Goal: Transaction & Acquisition: Purchase product/service

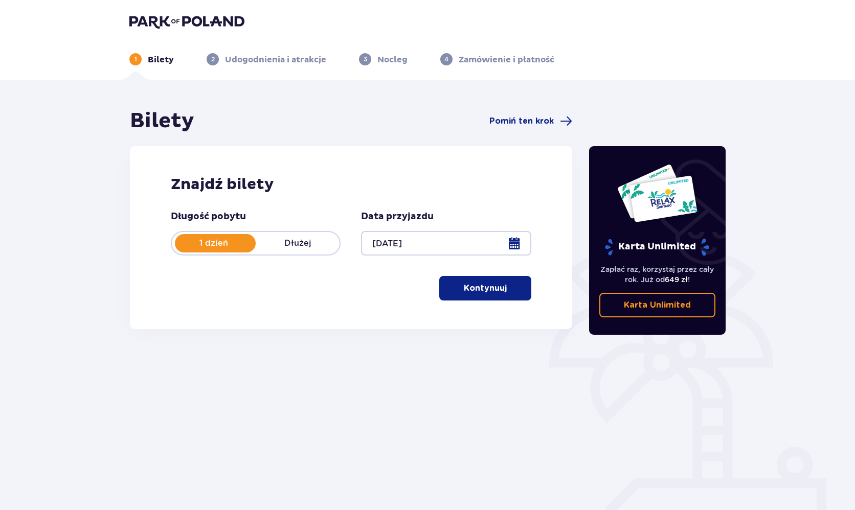
click at [477, 302] on div "Znajdź bilety Długość pobytu 1 dzień Dłużej Data przyjazdu 11.09.25 Kontynuuj" at bounding box center [351, 237] width 442 height 183
click at [482, 295] on button "Kontynuuj" at bounding box center [485, 288] width 92 height 25
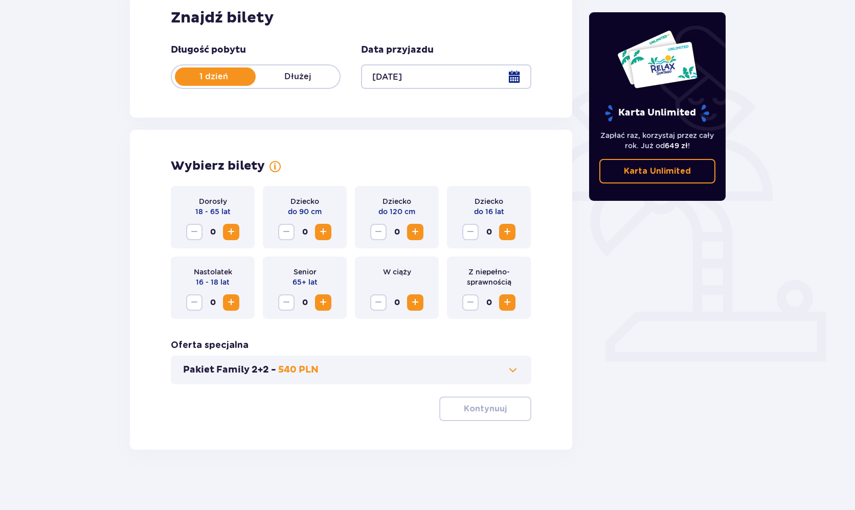
scroll to position [168, 0]
click at [231, 229] on span "Increase" at bounding box center [231, 231] width 12 height 12
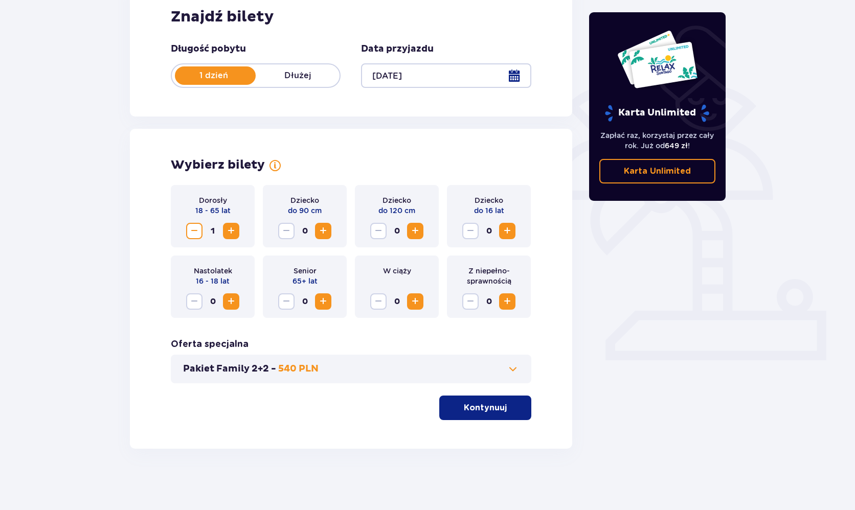
click at [341, 376] on div "Pakiet Family 2+2 - 540 PLN" at bounding box center [351, 369] width 360 height 29
click at [511, 365] on span at bounding box center [513, 369] width 12 height 12
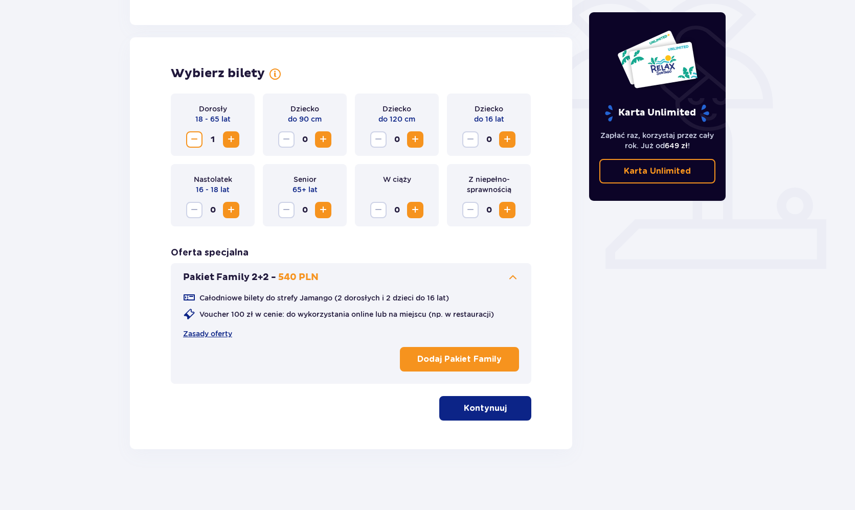
scroll to position [260, 0]
click at [515, 280] on span at bounding box center [513, 277] width 12 height 12
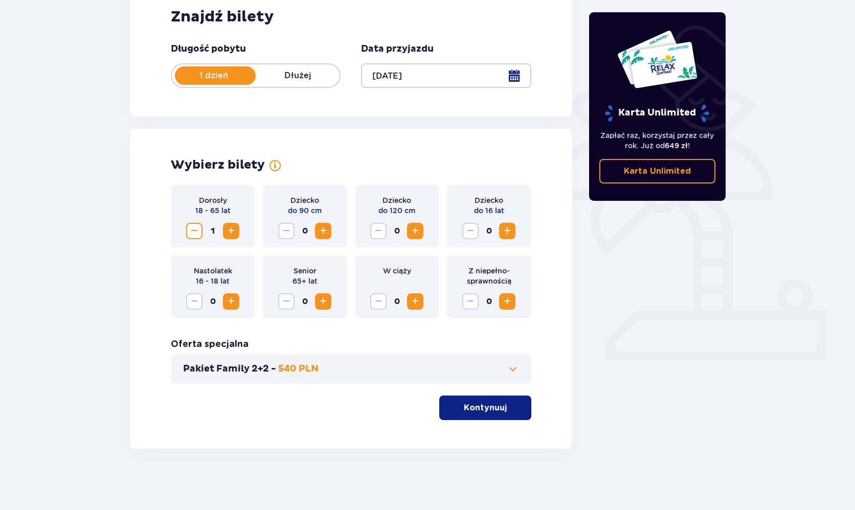
click at [487, 404] on p "Kontynuuj" at bounding box center [485, 407] width 43 height 11
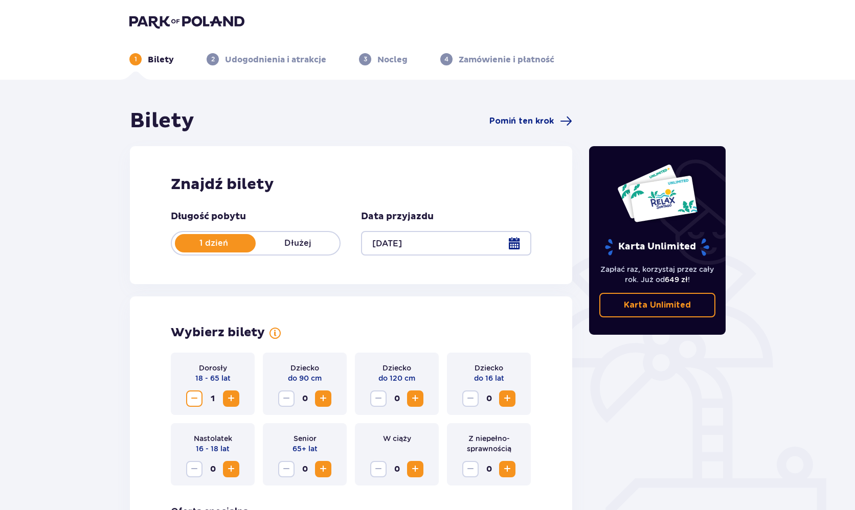
scroll to position [0, 0]
click at [126, 11] on header "1 Bilety 2 Udogodnienia i atrakcje 3 Nocleg 4 Zamówienie i płatność" at bounding box center [427, 40] width 855 height 80
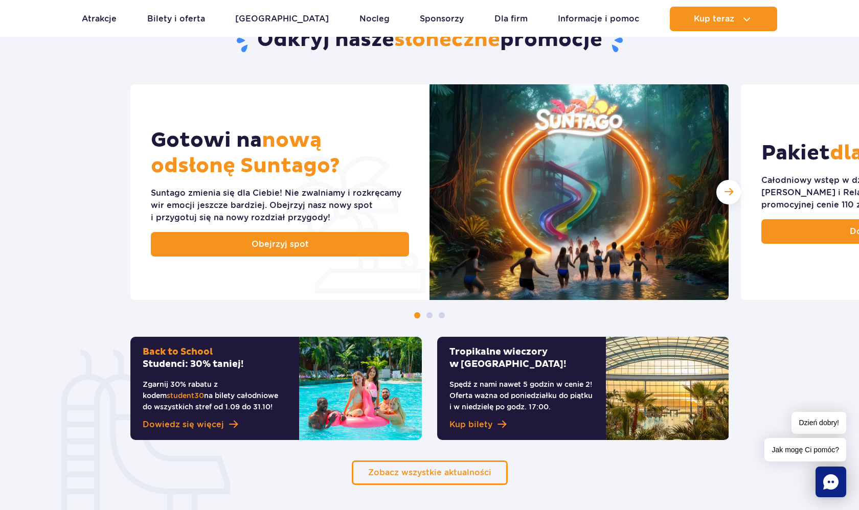
scroll to position [392, 0]
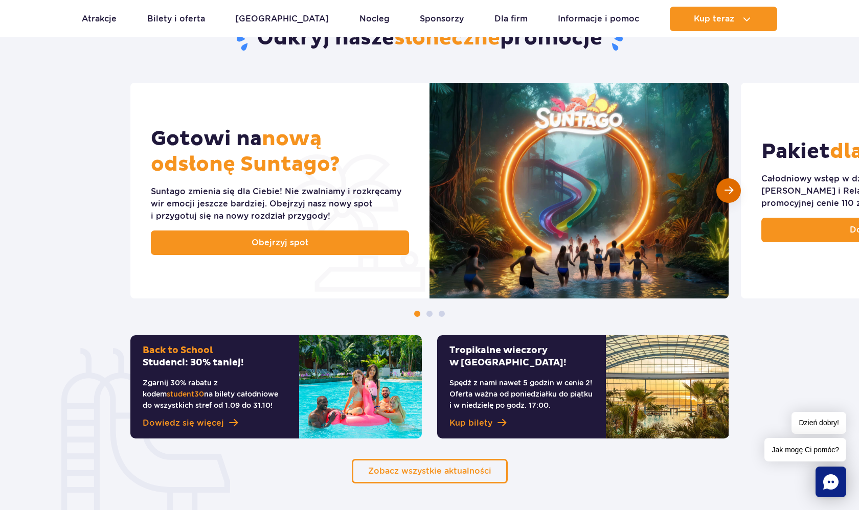
click at [739, 192] on div "Następny slajd" at bounding box center [728, 190] width 25 height 25
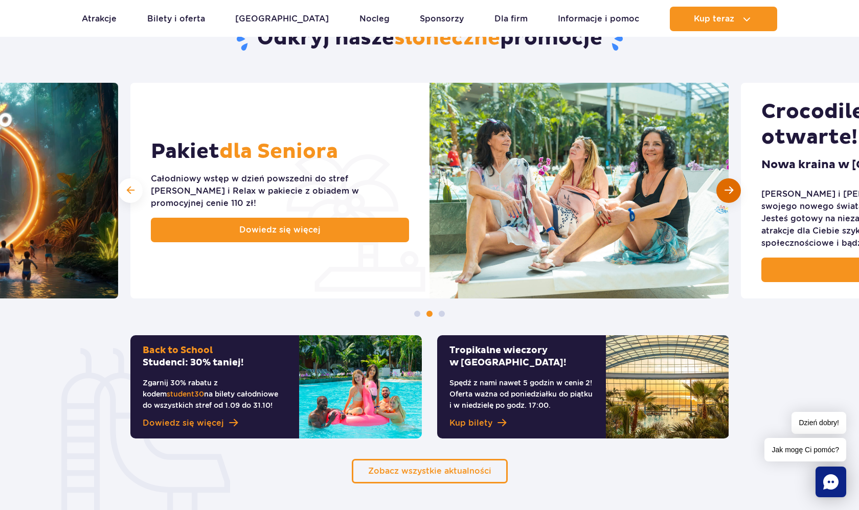
click at [730, 191] on span "Następny slajd" at bounding box center [729, 191] width 9 height 10
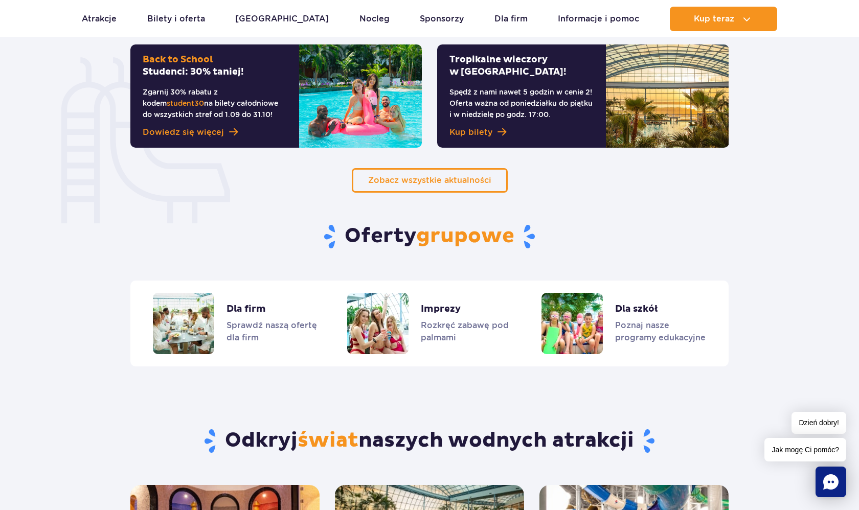
scroll to position [682, 0]
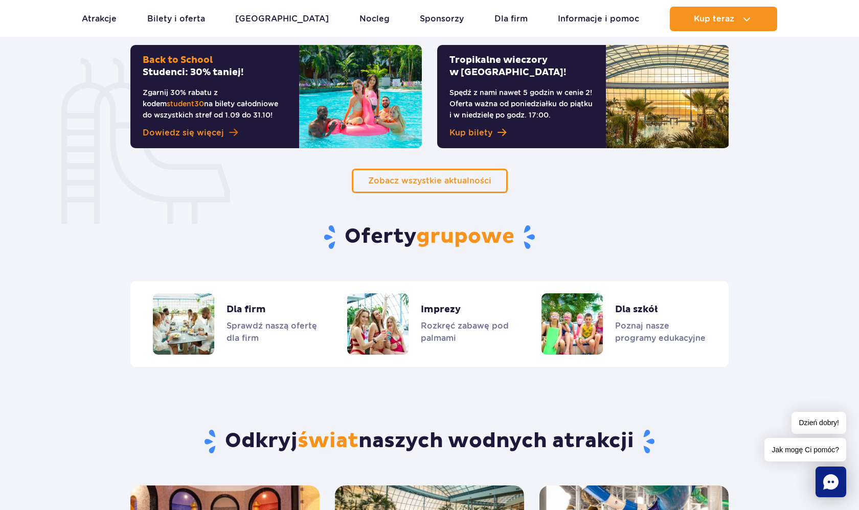
click at [208, 130] on span "Dowiedz się więcej" at bounding box center [183, 133] width 81 height 12
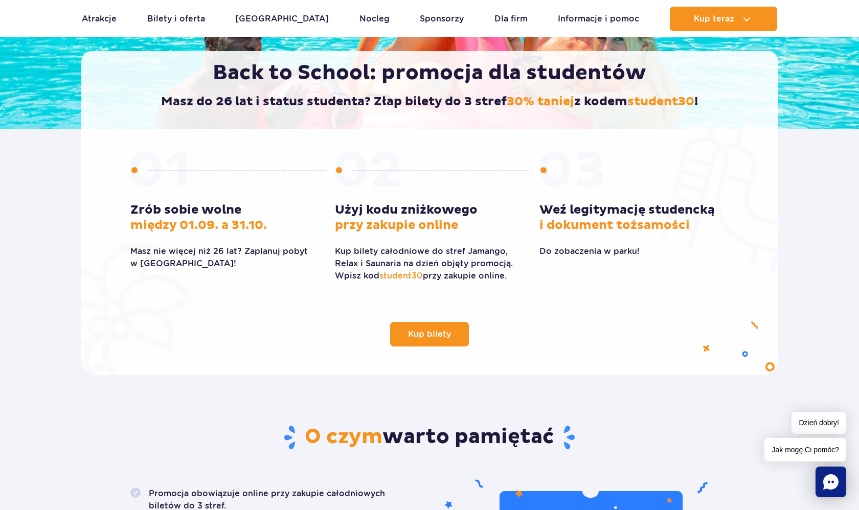
scroll to position [254, 0]
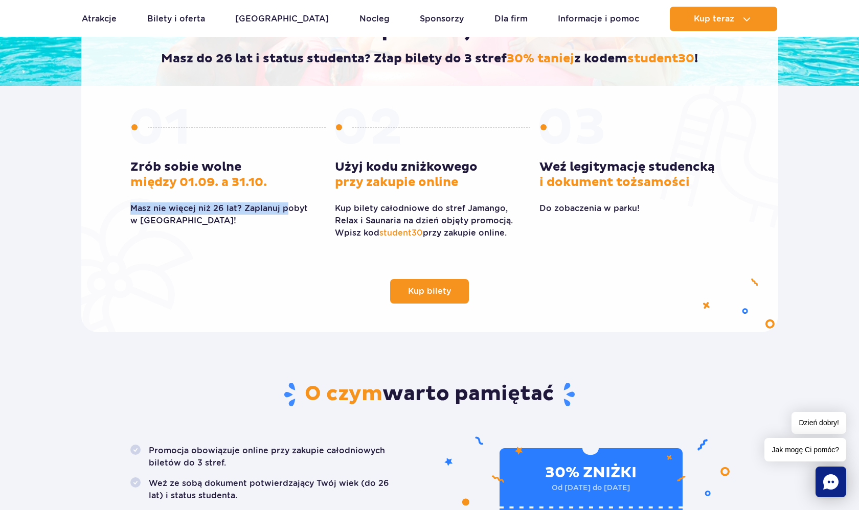
drag, startPoint x: 131, startPoint y: 206, endPoint x: 293, endPoint y: 213, distance: 162.3
click at [293, 213] on p "Masz nie więcej niż 26 lat? Zaplanuj pobyt w Suntago!" at bounding box center [224, 214] width 189 height 25
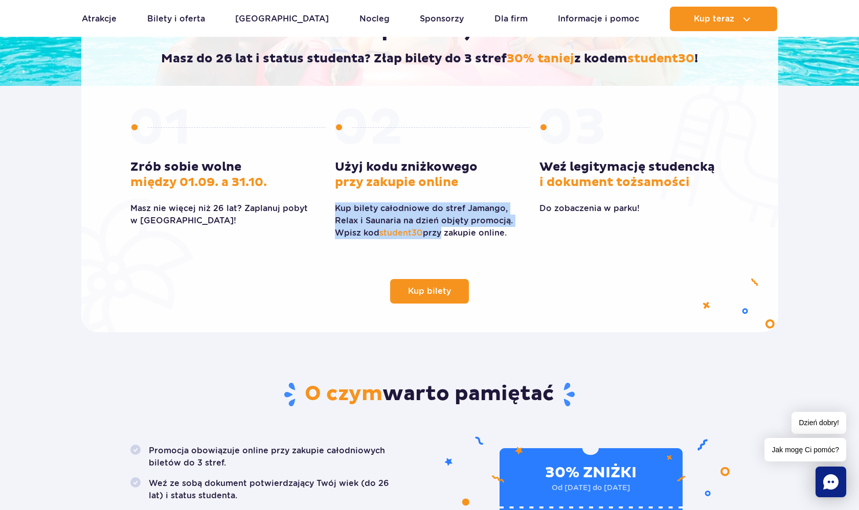
drag, startPoint x: 333, startPoint y: 202, endPoint x: 440, endPoint y: 233, distance: 111.0
click at [440, 233] on div "Zrób sobie wolne między 01.09. a 31.10. Masz nie więcej niż 26 lat? Zaplanuj po…" at bounding box center [429, 178] width 599 height 140
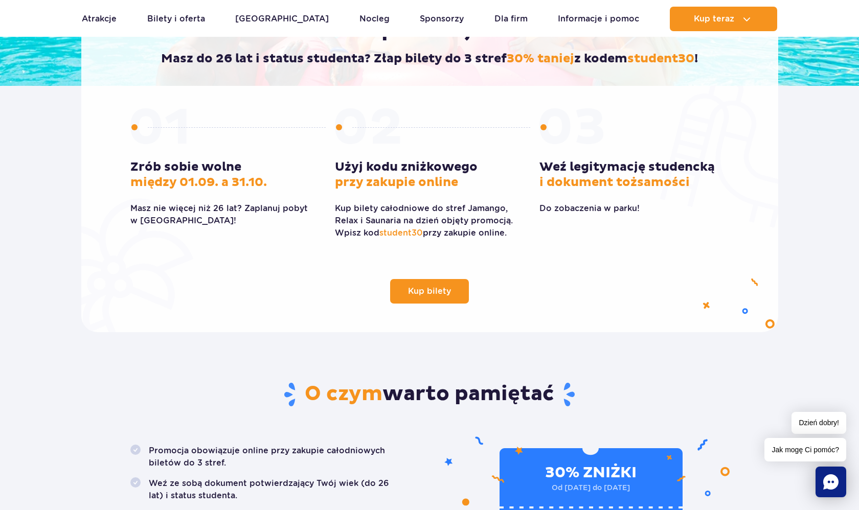
click at [440, 233] on p "Kup bilety całodniowe do stref Jamango, Relax i Saunaria na dzień objęty promoc…" at bounding box center [429, 220] width 189 height 37
click at [410, 235] on span "student30" at bounding box center [400, 233] width 43 height 10
copy span "student30"
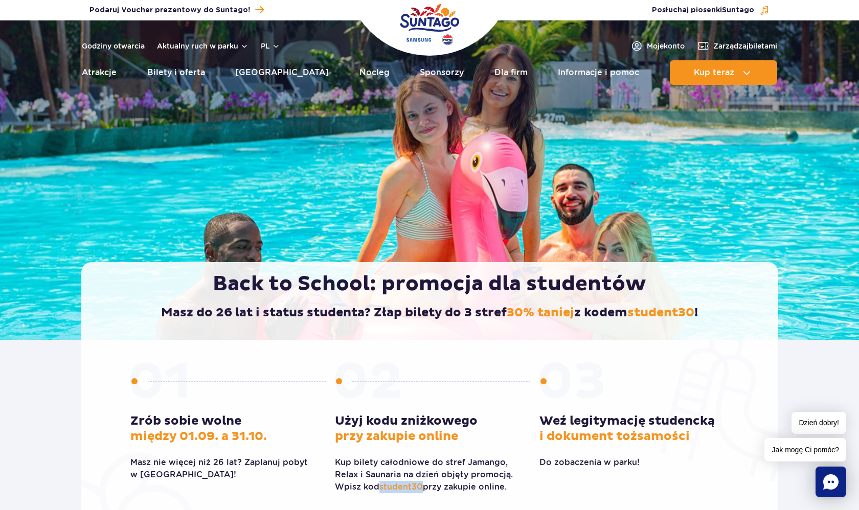
scroll to position [0, 0]
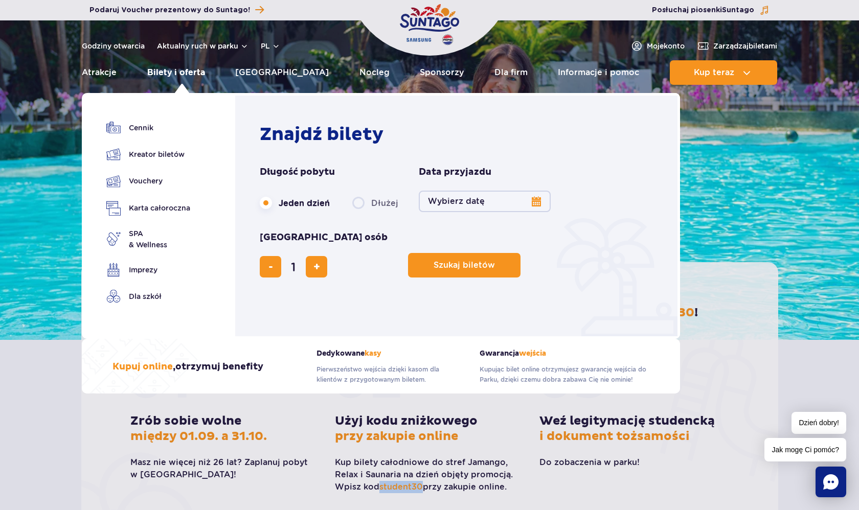
click at [175, 76] on link "Bilety i oferta" at bounding box center [176, 72] width 58 height 25
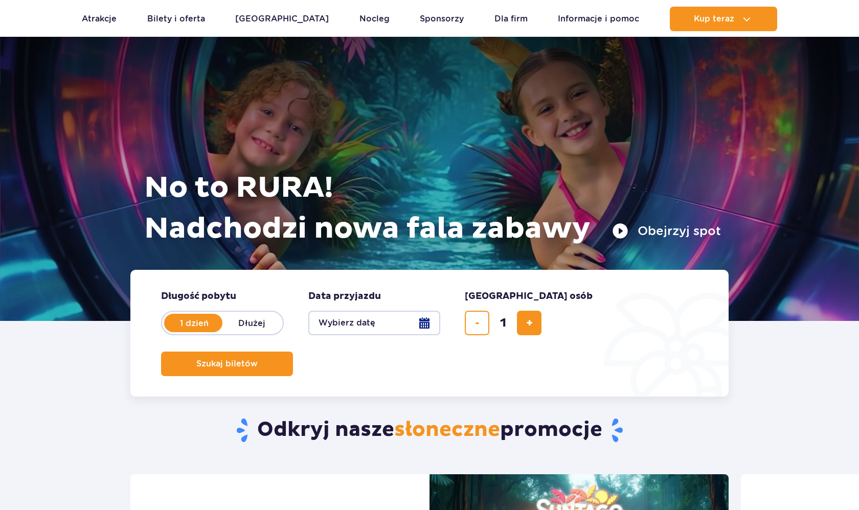
scroll to position [169, 0]
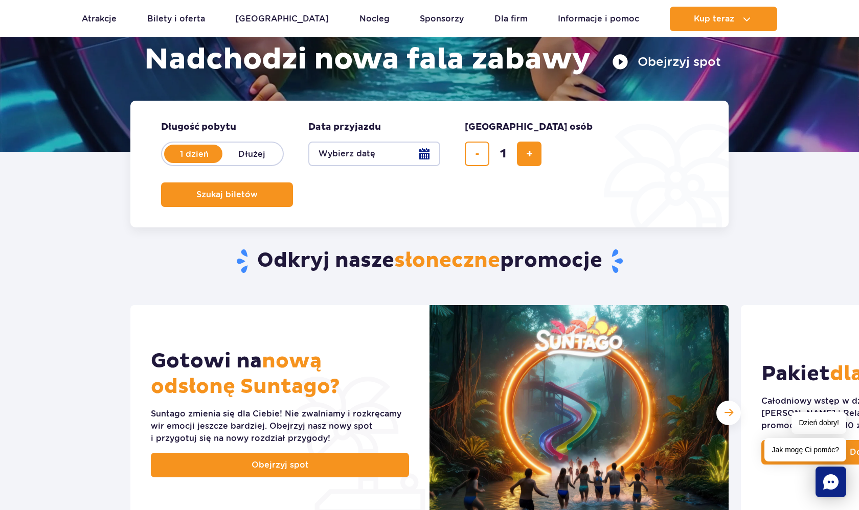
click at [388, 156] on button "Wybierz datę" at bounding box center [374, 154] width 132 height 25
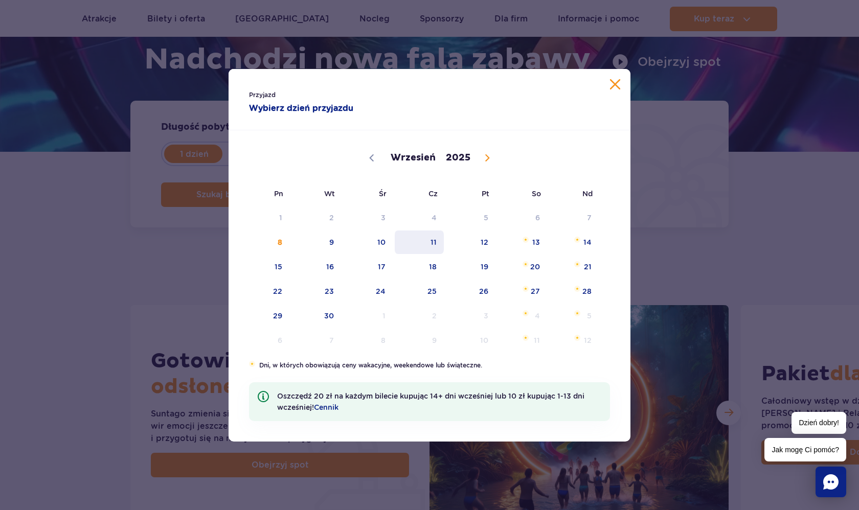
click at [422, 245] on span "11" at bounding box center [420, 243] width 52 height 24
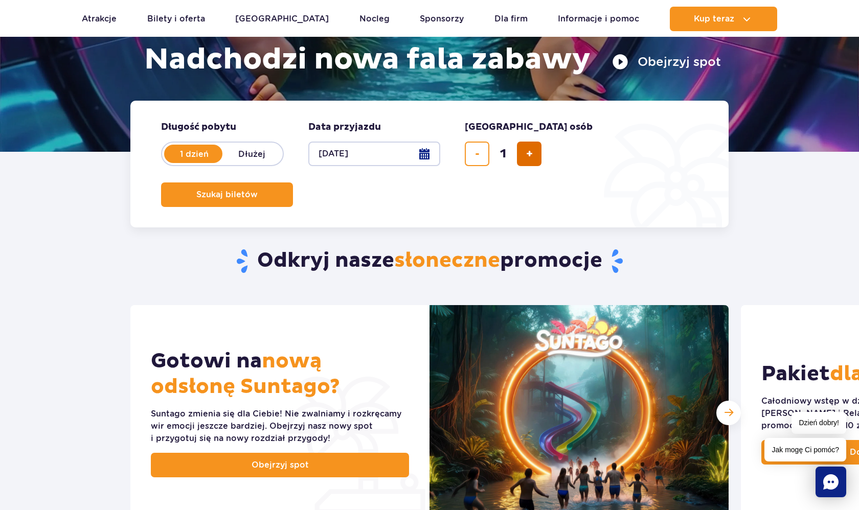
click at [524, 152] on button "dodaj bilet" at bounding box center [529, 154] width 25 height 25
type input "2"
click at [293, 183] on button "Szukaj biletów" at bounding box center [227, 195] width 132 height 25
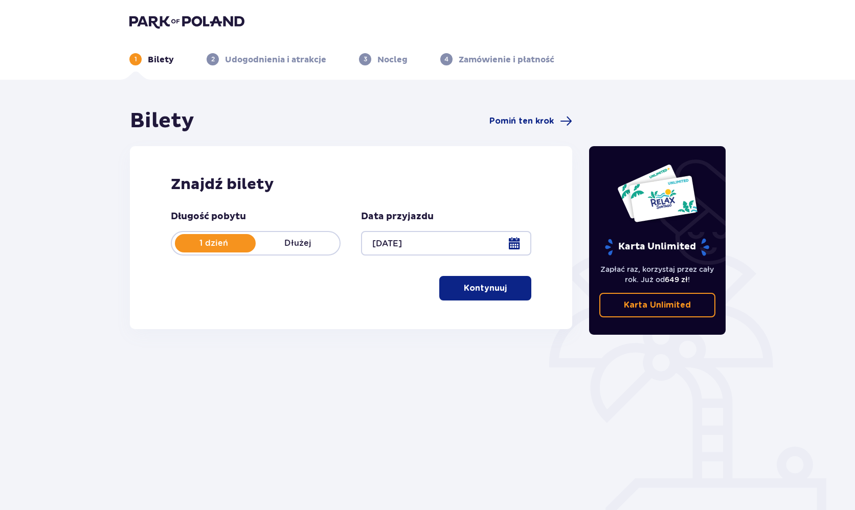
click at [486, 292] on p "Kontynuuj" at bounding box center [485, 288] width 43 height 11
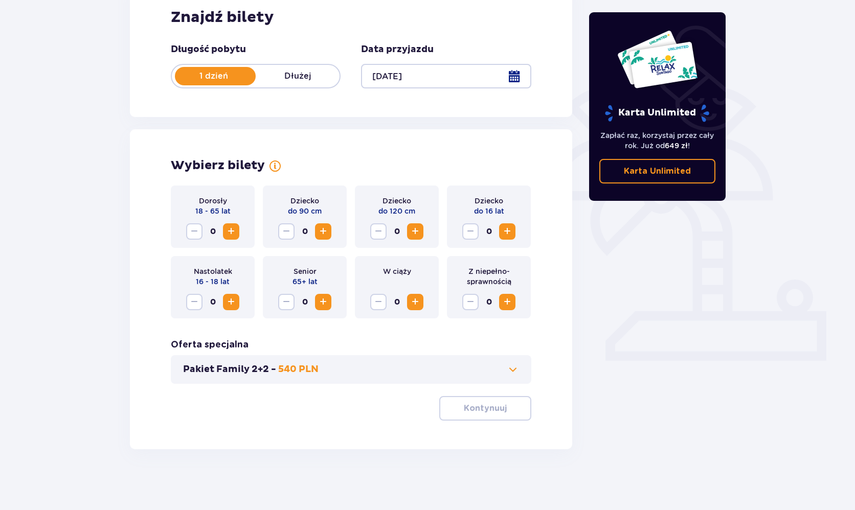
scroll to position [168, 0]
click at [232, 231] on span "Increase" at bounding box center [231, 231] width 12 height 12
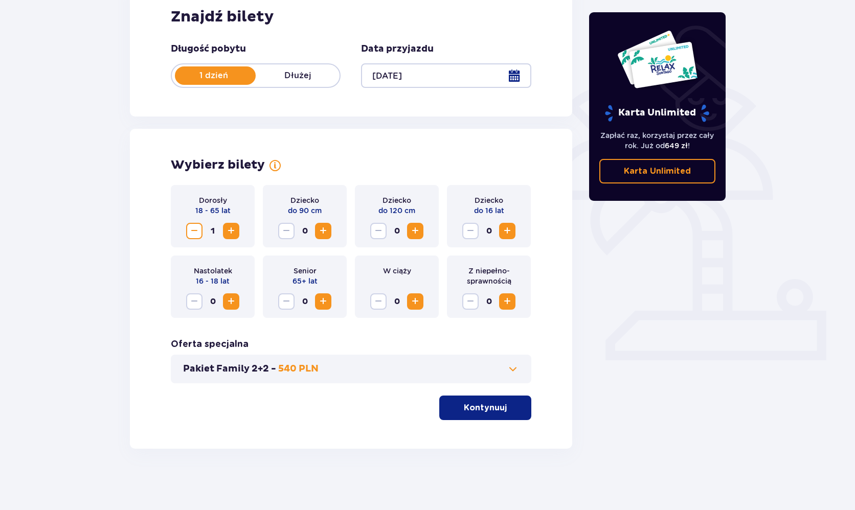
click at [232, 231] on span "Increase" at bounding box center [231, 231] width 12 height 12
click at [484, 404] on p "Kontynuuj" at bounding box center [485, 407] width 43 height 11
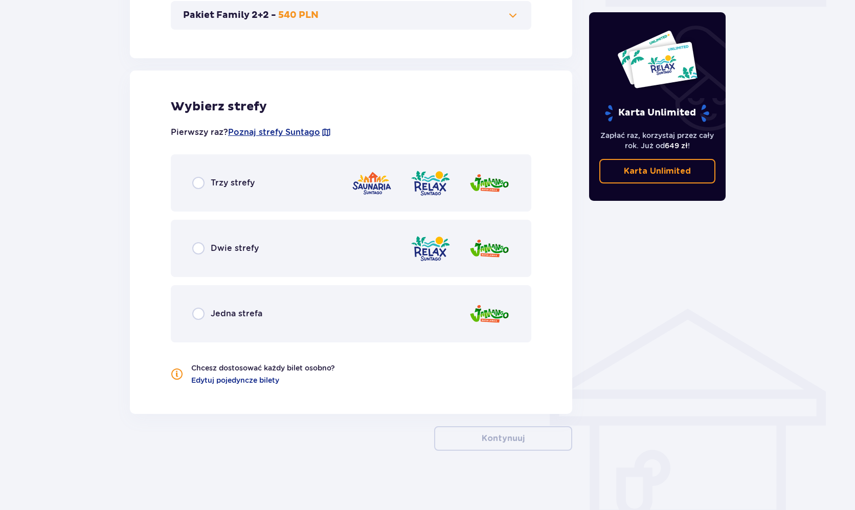
scroll to position [524, 0]
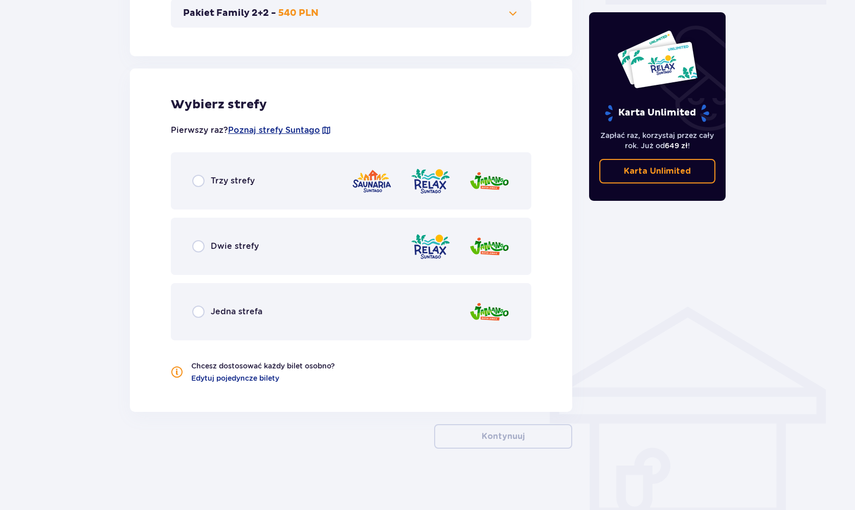
click at [262, 199] on div "Trzy strefy" at bounding box center [351, 180] width 360 height 57
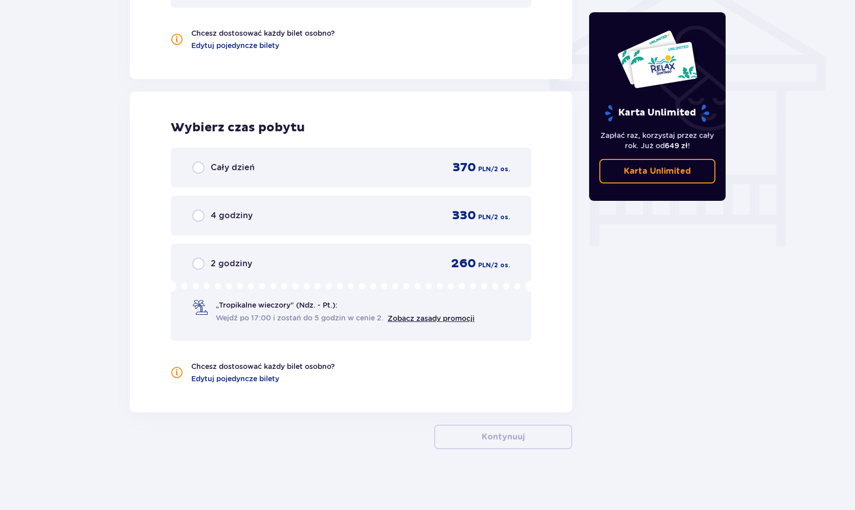
scroll to position [857, 0]
click at [224, 163] on p "Cały dzień" at bounding box center [233, 167] width 44 height 11
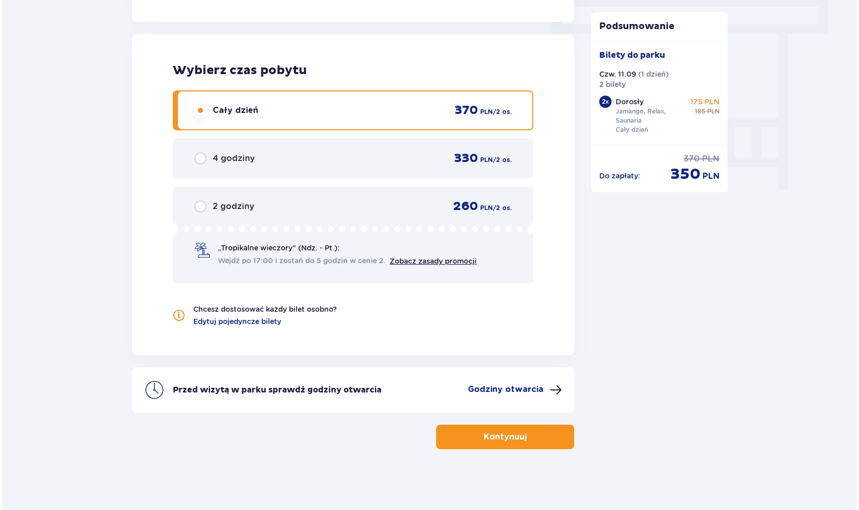
scroll to position [914, 0]
drag, startPoint x: 614, startPoint y: 101, endPoint x: 649, endPoint y: 106, distance: 35.6
click at [649, 106] on div "Dorosły Jamango, Relax, Saunaria Cały dzień" at bounding box center [649, 116] width 71 height 38
click at [269, 308] on p "Chcesz dostosować każdy bilet osobno?" at bounding box center [263, 309] width 144 height 10
click at [513, 389] on p "Godziny otwarcia" at bounding box center [504, 388] width 76 height 11
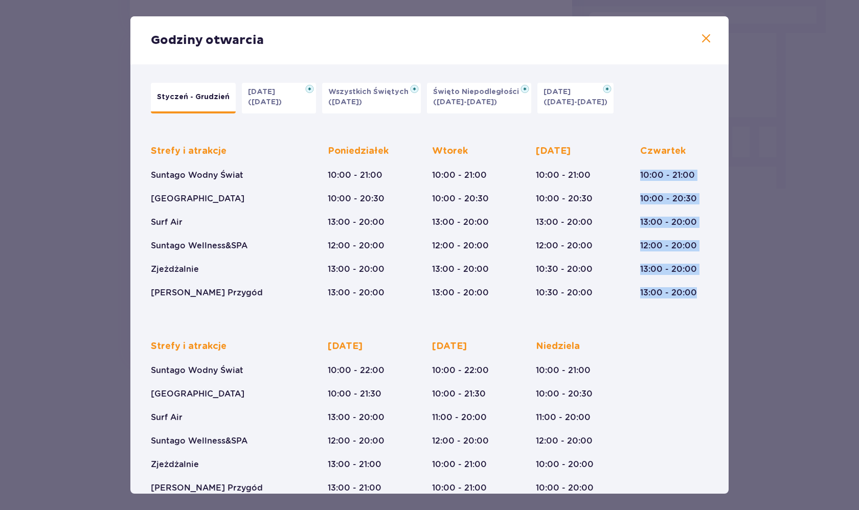
drag, startPoint x: 633, startPoint y: 171, endPoint x: 706, endPoint y: 306, distance: 153.3
click at [706, 306] on div "Strefy i atrakcje Suntago Wodny Świat Crocodile Island Surf Air Suntago Wellnes…" at bounding box center [430, 311] width 570 height 365
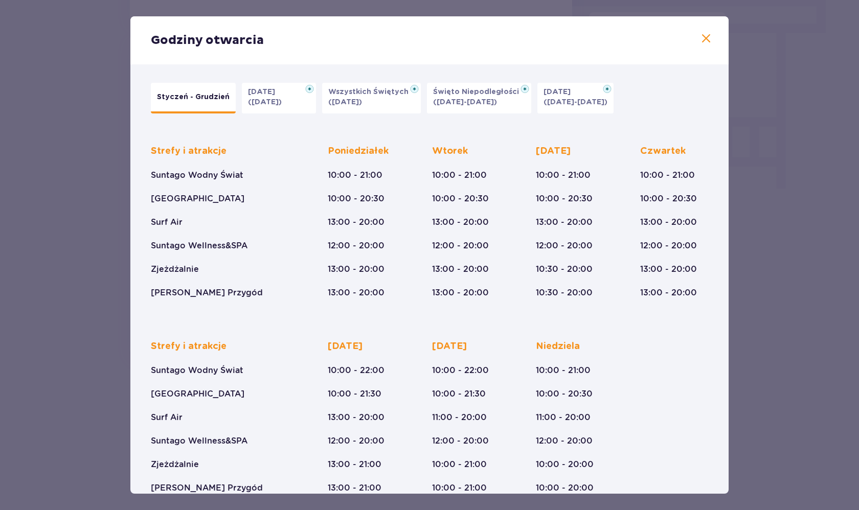
click at [267, 168] on div "Strefy i atrakcje Suntago Wodny Świat Crocodile Island Surf Air Suntago Wellnes…" at bounding box center [221, 221] width 141 height 153
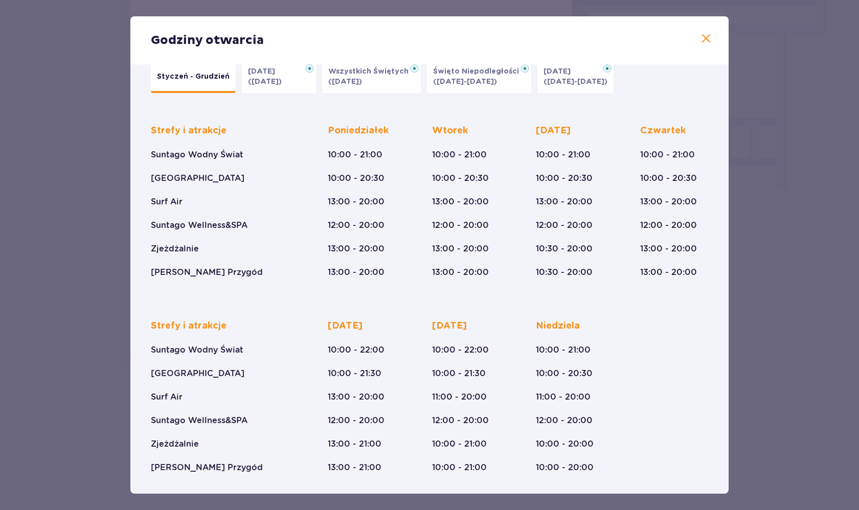
scroll to position [20, 0]
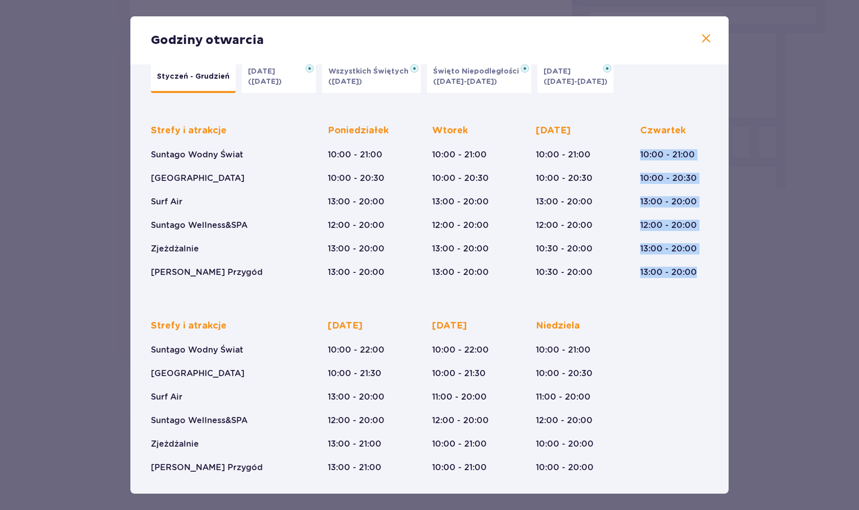
drag, startPoint x: 636, startPoint y: 152, endPoint x: 682, endPoint y: 302, distance: 156.7
click at [682, 302] on div "Strefy i atrakcje Suntago Wodny Świat Crocodile Island Surf Air Suntago Wellnes…" at bounding box center [430, 290] width 570 height 365
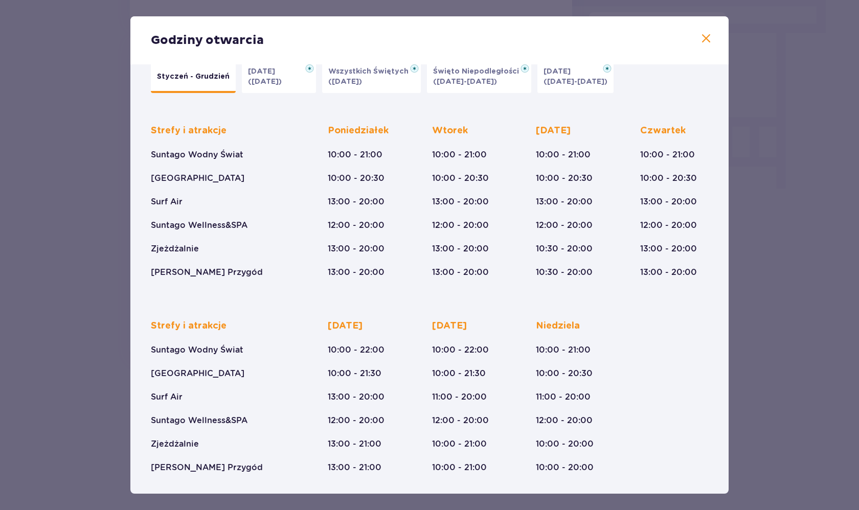
click at [682, 307] on div "Strefy i atrakcje Suntago Wodny Świat Crocodile Island Surf Air Suntago Wellnes…" at bounding box center [429, 389] width 557 height 170
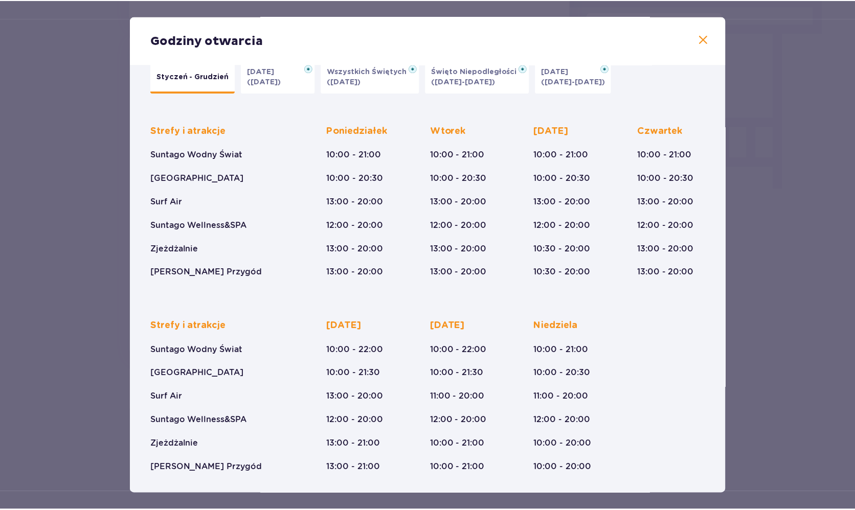
scroll to position [0, 0]
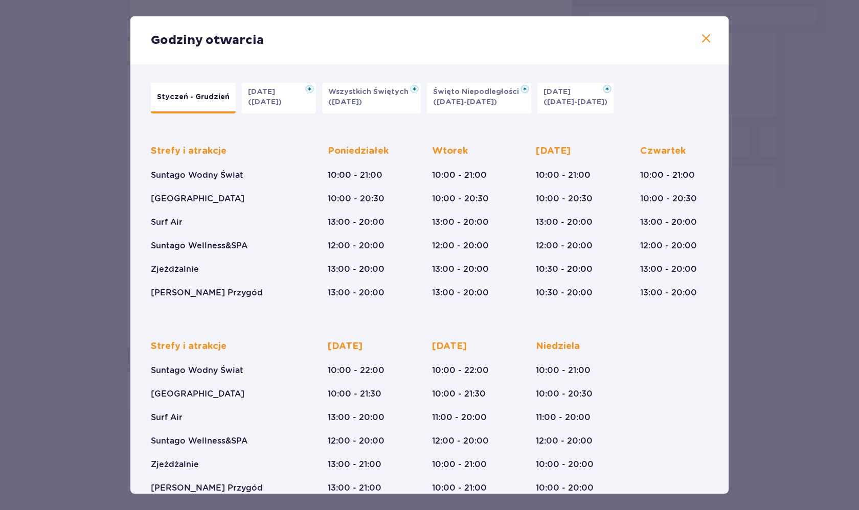
click at [706, 38] on span at bounding box center [706, 39] width 12 height 12
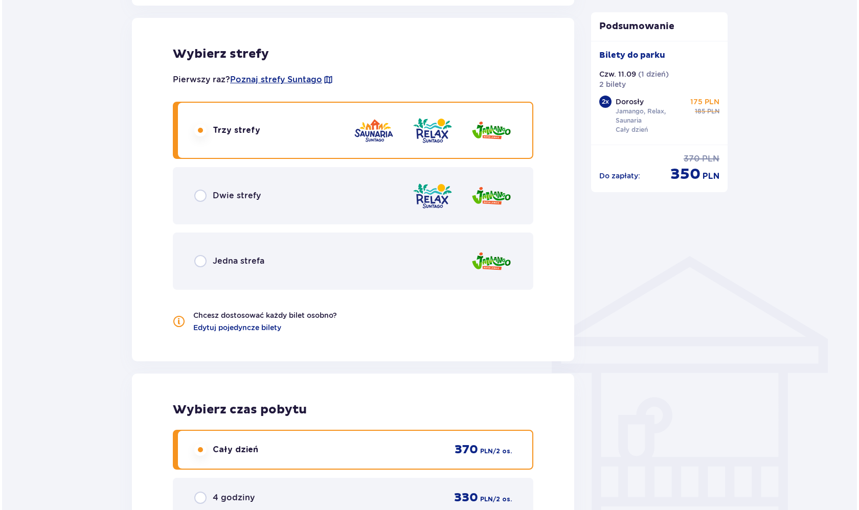
scroll to position [575, 0]
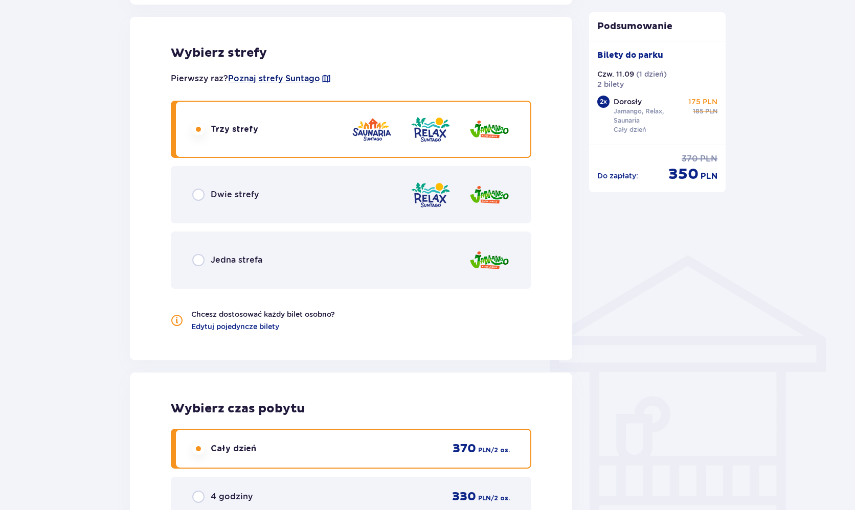
click at [281, 81] on span "Poznaj strefy Suntago" at bounding box center [274, 78] width 92 height 11
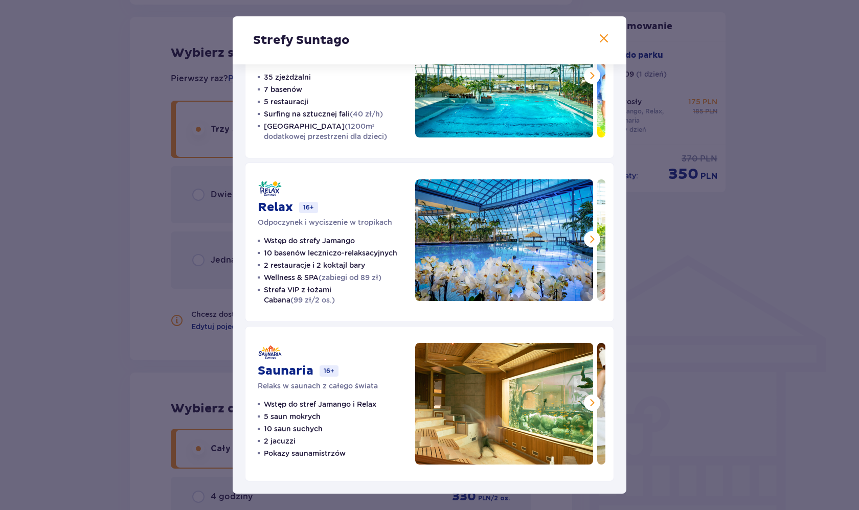
scroll to position [78, 0]
drag, startPoint x: 265, startPoint y: 414, endPoint x: 338, endPoint y: 432, distance: 75.7
click at [338, 432] on ul "Wstęp do stref Jamango i Relax 5 saun mokrych 10 saun suchych 2 jacuzzi Pokazy …" at bounding box center [317, 428] width 119 height 59
click at [590, 401] on span at bounding box center [592, 403] width 12 height 12
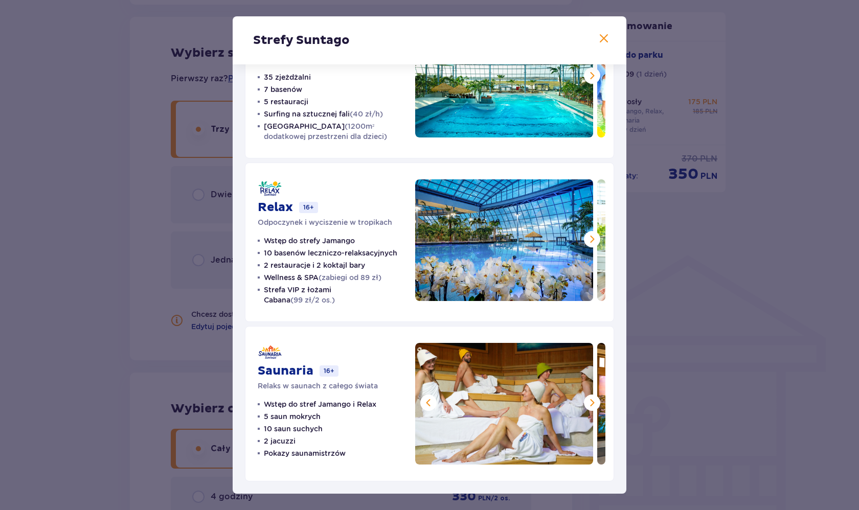
click at [590, 401] on span at bounding box center [592, 403] width 12 height 12
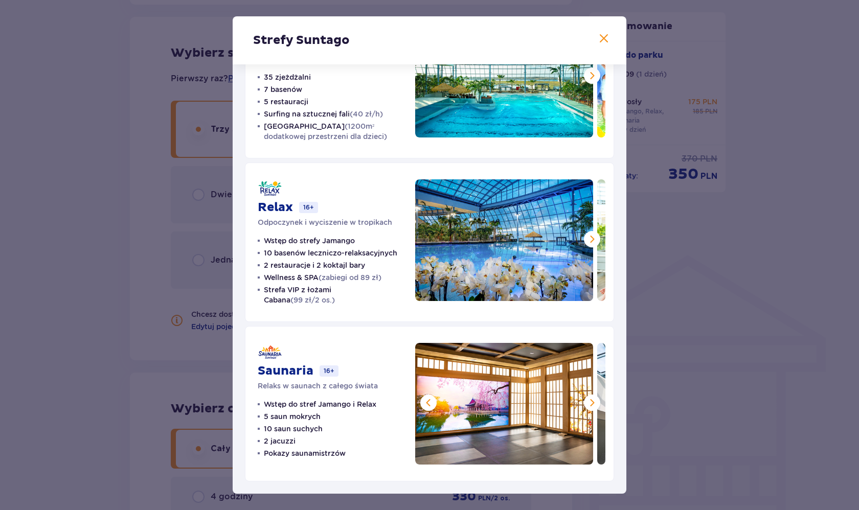
click at [590, 401] on span at bounding box center [592, 403] width 12 height 12
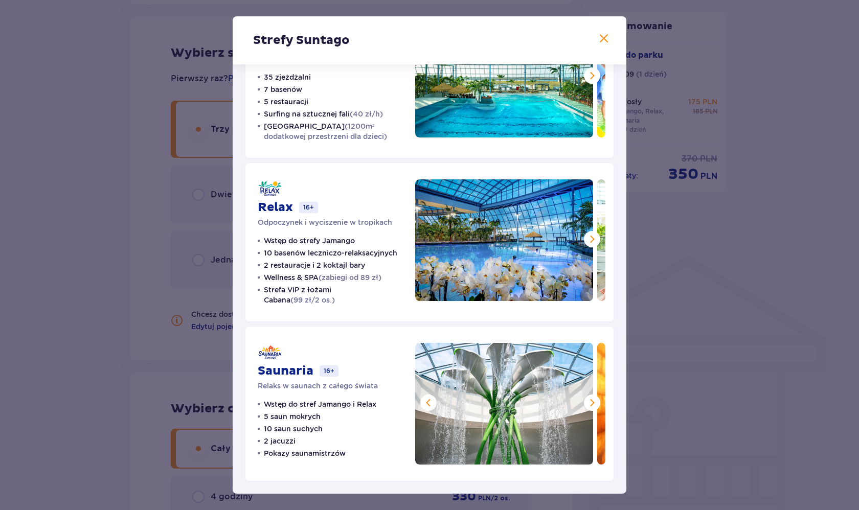
click at [590, 401] on span at bounding box center [592, 403] width 12 height 12
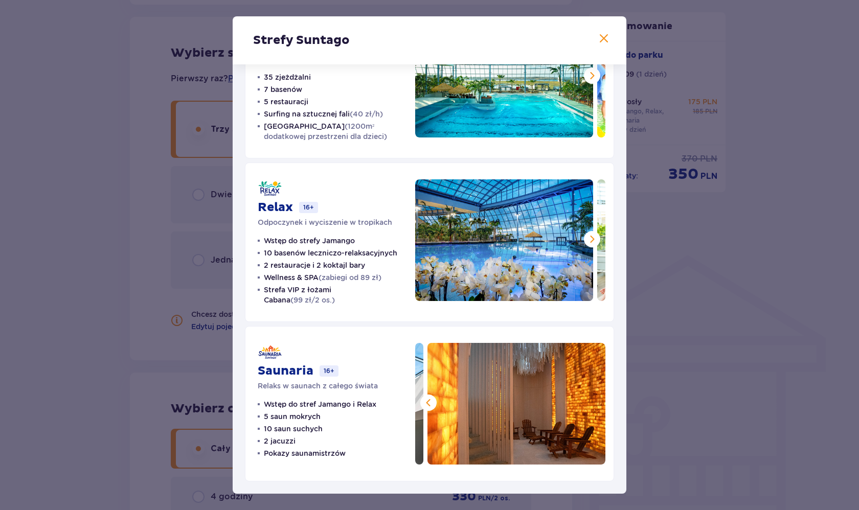
click at [590, 401] on img at bounding box center [516, 404] width 178 height 122
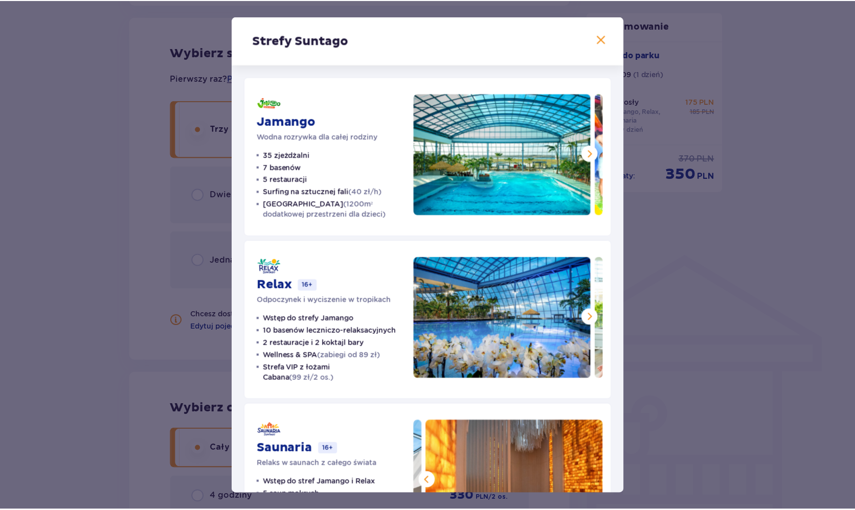
scroll to position [0, 0]
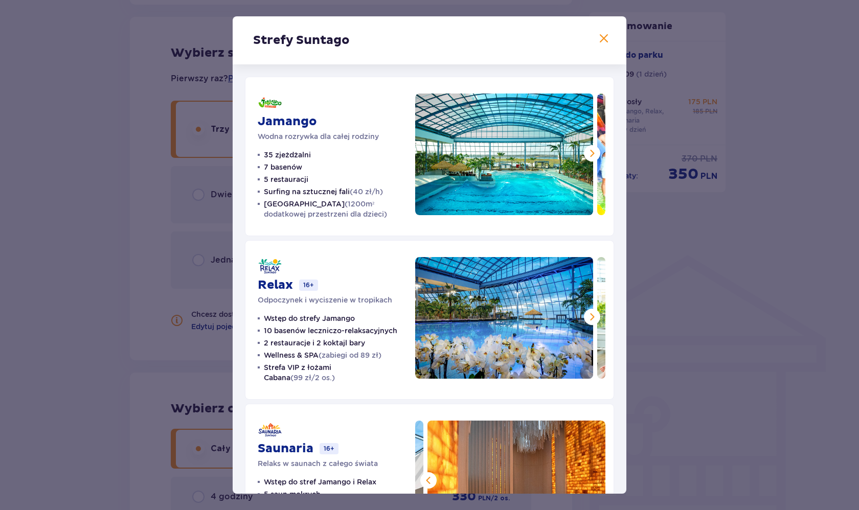
click at [604, 42] on span at bounding box center [604, 39] width 12 height 12
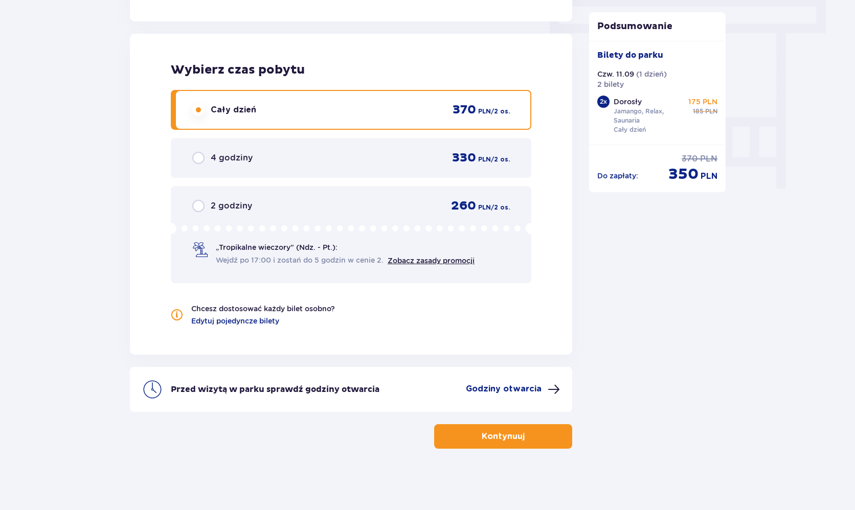
scroll to position [914, 0]
click at [527, 432] on span "button" at bounding box center [527, 437] width 12 height 12
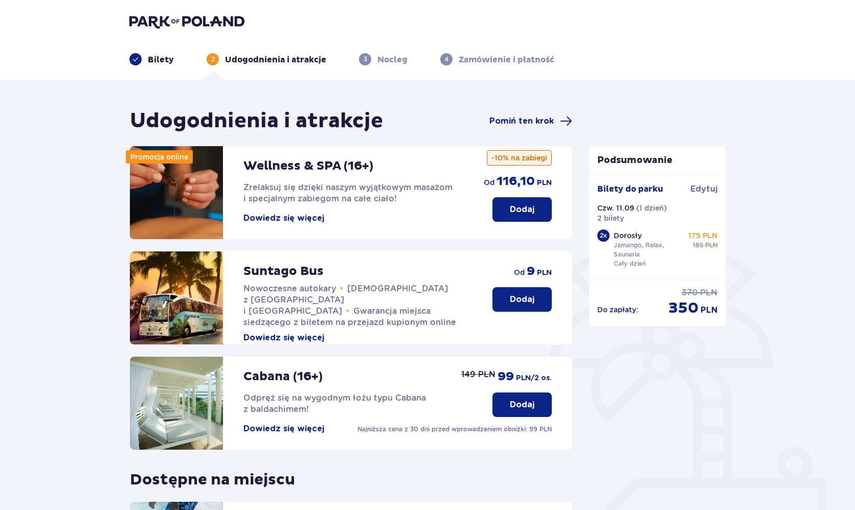
click at [284, 332] on button "Dowiedz się więcej" at bounding box center [283, 337] width 81 height 11
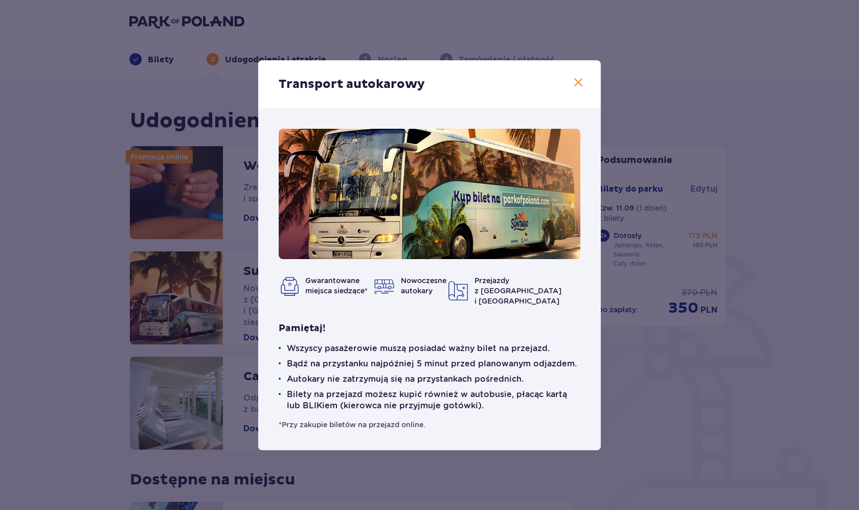
click at [293, 282] on img at bounding box center [289, 286] width 20 height 20
click at [577, 78] on div "Transport autokarowy" at bounding box center [429, 84] width 343 height 48
click at [578, 84] on span at bounding box center [578, 83] width 12 height 12
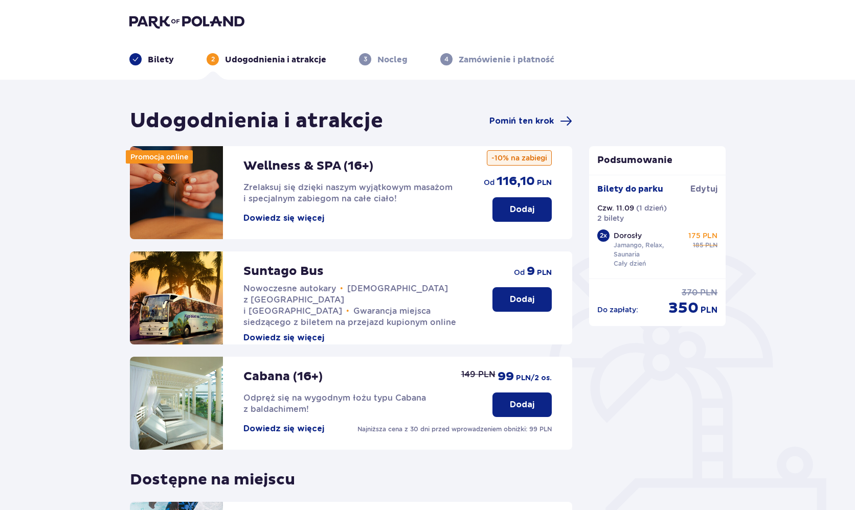
click at [528, 296] on p "Dodaj" at bounding box center [522, 299] width 25 height 11
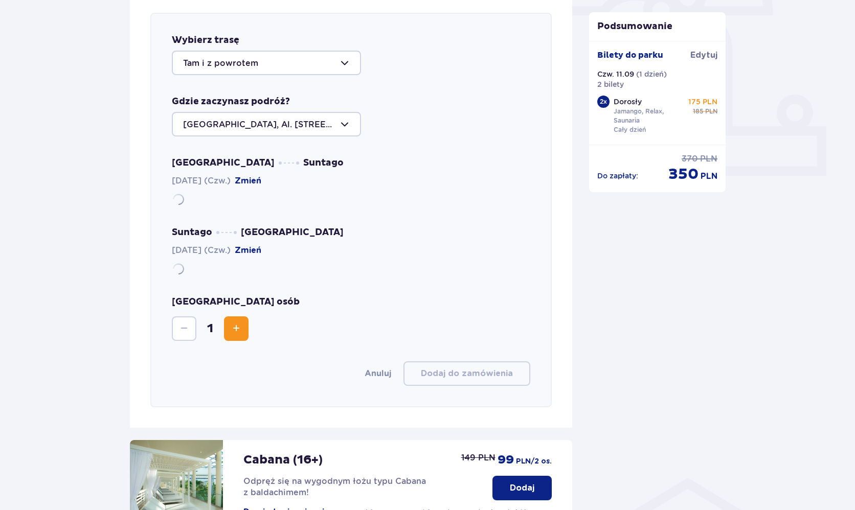
scroll to position [353, 0]
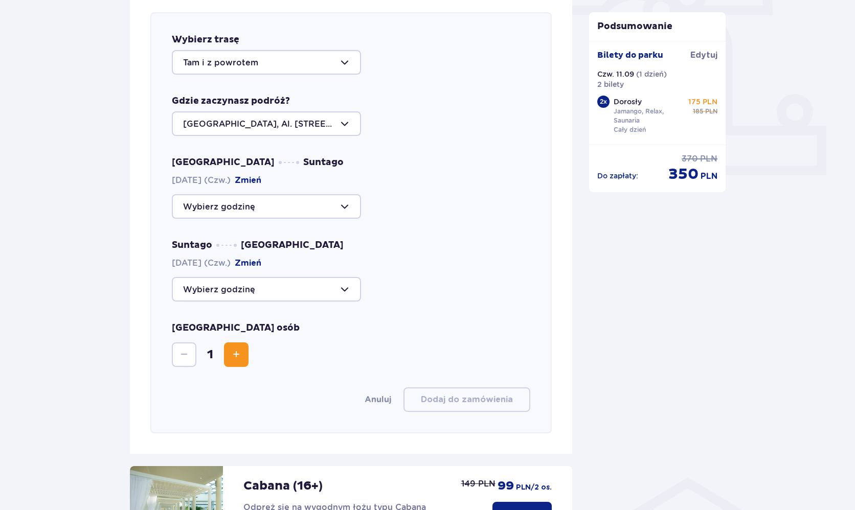
click at [275, 71] on div at bounding box center [266, 62] width 189 height 25
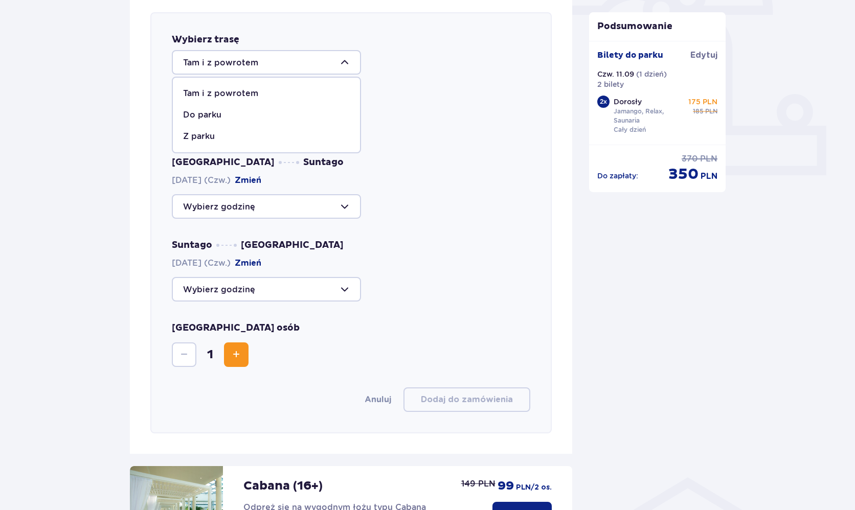
click at [275, 71] on div at bounding box center [266, 62] width 189 height 25
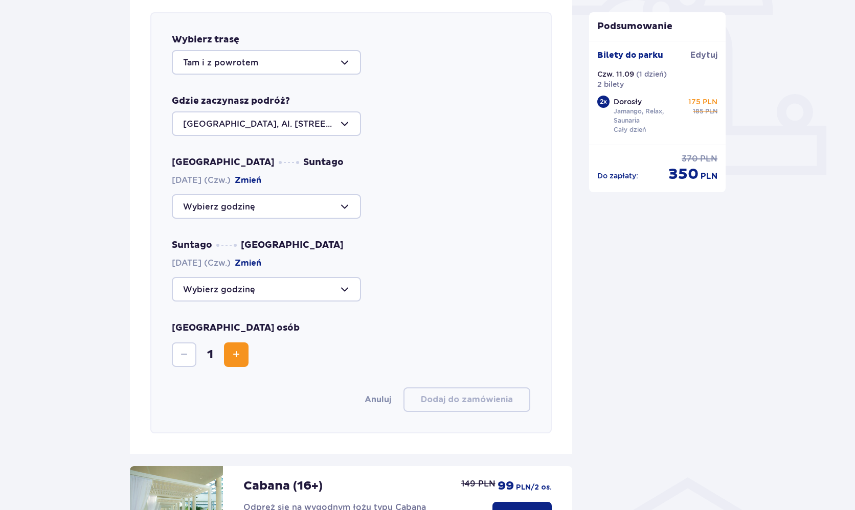
click at [260, 126] on div at bounding box center [266, 123] width 189 height 25
click at [490, 152] on div "Wybierz trasę Tam i z powrotem Gdzie zaczynasz podróż? Warszawa, Al. Jerozolims…" at bounding box center [350, 222] width 401 height 421
click at [286, 123] on div at bounding box center [266, 123] width 189 height 25
click at [189, 154] on p "Warszawa, Al. Jerozolimskie 56" at bounding box center [266, 160] width 167 height 22
drag, startPoint x: 186, startPoint y: 126, endPoint x: 316, endPoint y: 121, distance: 130.5
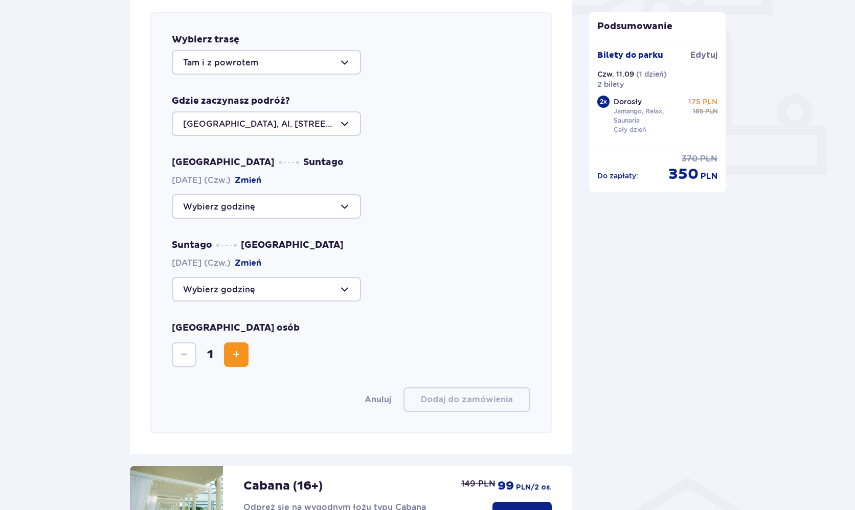
click at [315, 121] on div at bounding box center [266, 123] width 189 height 25
click at [262, 122] on div at bounding box center [266, 123] width 189 height 25
click at [229, 200] on div at bounding box center [266, 206] width 189 height 25
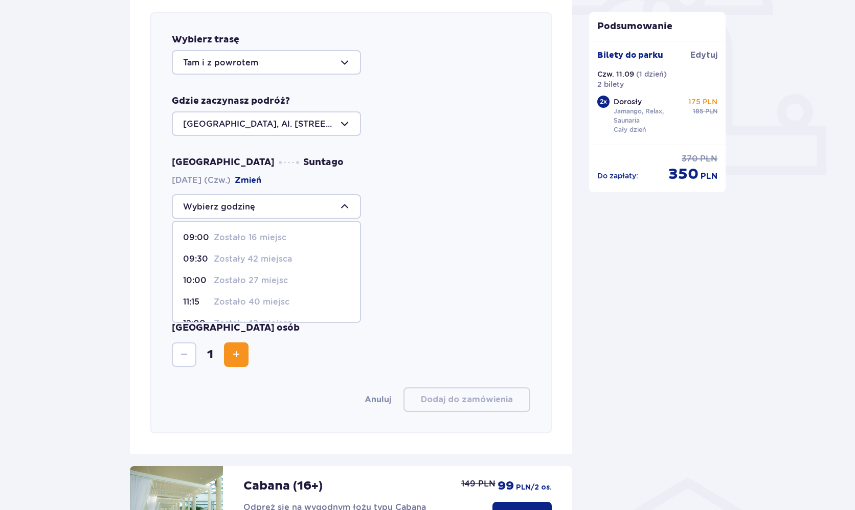
scroll to position [0, 0]
click at [496, 244] on div "Suntago Warszawa 11.09.2025 (Czw.) Zmień" at bounding box center [351, 270] width 358 height 62
click at [227, 290] on div at bounding box center [266, 289] width 189 height 25
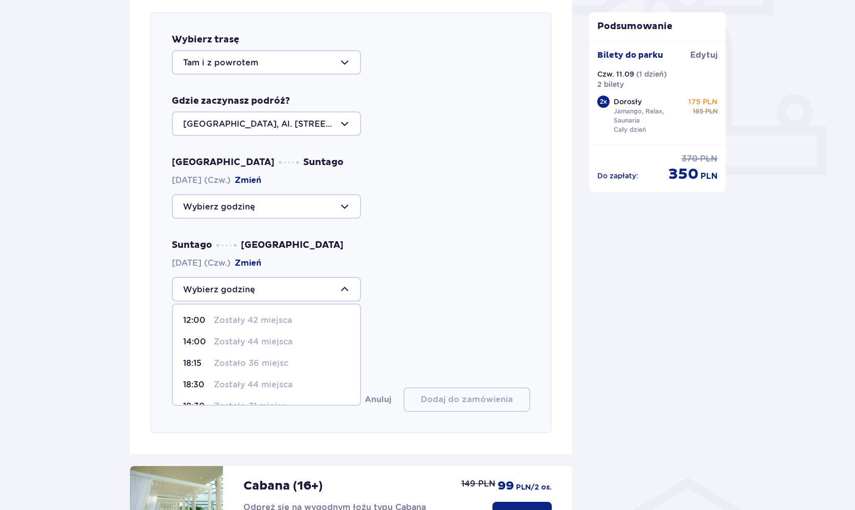
click at [227, 290] on div at bounding box center [266, 289] width 189 height 25
click at [241, 349] on span "Increase" at bounding box center [236, 355] width 12 height 12
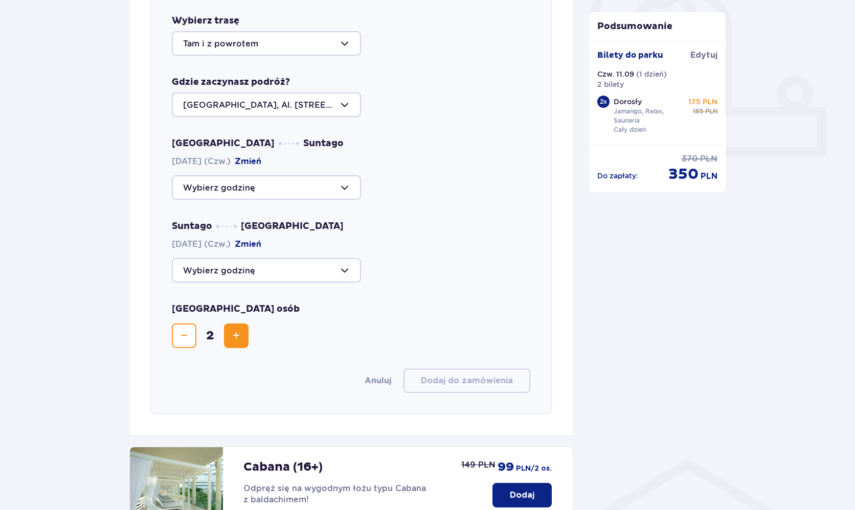
scroll to position [375, 0]
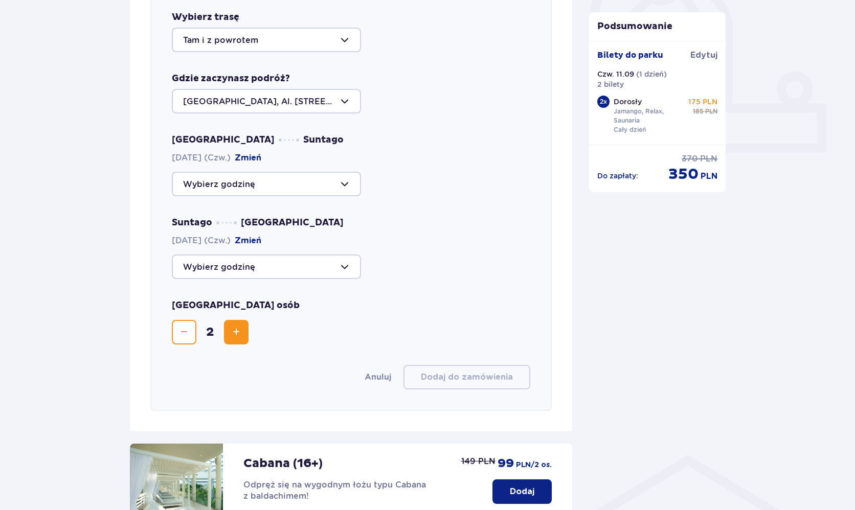
click at [261, 243] on button "Zmień" at bounding box center [248, 240] width 27 height 11
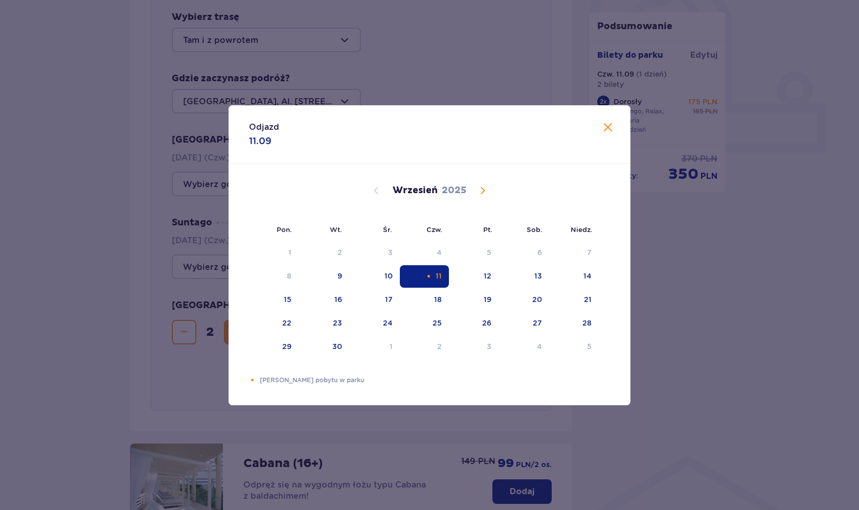
click at [603, 126] on span at bounding box center [608, 128] width 12 height 12
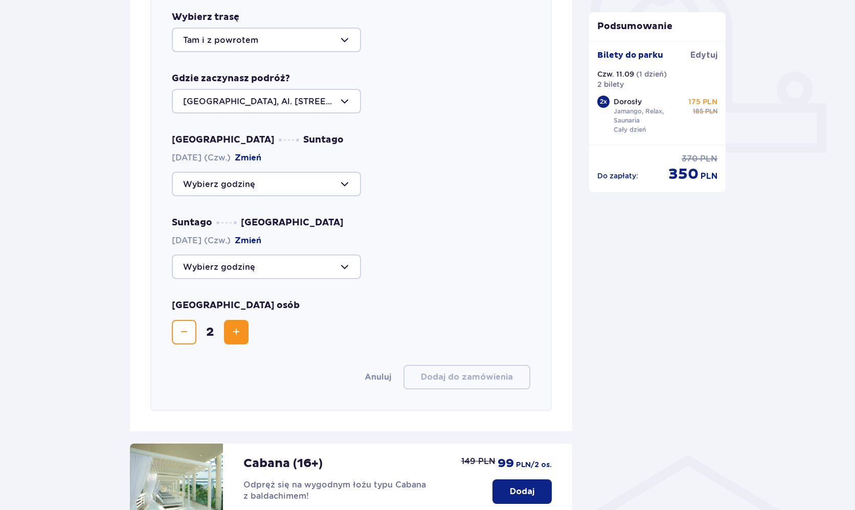
click at [282, 267] on div at bounding box center [266, 267] width 189 height 25
click at [282, 179] on div at bounding box center [266, 184] width 189 height 25
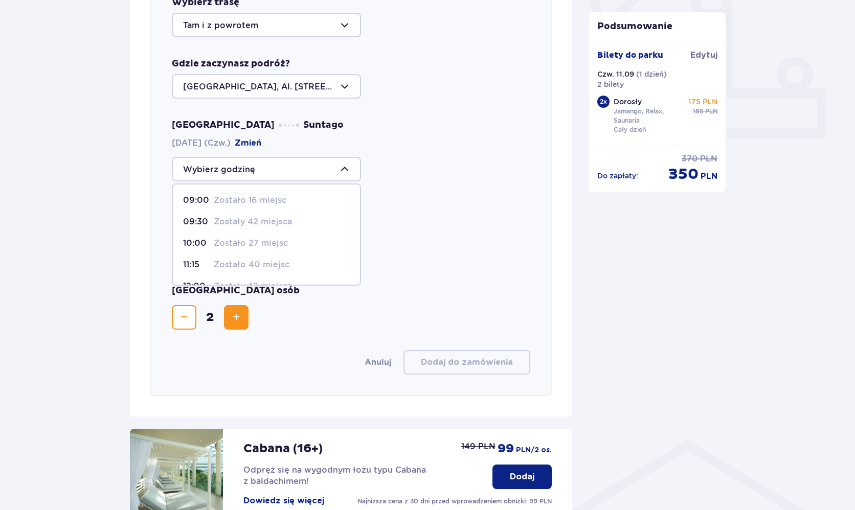
scroll to position [392, 0]
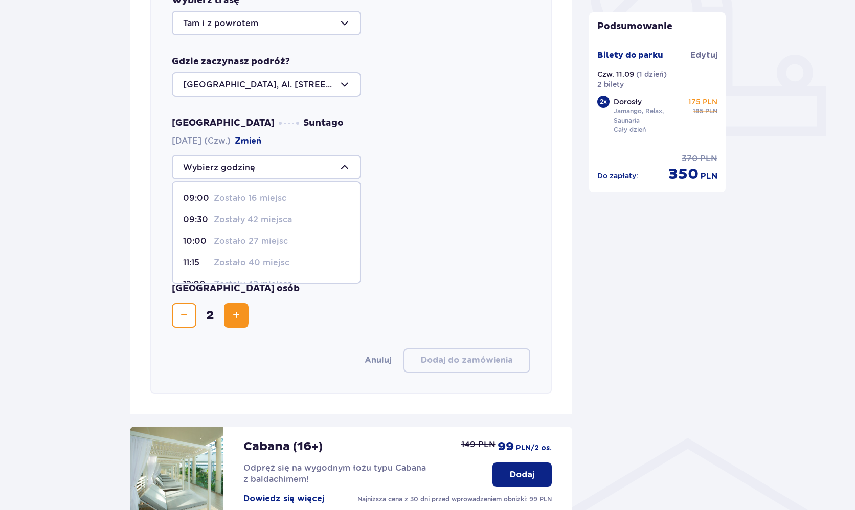
click at [251, 194] on p "Zostało 16 miejsc" at bounding box center [250, 198] width 73 height 11
type input "09:00"
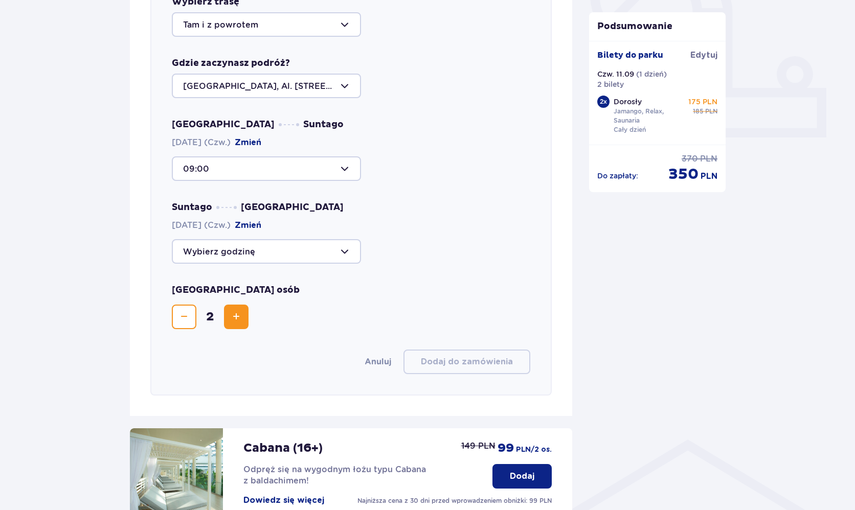
scroll to position [398, 0]
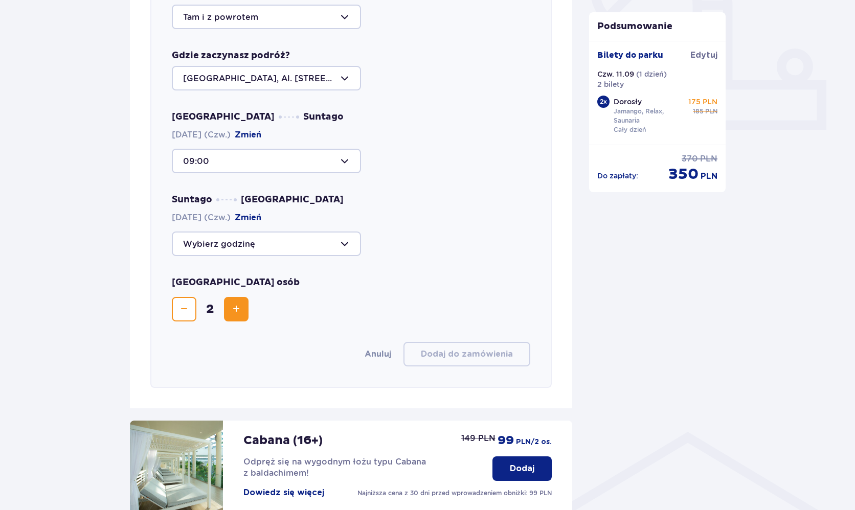
click at [265, 238] on div at bounding box center [266, 244] width 189 height 25
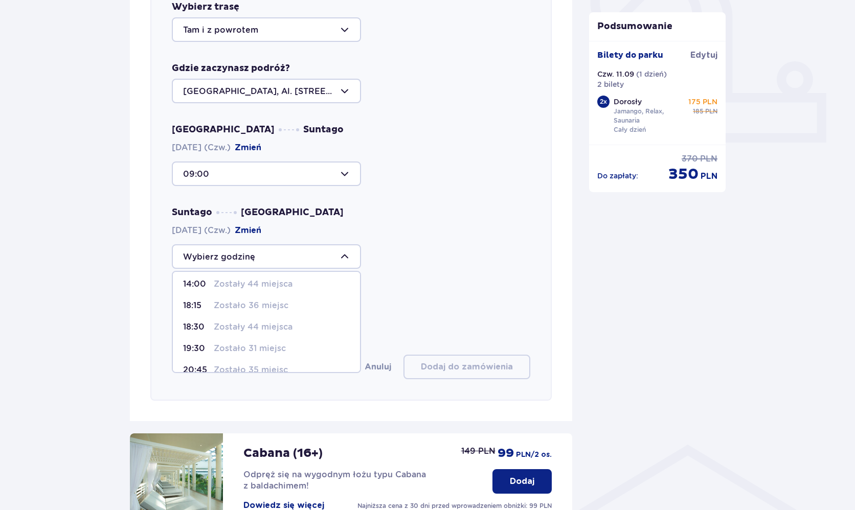
scroll to position [386, 0]
click at [257, 302] on p "Zostało 36 miejsc" at bounding box center [251, 305] width 75 height 11
type input "18:15"
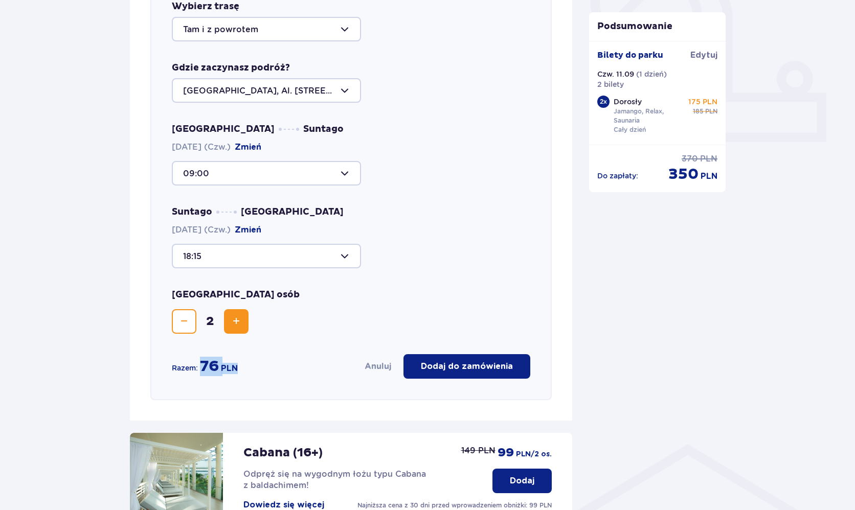
drag, startPoint x: 202, startPoint y: 368, endPoint x: 238, endPoint y: 372, distance: 35.5
click at [238, 372] on div "76 PLN" at bounding box center [219, 366] width 38 height 19
click at [390, 329] on div "Liczba osób 2" at bounding box center [351, 311] width 358 height 45
click at [436, 372] on p "Dodaj do zamówienia" at bounding box center [467, 366] width 92 height 11
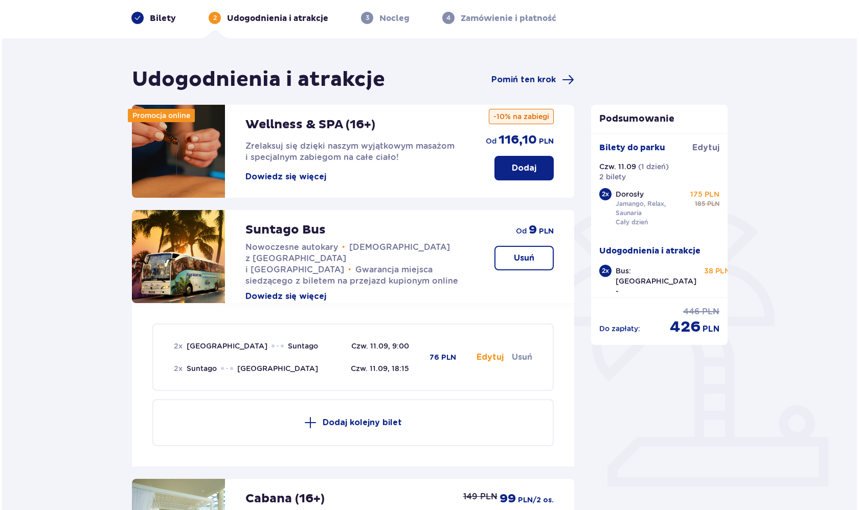
scroll to position [31, 0]
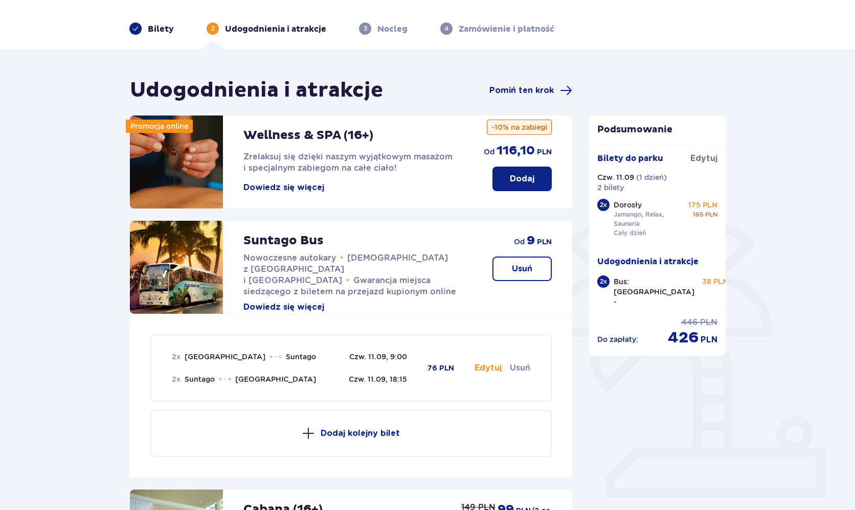
click at [293, 190] on button "Dowiedz się więcej" at bounding box center [283, 187] width 81 height 11
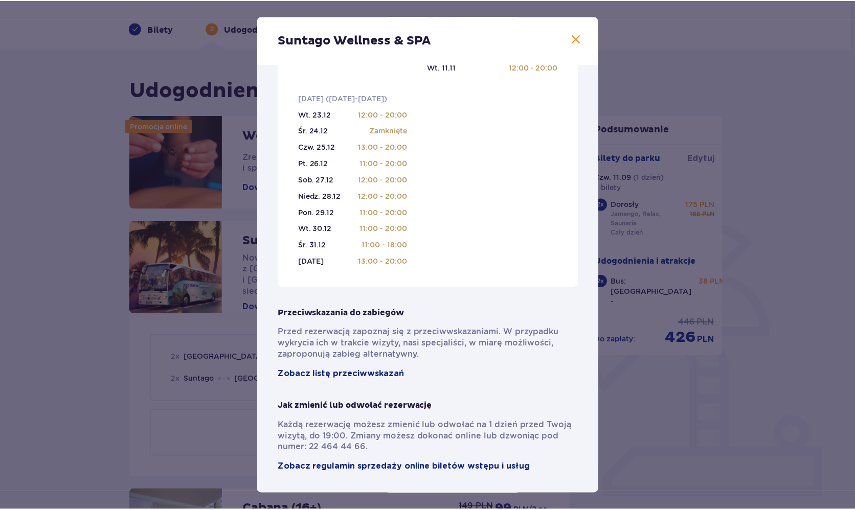
scroll to position [595, 0]
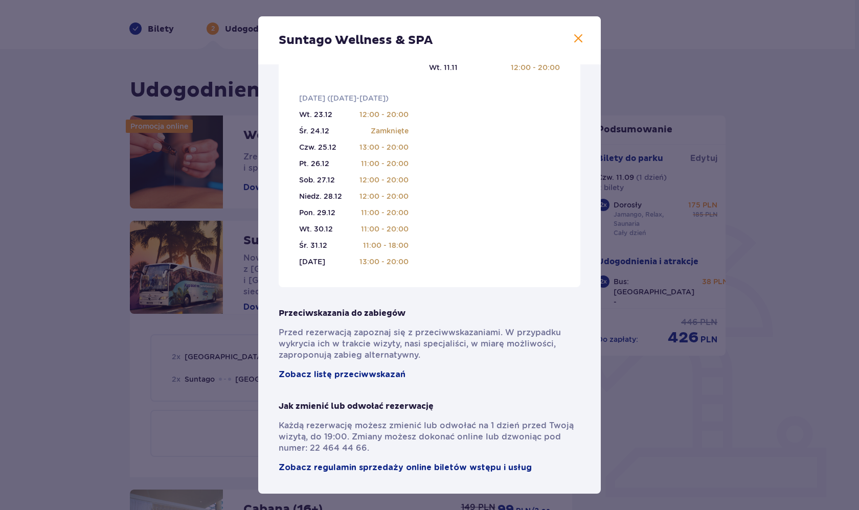
click at [577, 36] on span at bounding box center [578, 39] width 12 height 12
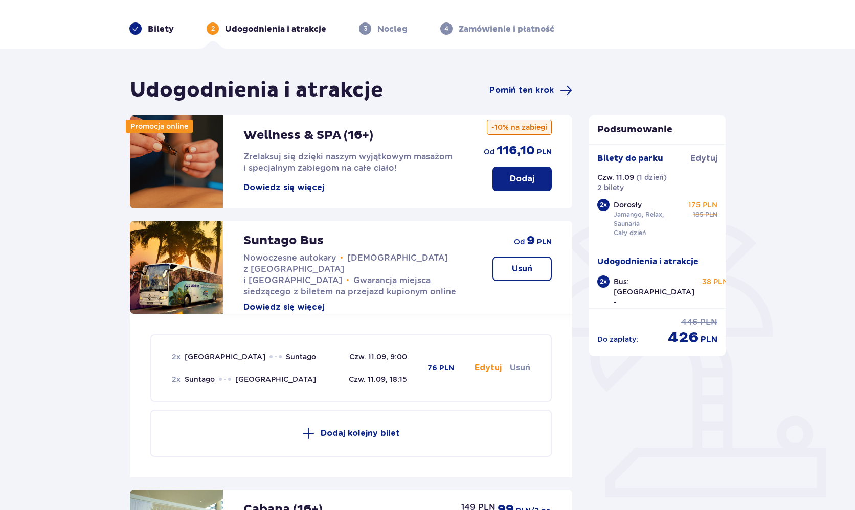
click at [278, 302] on button "Dowiedz się więcej" at bounding box center [283, 307] width 81 height 11
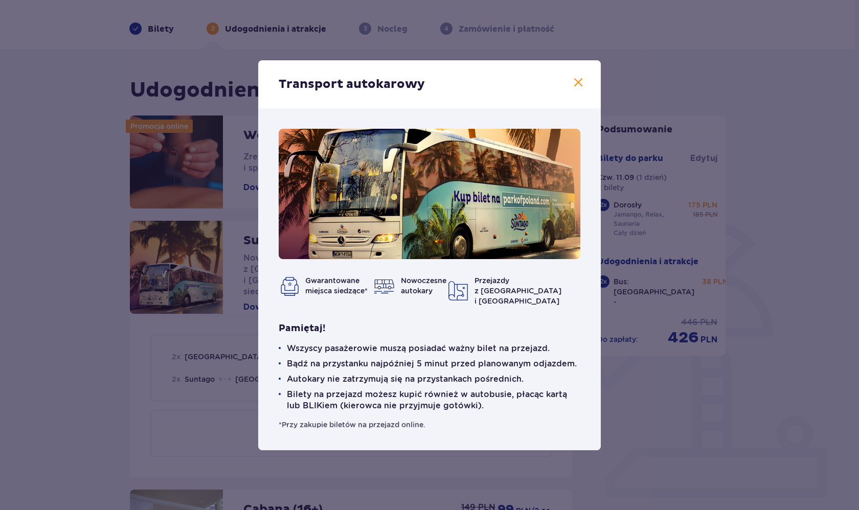
click at [111, 390] on div "Transport autokarowy Gwarantowane miejsca siedzące* Nowoczesne autokary Przejaz…" at bounding box center [429, 255] width 859 height 510
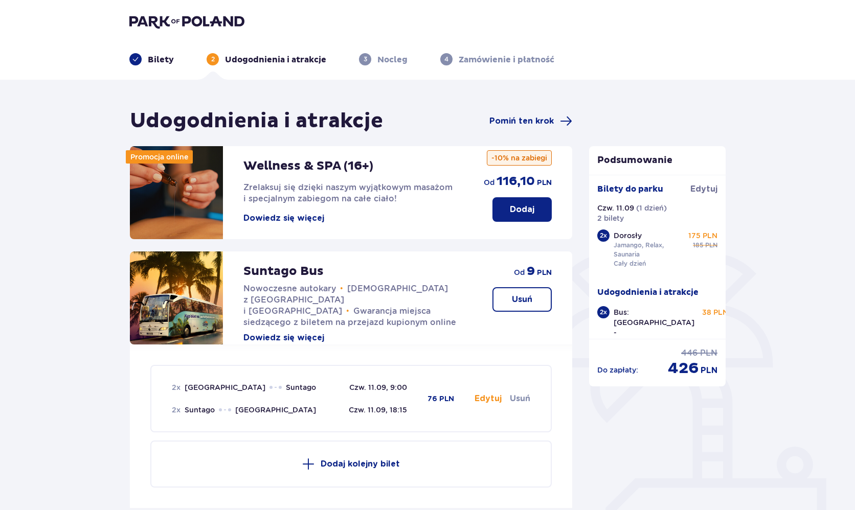
click at [511, 202] on button "Dodaj" at bounding box center [521, 209] width 59 height 25
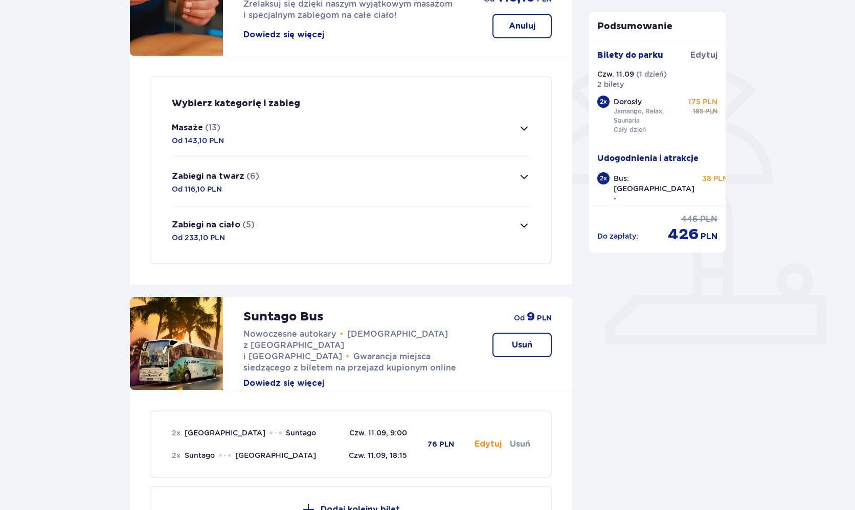
scroll to position [174, 0]
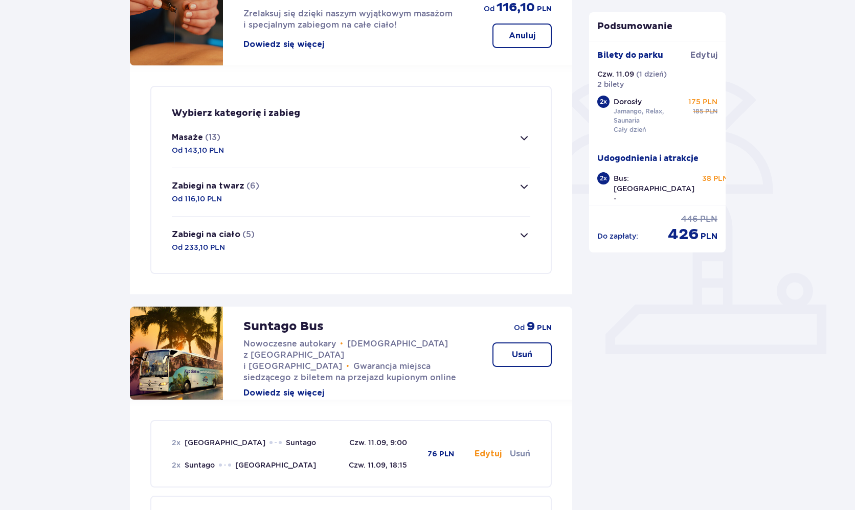
click at [525, 138] on span "button" at bounding box center [524, 138] width 12 height 12
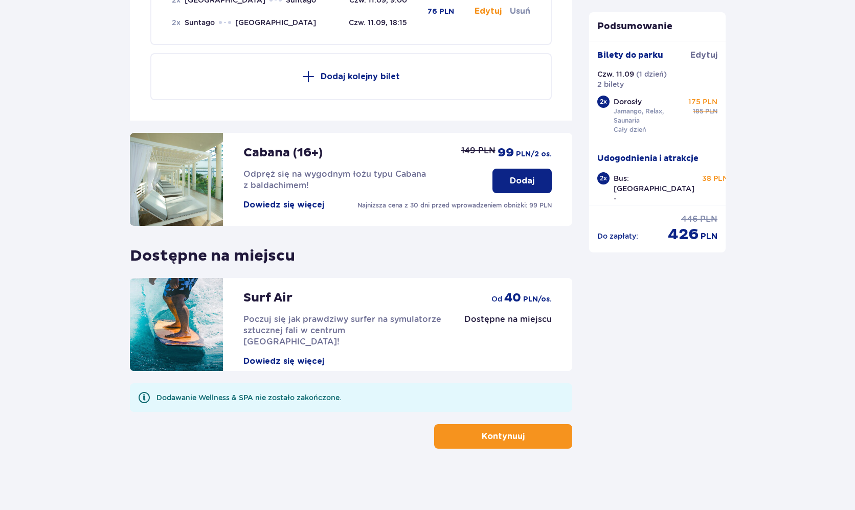
scroll to position [1908, 0]
click at [492, 441] on p "Kontynuuj" at bounding box center [503, 436] width 43 height 11
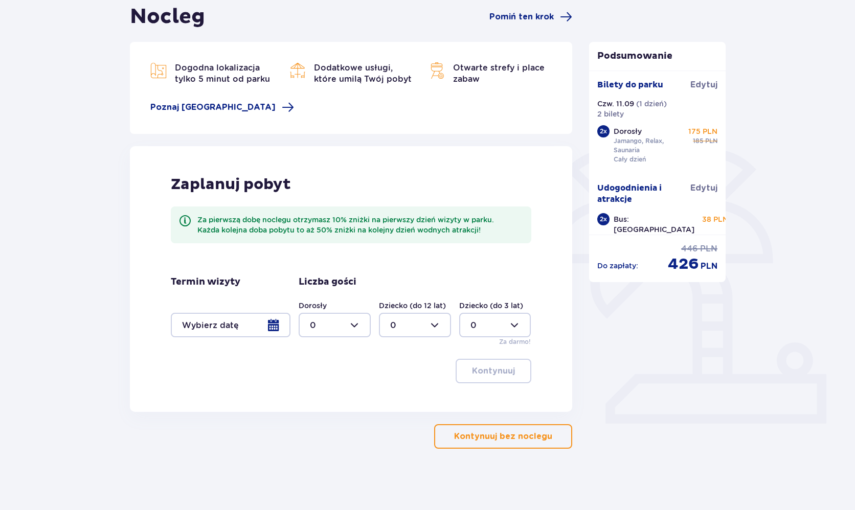
scroll to position [104, 0]
click at [236, 107] on span "Poznaj Suntago Village" at bounding box center [212, 107] width 125 height 11
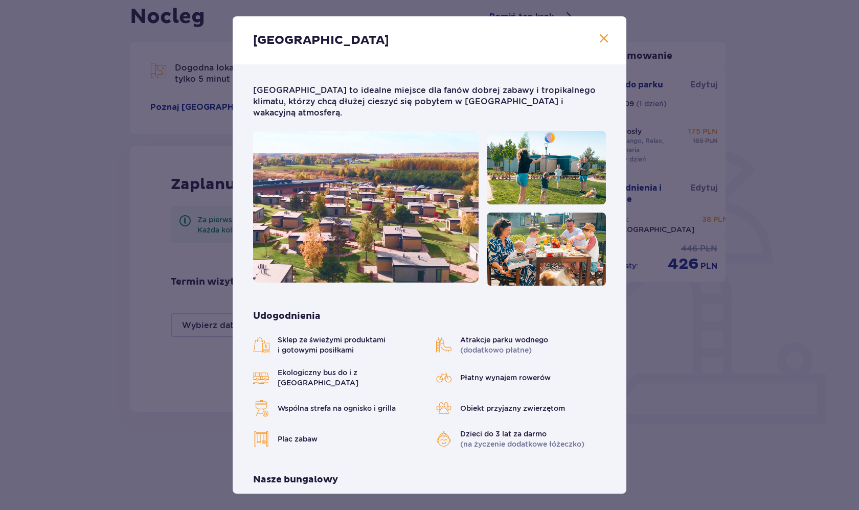
click at [598, 37] on span at bounding box center [604, 39] width 12 height 12
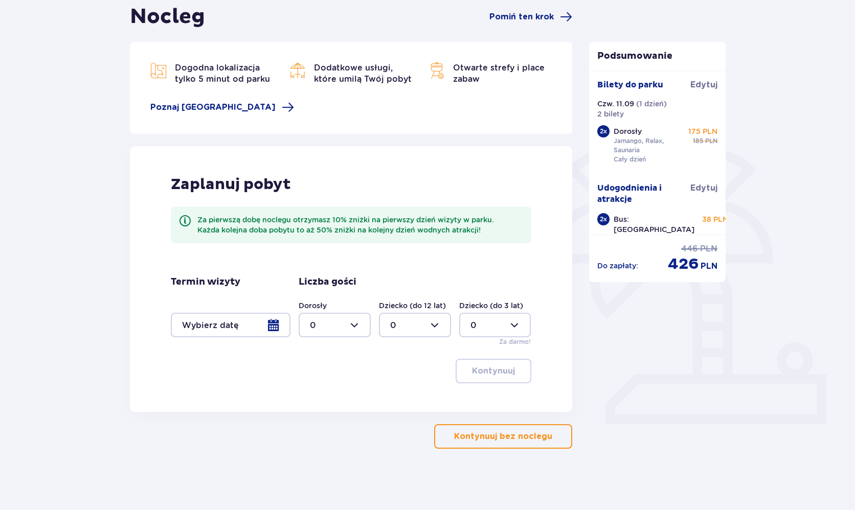
click at [501, 443] on button "Kontynuuj bez noclegu" at bounding box center [503, 436] width 138 height 25
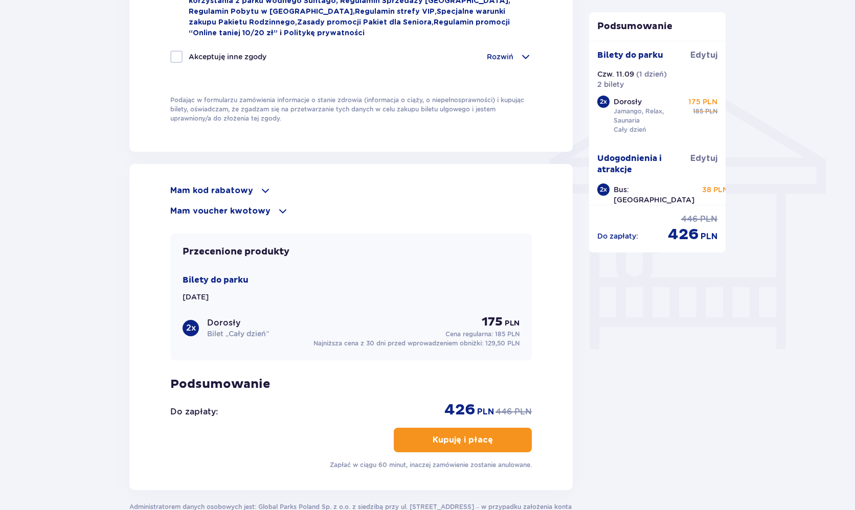
scroll to position [753, 0]
click at [253, 212] on p "Mam voucher kwotowy" at bounding box center [220, 212] width 100 height 11
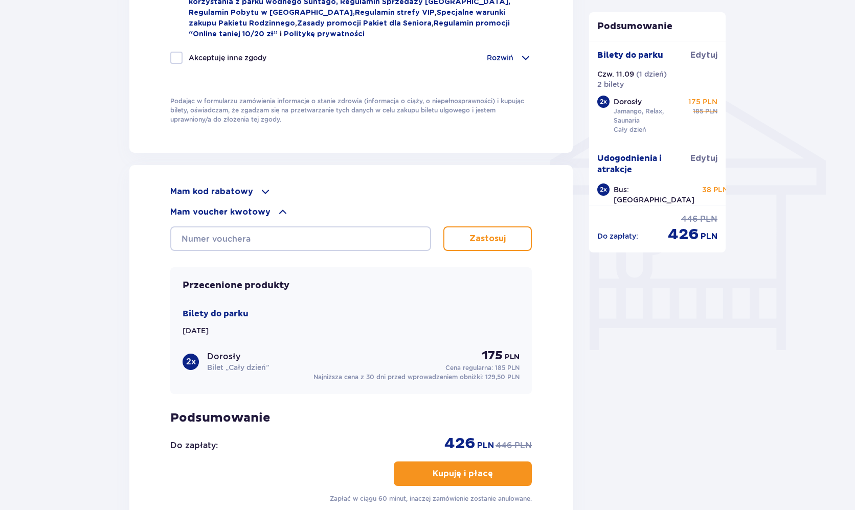
click at [251, 197] on div "Mam kod rabatowy" at bounding box center [350, 192] width 361 height 12
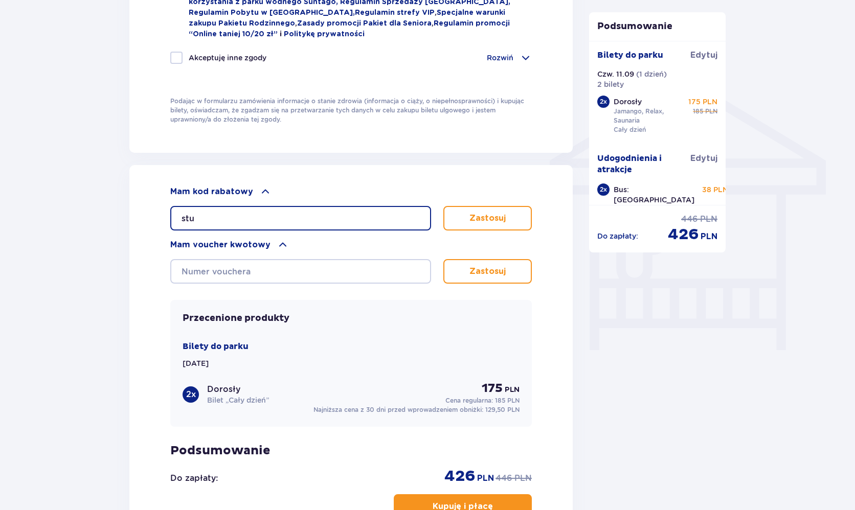
paste input "dent30 stu"
paste input "text"
type input "student30"
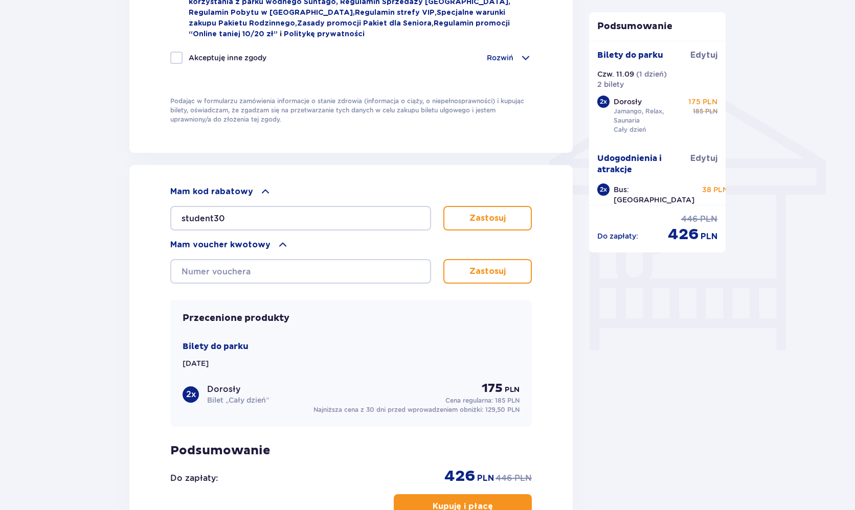
click at [480, 223] on p "Zastosuj" at bounding box center [487, 218] width 36 height 11
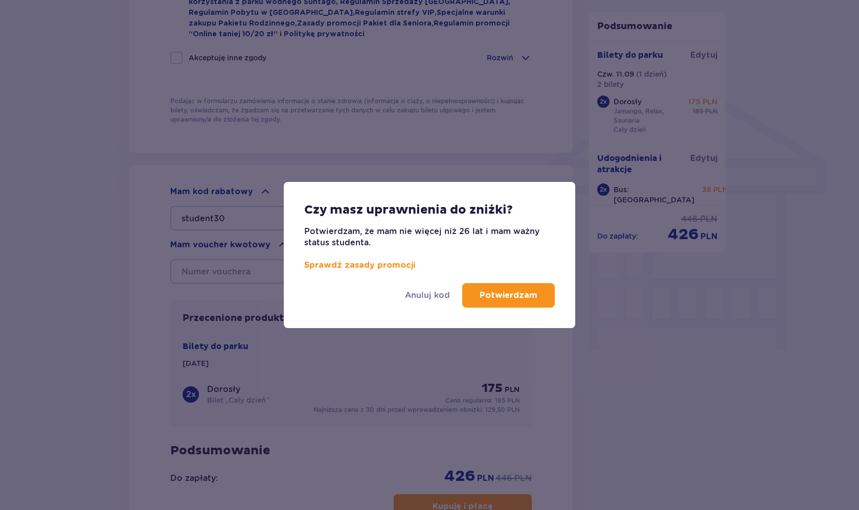
click at [505, 296] on p "Potwierdzam" at bounding box center [509, 295] width 58 height 11
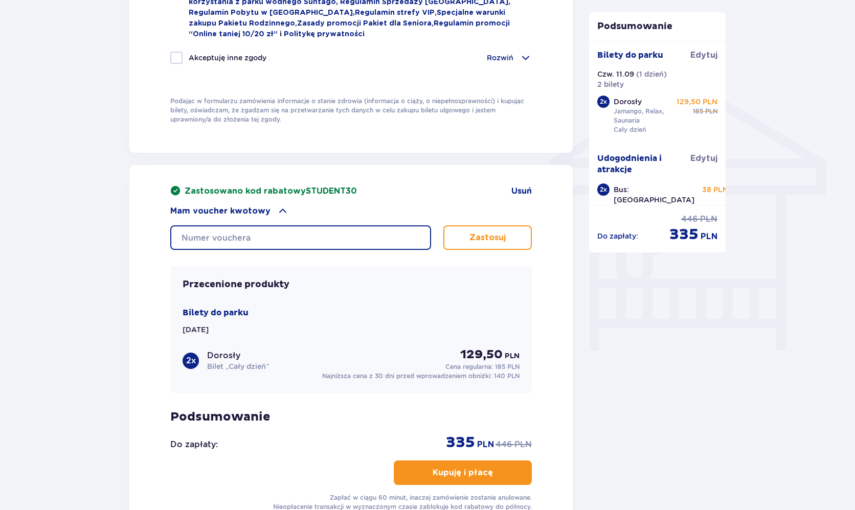
click at [286, 234] on input "text" at bounding box center [300, 237] width 261 height 25
drag, startPoint x: 448, startPoint y: 441, endPoint x: 482, endPoint y: 442, distance: 33.8
click at [482, 442] on div "335 PLN" at bounding box center [470, 442] width 48 height 19
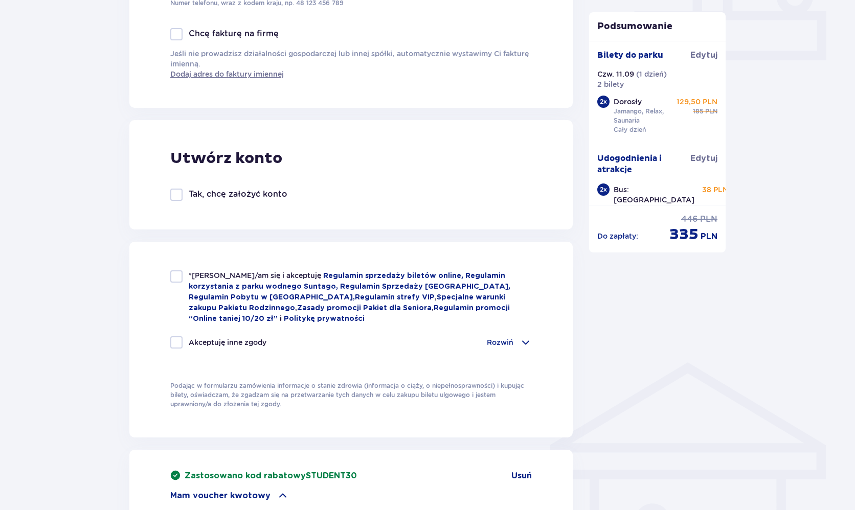
scroll to position [444, 0]
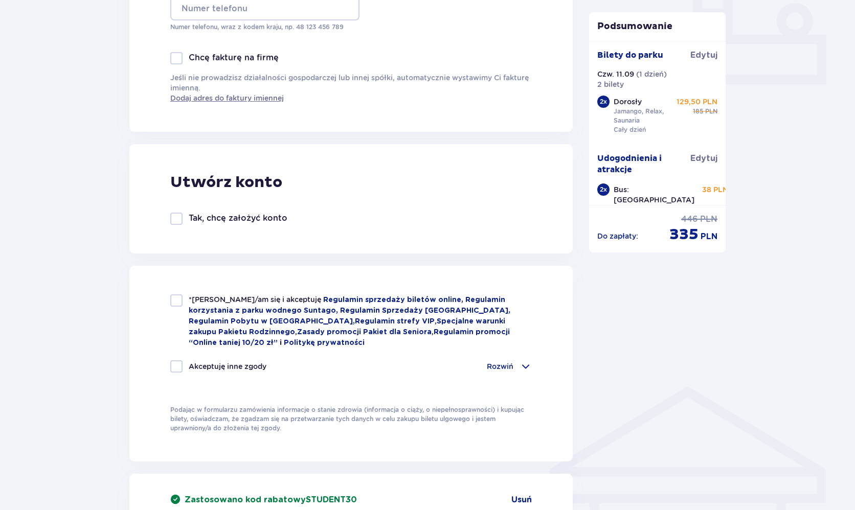
click at [177, 297] on div at bounding box center [176, 301] width 12 height 12
checkbox input "true"
click at [509, 369] on p "Rozwiń" at bounding box center [500, 366] width 27 height 10
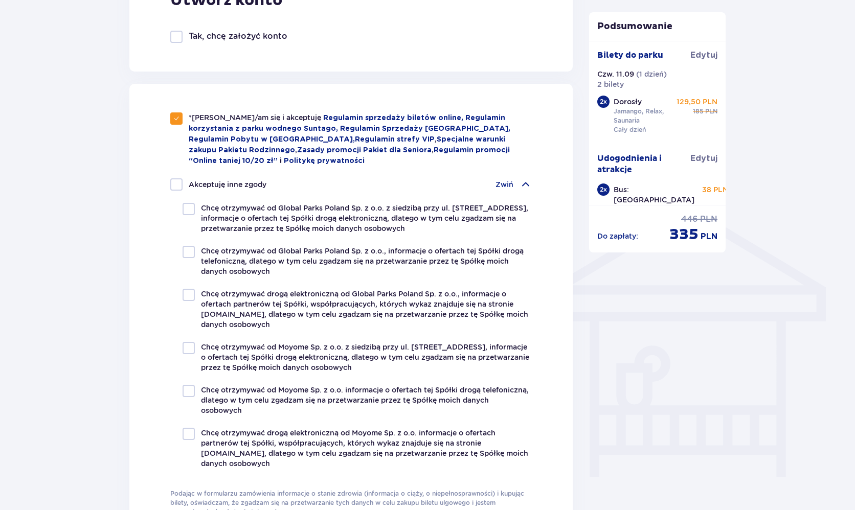
scroll to position [626, 0]
click at [514, 187] on div "Zwiń" at bounding box center [513, 184] width 36 height 12
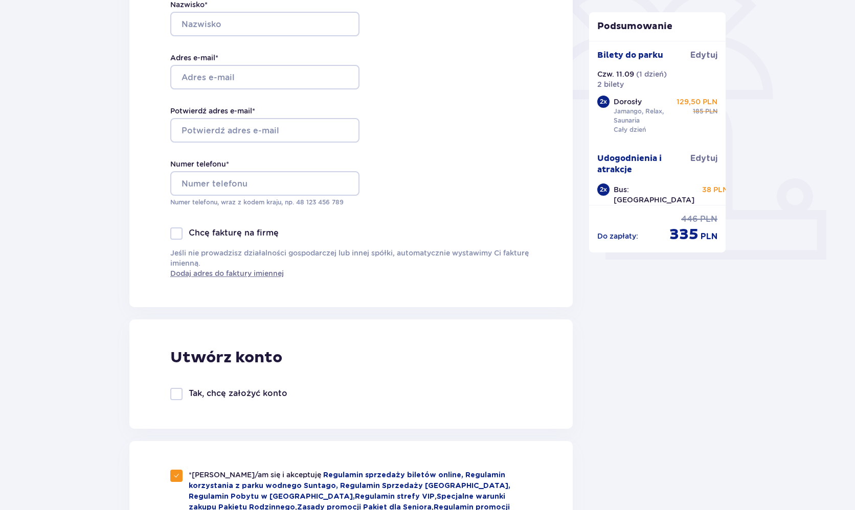
scroll to position [273, 0]
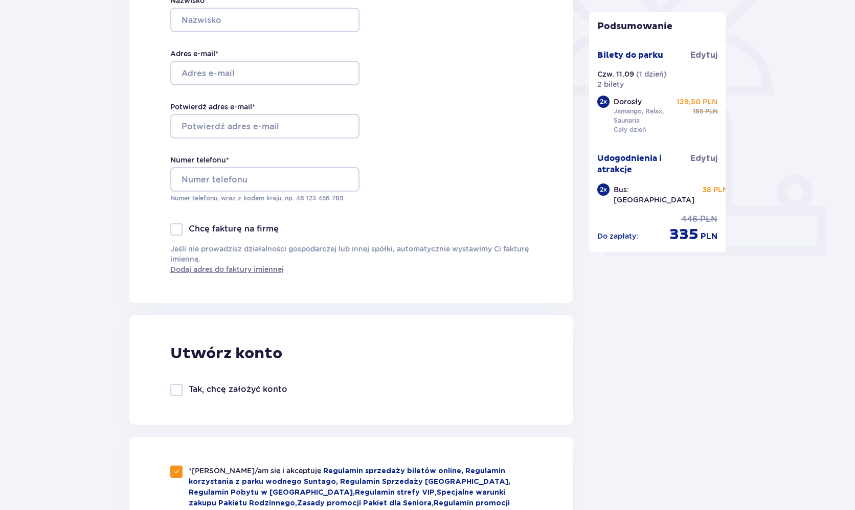
click at [227, 378] on div "Utwórz konto Tak, chcę założyć konto" at bounding box center [350, 369] width 443 height 109
click at [223, 389] on p "Tak, chcę założyć konto" at bounding box center [238, 389] width 99 height 11
checkbox input "true"
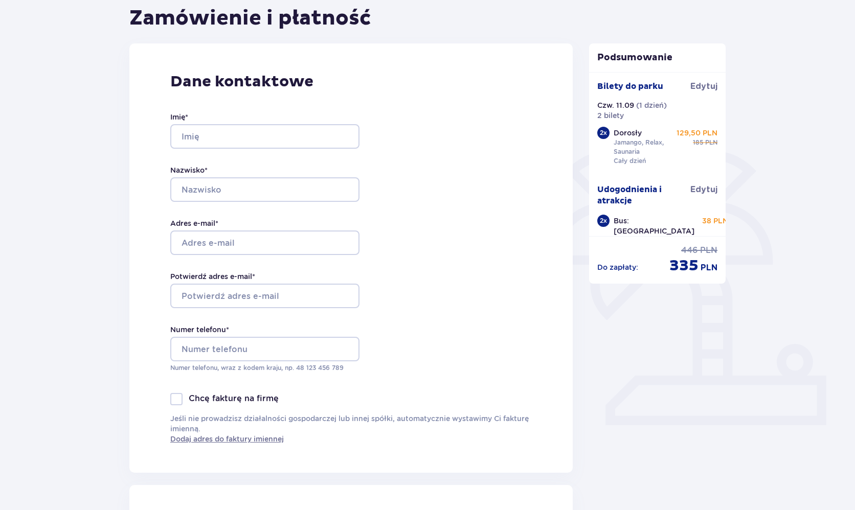
scroll to position [101, 0]
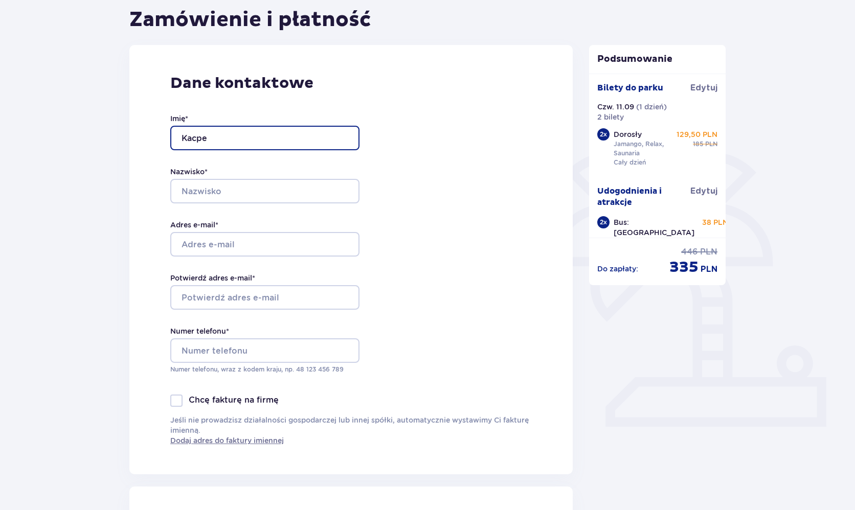
type input "Kacper"
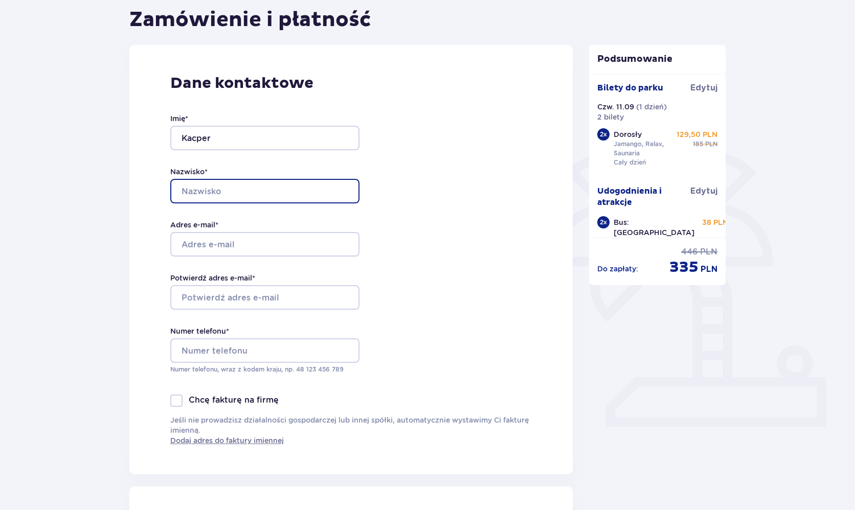
type input "Wróbel"
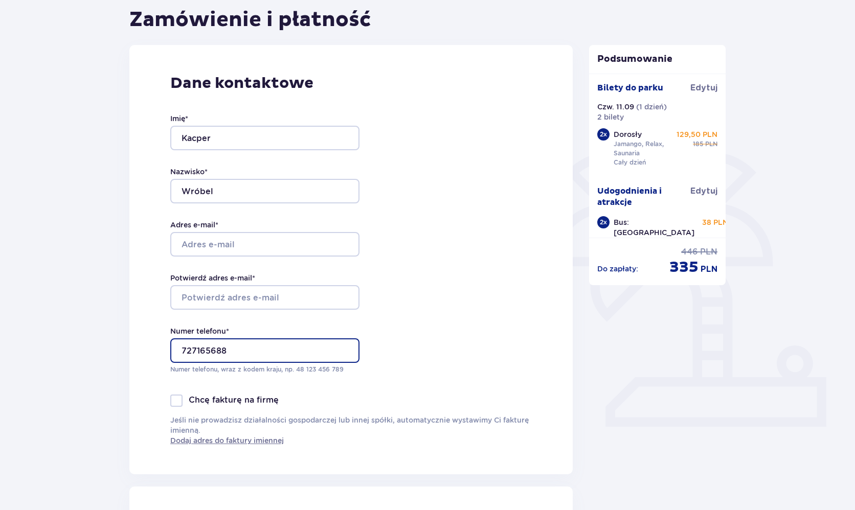
click at [223, 345] on input "727165688" at bounding box center [264, 350] width 189 height 25
type input "7"
drag, startPoint x: 199, startPoint y: 354, endPoint x: 213, endPoint y: 353, distance: 13.3
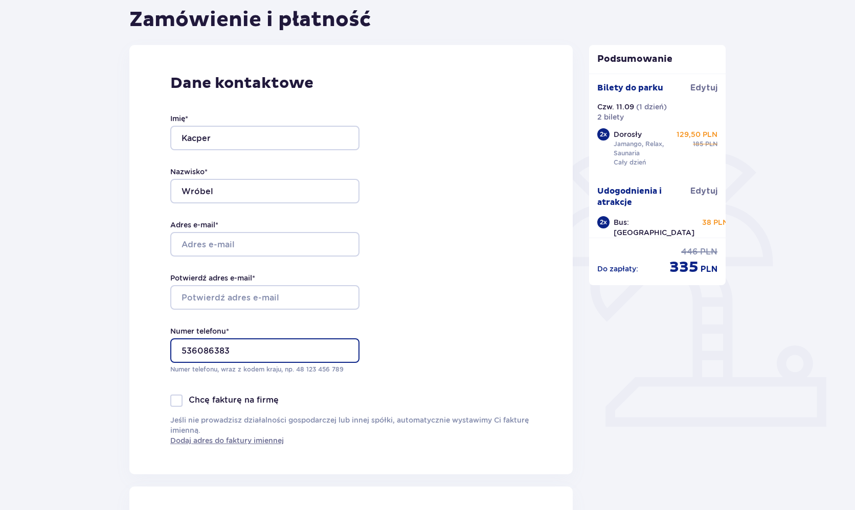
click at [213, 353] on input "536086383" at bounding box center [264, 350] width 189 height 25
click at [249, 350] on input "536086383" at bounding box center [264, 350] width 189 height 25
type input "536086383"
click at [236, 259] on div "Imię * Kacper Nazwisko * Wróbel Adres e-mail * Potwierdź adres e-mail * Numer t…" at bounding box center [264, 244] width 189 height 302
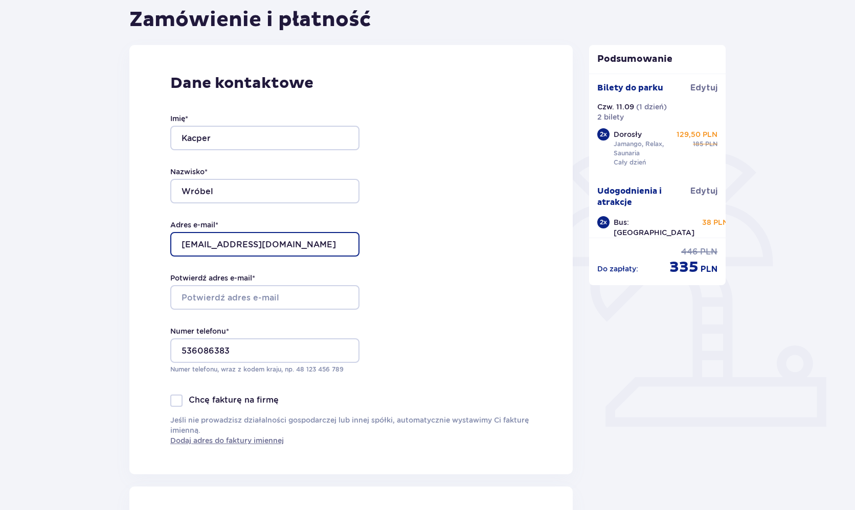
type input "[EMAIL_ADDRESS][DOMAIN_NAME]"
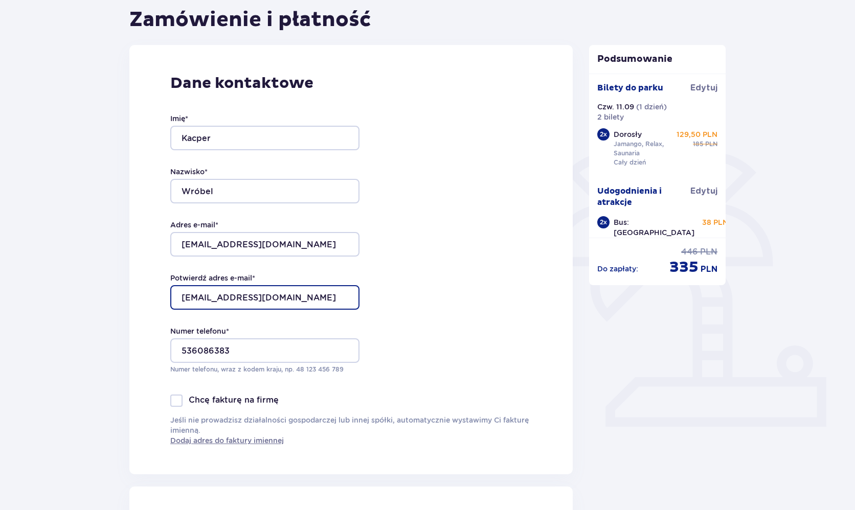
type input "[EMAIL_ADDRESS][DOMAIN_NAME]"
click at [440, 293] on div "Dane kontaktowe Imię * Kacper Nazwisko * Wróbel Adres e-mail * wrobelk03@gmail.…" at bounding box center [350, 259] width 443 height 429
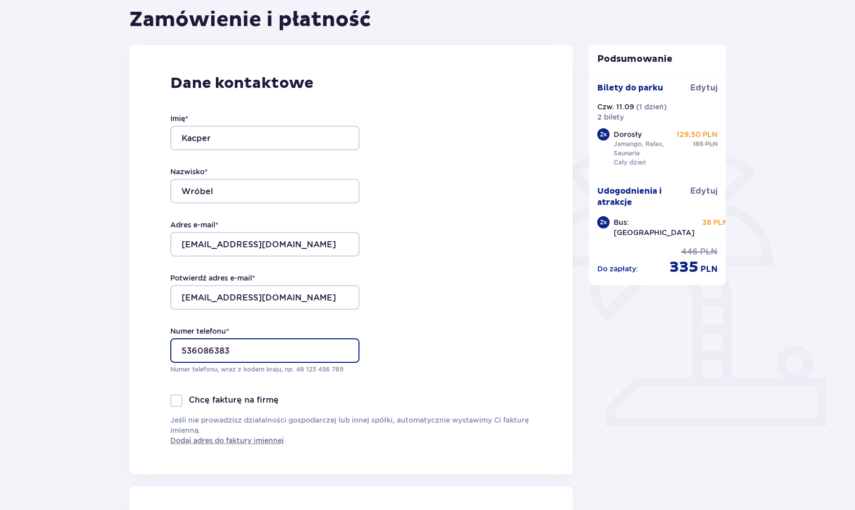
click at [183, 351] on input "536086383" at bounding box center [264, 350] width 189 height 25
click at [216, 351] on input "+48 536086383" at bounding box center [264, 350] width 189 height 25
click at [234, 352] on input "+48 536 086383" at bounding box center [264, 350] width 189 height 25
click at [293, 353] on input "+48 536 086 383" at bounding box center [264, 350] width 189 height 25
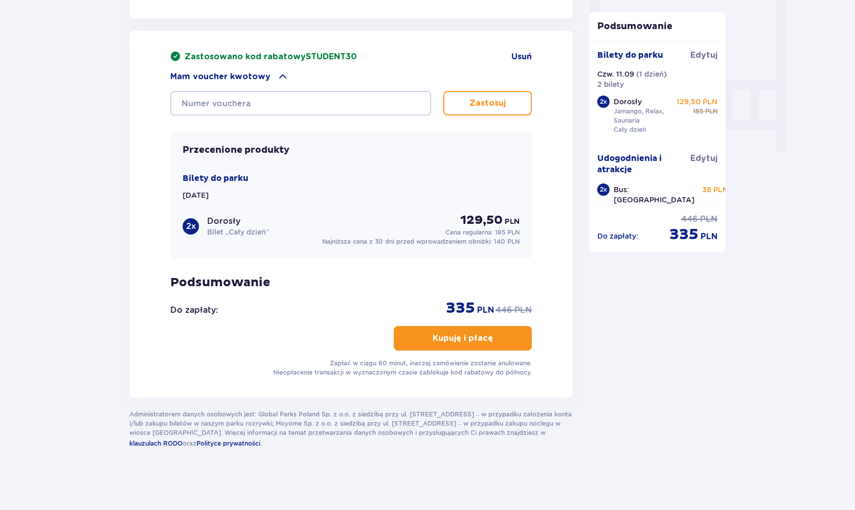
scroll to position [952, 0]
type input "+48 536 086 383"
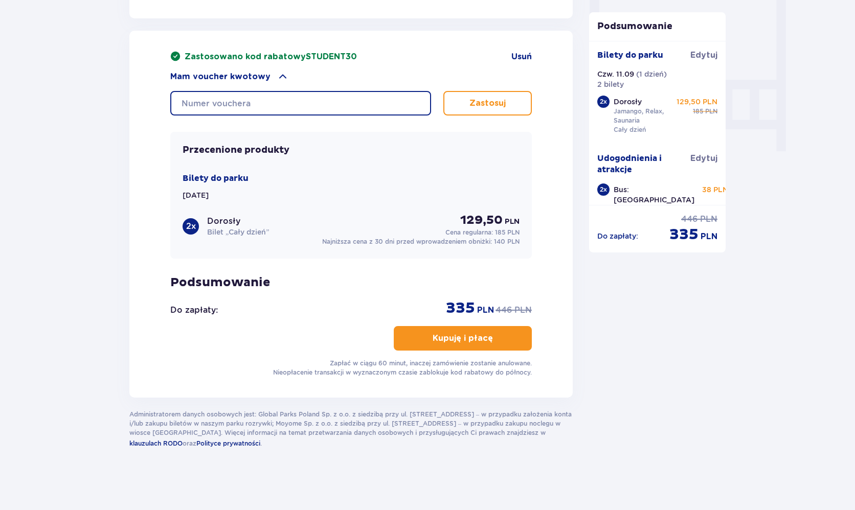
click at [293, 107] on input "text" at bounding box center [300, 103] width 261 height 25
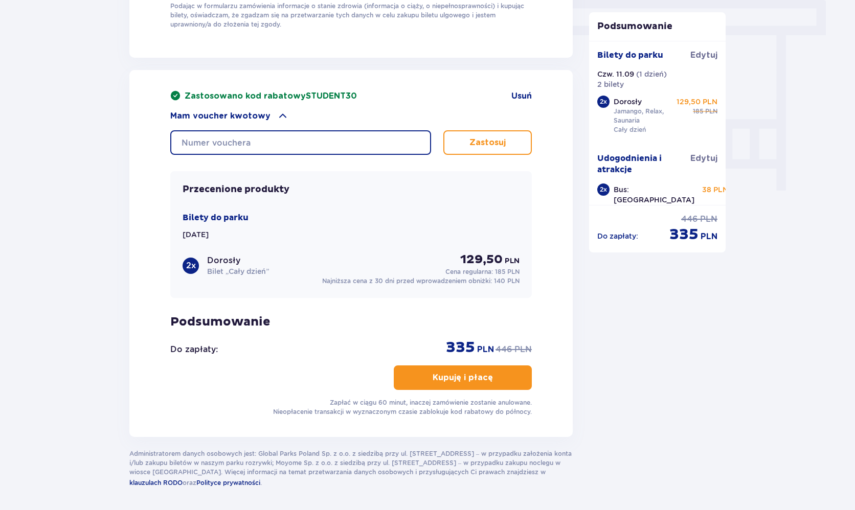
scroll to position [911, 0]
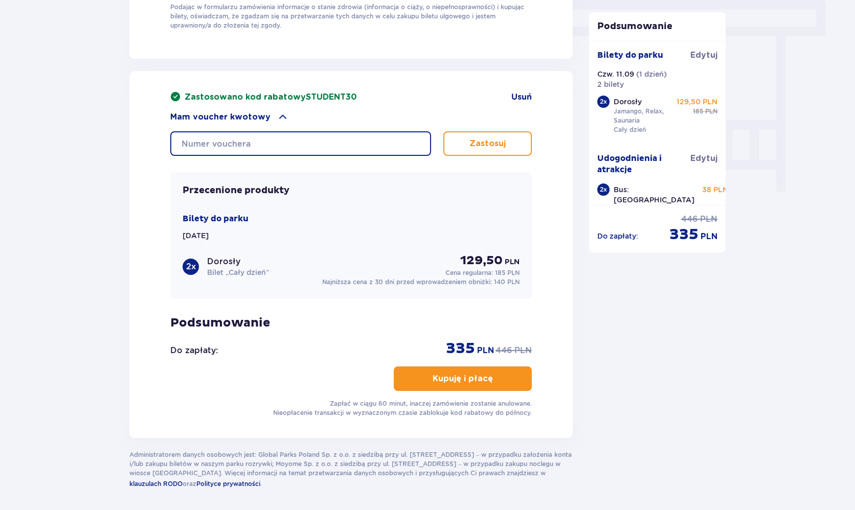
click at [373, 148] on input "text" at bounding box center [300, 143] width 261 height 25
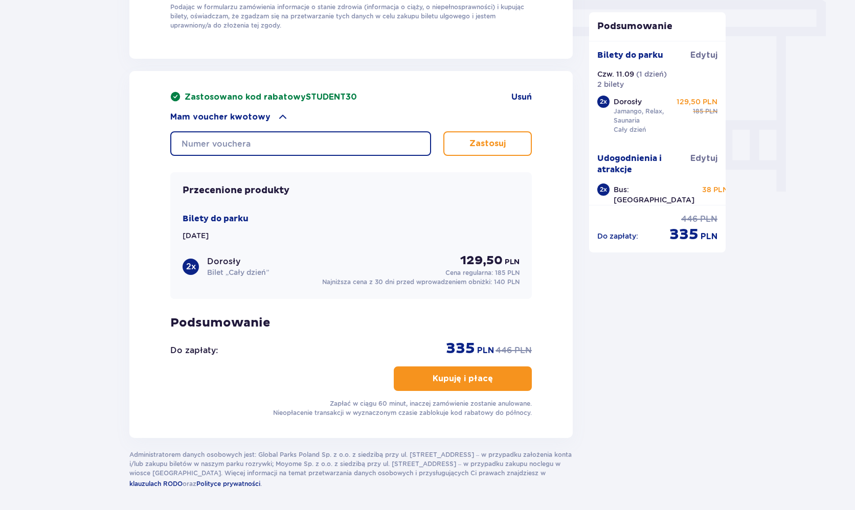
click at [373, 148] on input "text" at bounding box center [300, 143] width 261 height 25
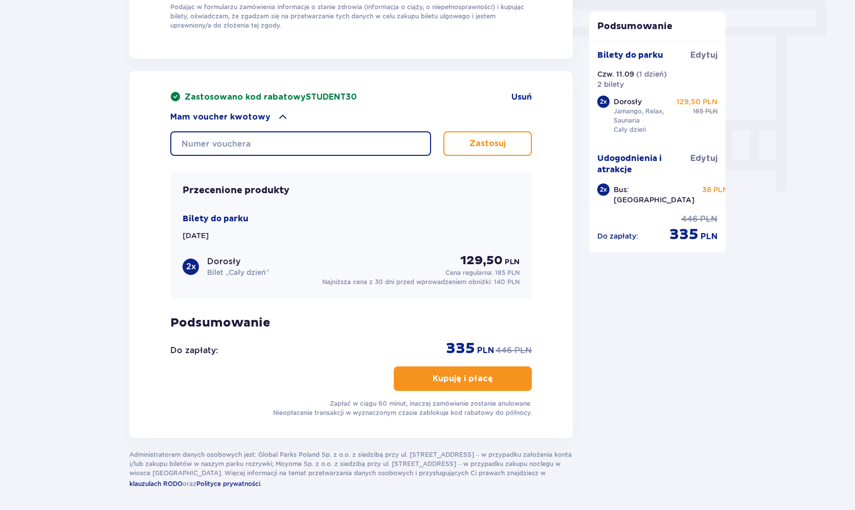
click at [373, 148] on input "text" at bounding box center [300, 143] width 261 height 25
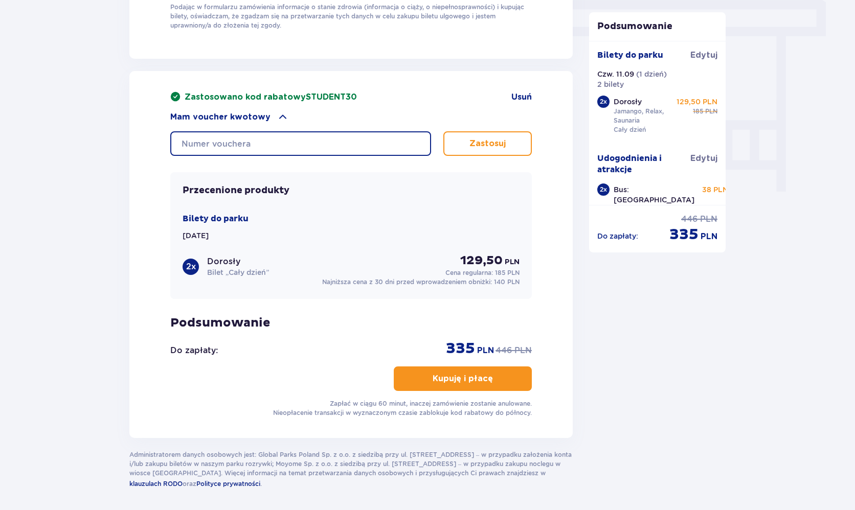
click at [373, 148] on input "text" at bounding box center [300, 143] width 261 height 25
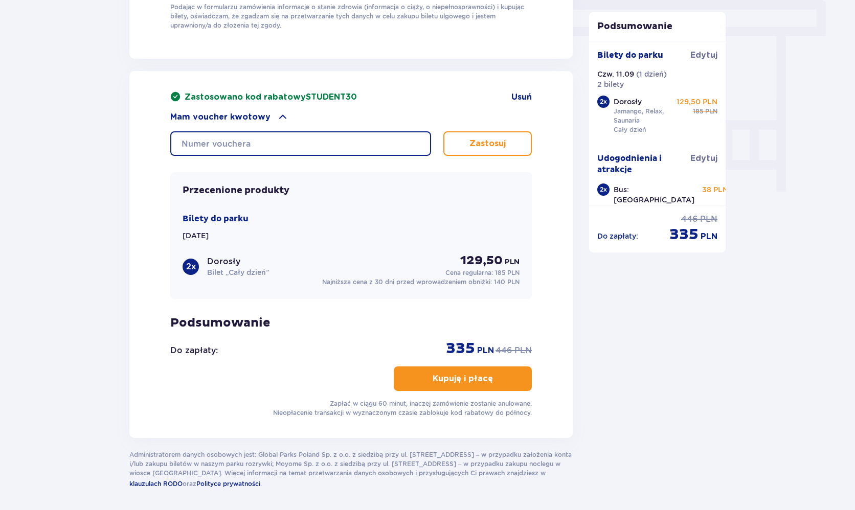
click at [373, 148] on input "text" at bounding box center [300, 143] width 261 height 25
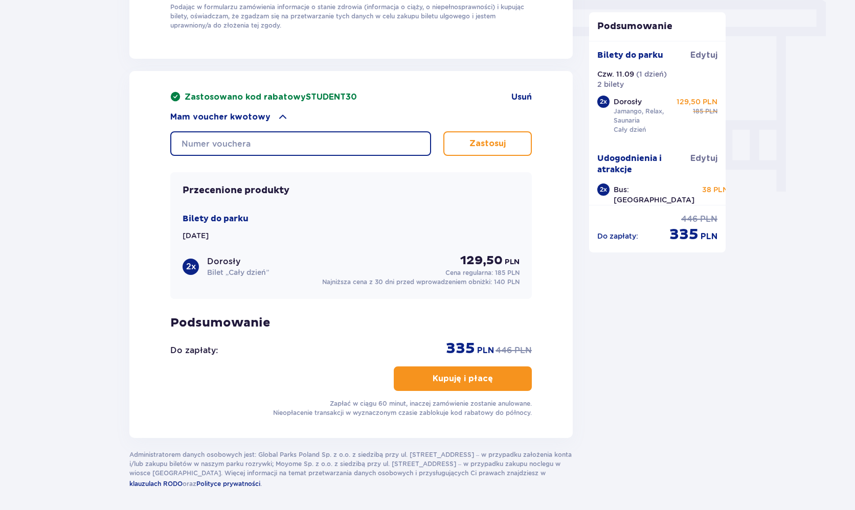
click at [373, 148] on input "text" at bounding box center [300, 143] width 261 height 25
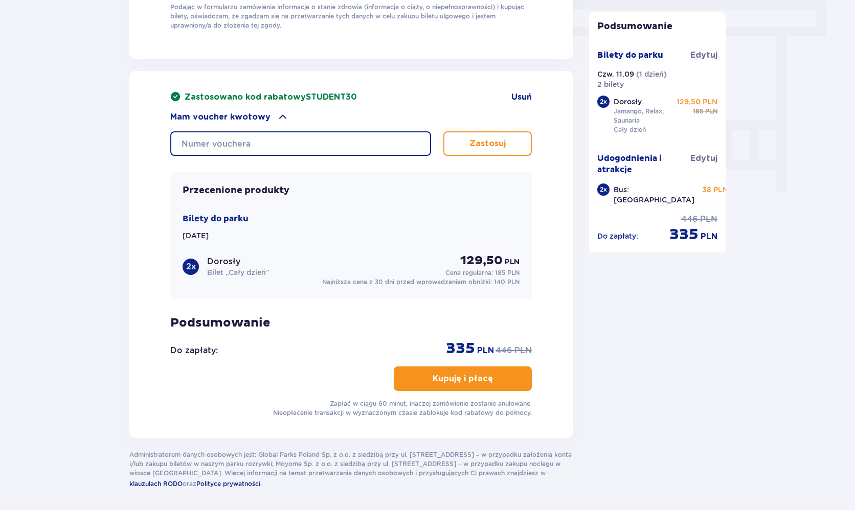
click at [373, 148] on input "text" at bounding box center [300, 143] width 261 height 25
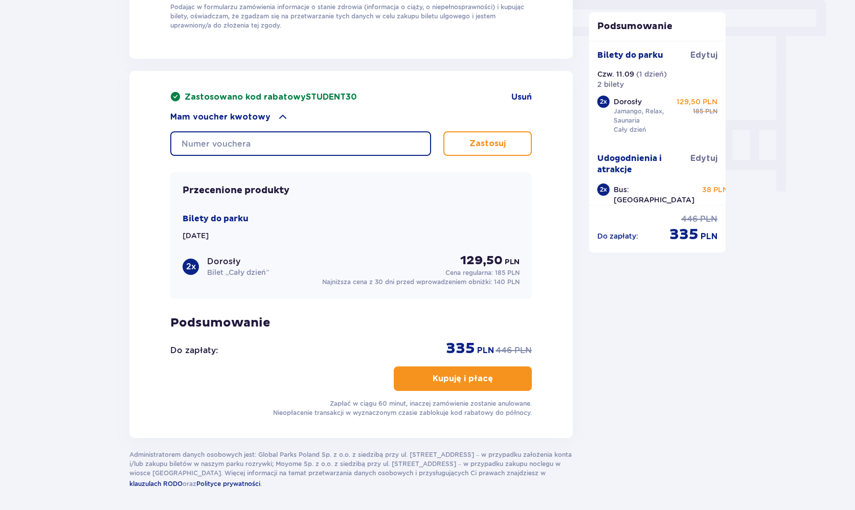
click at [373, 148] on input "text" at bounding box center [300, 143] width 261 height 25
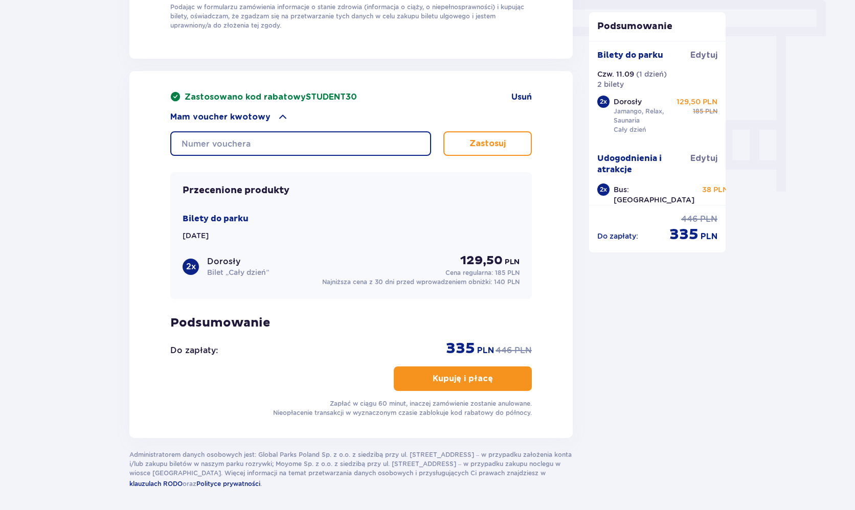
click at [373, 148] on input "text" at bounding box center [300, 143] width 261 height 25
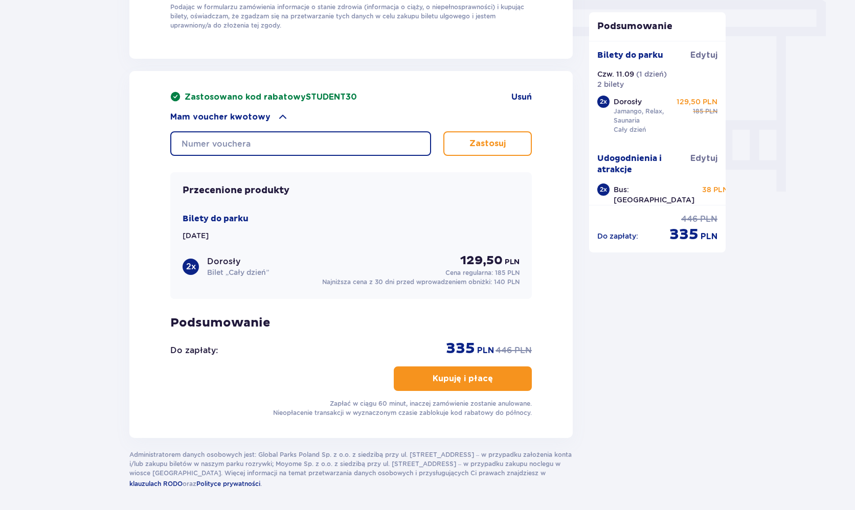
click at [373, 148] on input "text" at bounding box center [300, 143] width 261 height 25
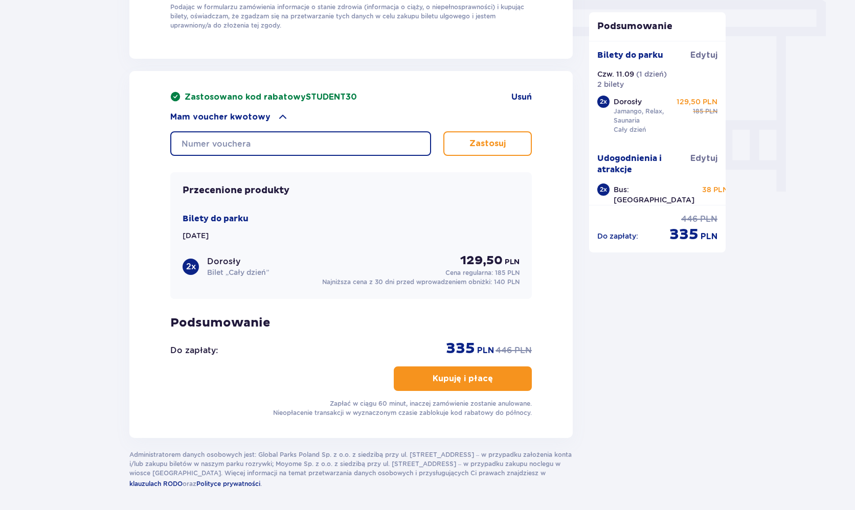
click at [373, 148] on input "text" at bounding box center [300, 143] width 261 height 25
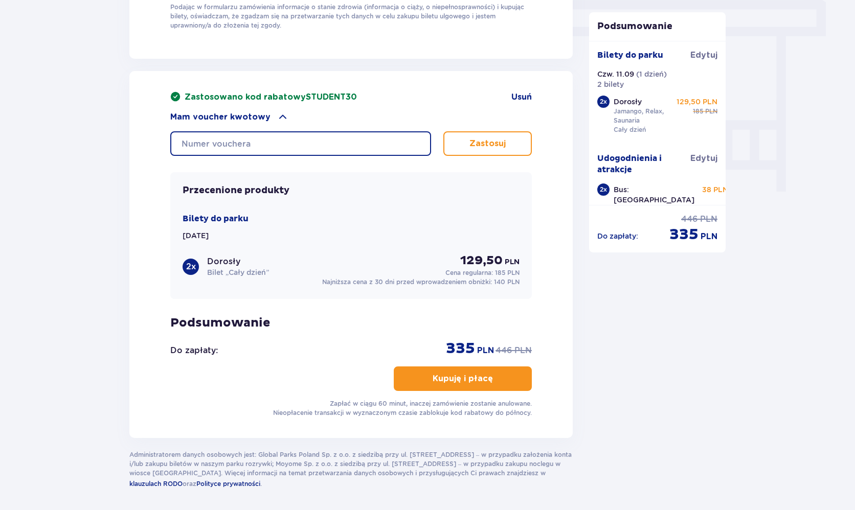
click at [373, 148] on input "text" at bounding box center [300, 143] width 261 height 25
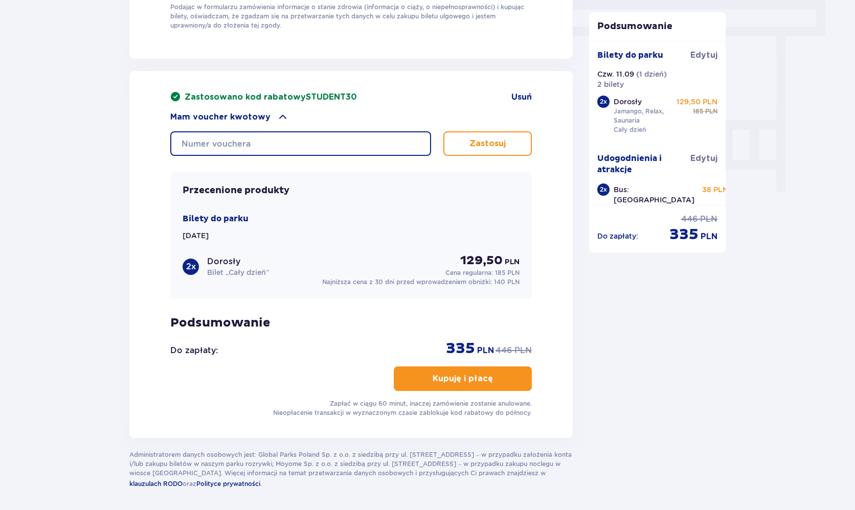
click at [373, 148] on input "text" at bounding box center [300, 143] width 261 height 25
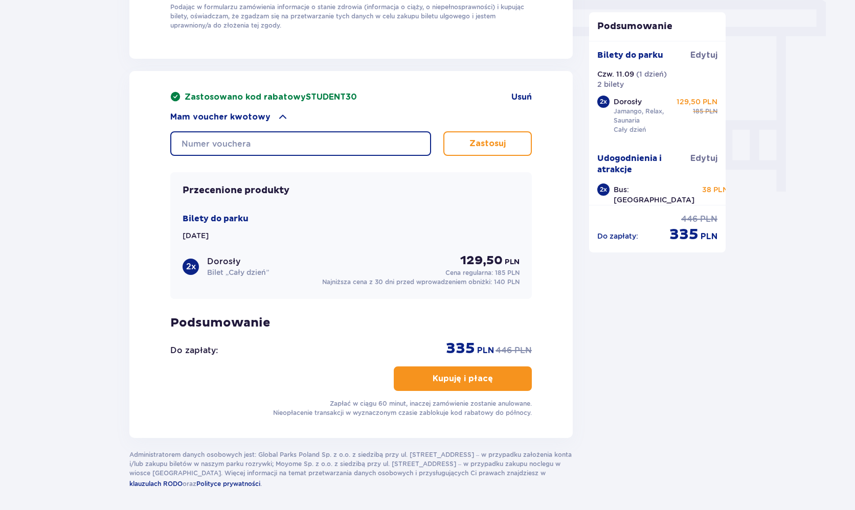
click at [373, 148] on input "text" at bounding box center [300, 143] width 261 height 25
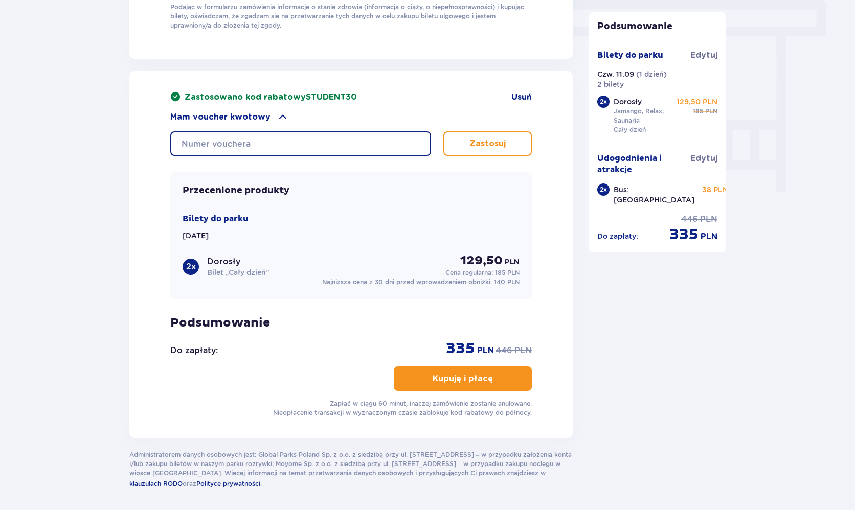
click at [373, 148] on input "text" at bounding box center [300, 143] width 261 height 25
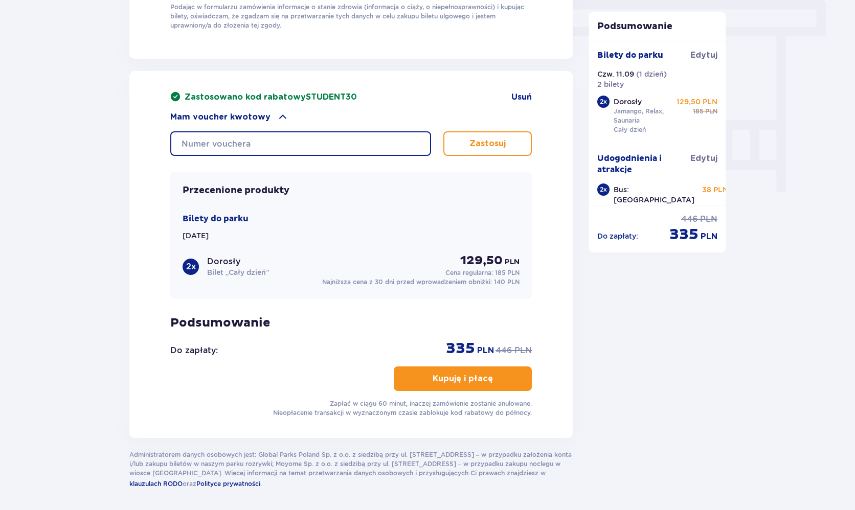
click at [373, 148] on input "text" at bounding box center [300, 143] width 261 height 25
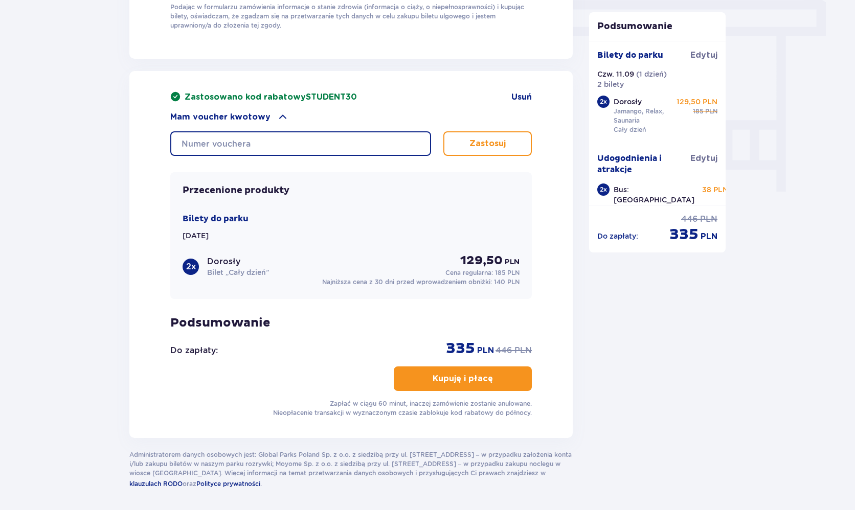
click at [373, 148] on input "text" at bounding box center [300, 143] width 261 height 25
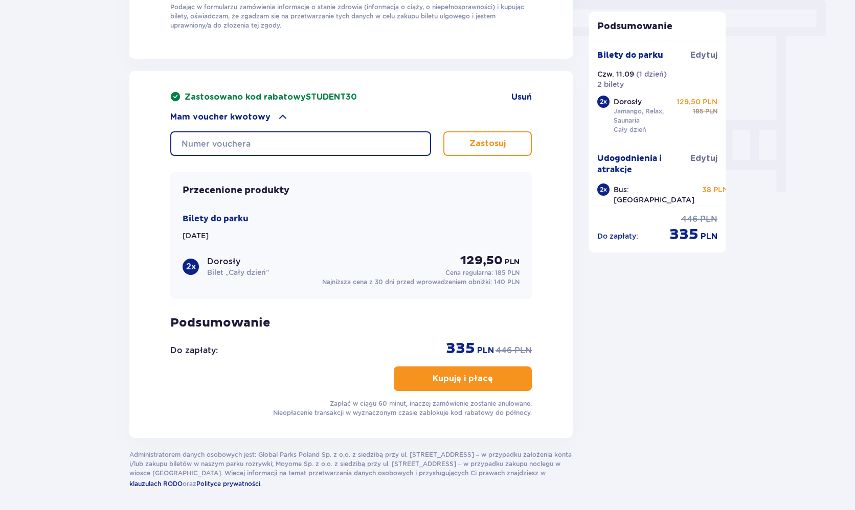
click at [373, 148] on input "text" at bounding box center [300, 143] width 261 height 25
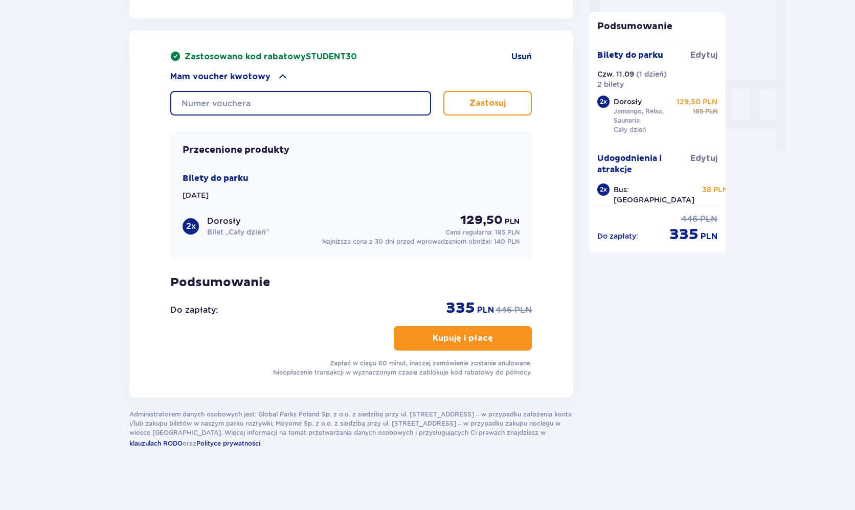
scroll to position [952, 0]
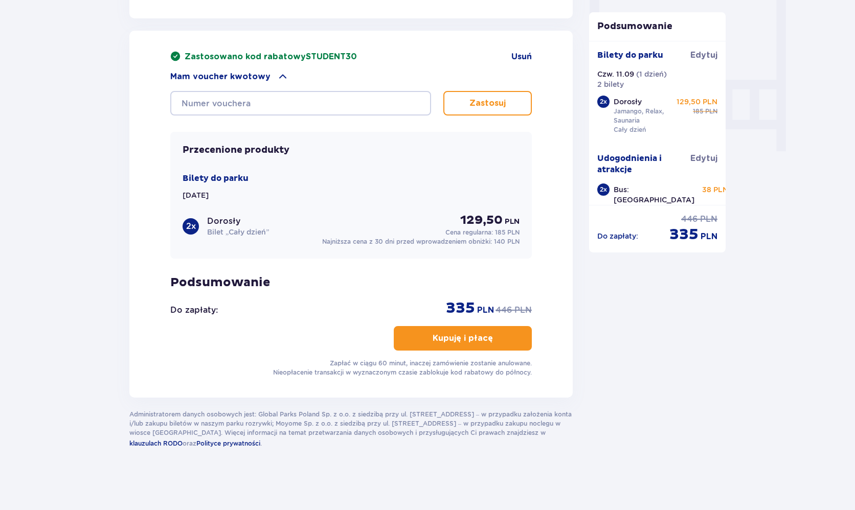
click at [319, 142] on div "Przecenione produkty Bilety do parku Czw. 11.09.25 2 x Dorosły Bilet „Cały dzie…" at bounding box center [350, 195] width 361 height 127
click at [319, 151] on div "Przecenione produkty Bilety do parku Czw. 11.09.25 2 x Dorosły Bilet „Cały dzie…" at bounding box center [350, 195] width 361 height 127
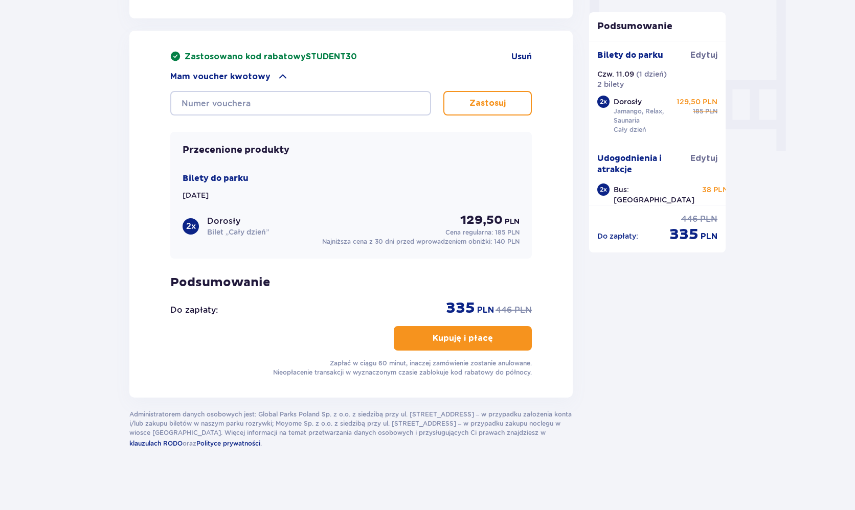
click at [319, 151] on div "Przecenione produkty Bilety do parku Czw. 11.09.25 2 x Dorosły Bilet „Cały dzie…" at bounding box center [350, 195] width 361 height 127
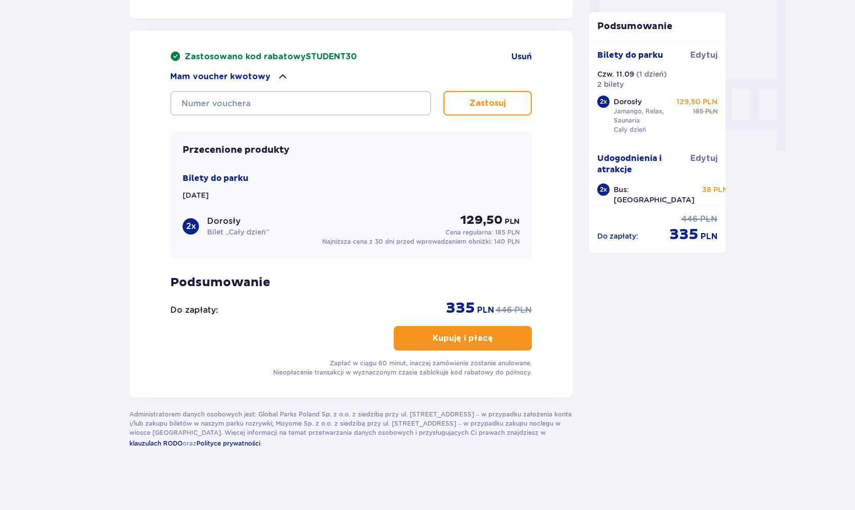
click at [319, 151] on div "Przecenione produkty Bilety do parku Czw. 11.09.25 2 x Dorosły Bilet „Cały dzie…" at bounding box center [350, 195] width 361 height 127
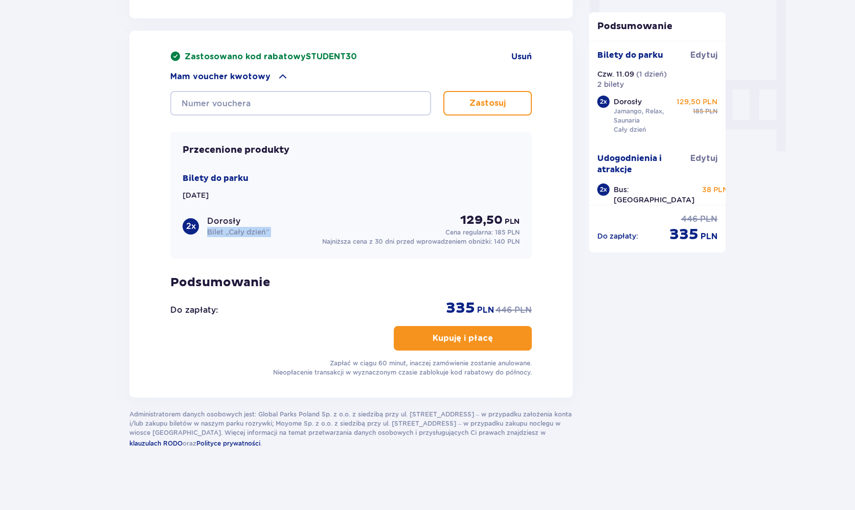
click at [319, 151] on div "Przecenione produkty Bilety do parku Czw. 11.09.25 2 x Dorosły Bilet „Cały dzie…" at bounding box center [350, 195] width 361 height 127
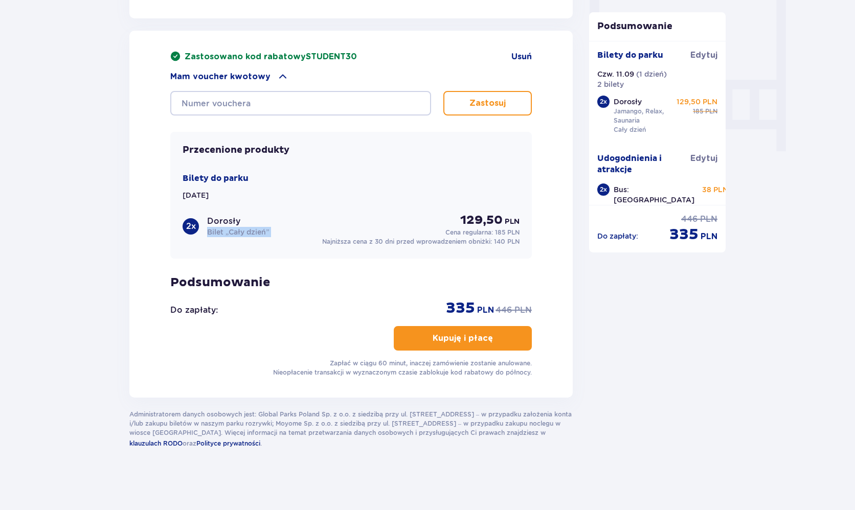
click at [319, 151] on div "Przecenione produkty Bilety do parku Czw. 11.09.25 2 x Dorosły Bilet „Cały dzie…" at bounding box center [350, 195] width 361 height 127
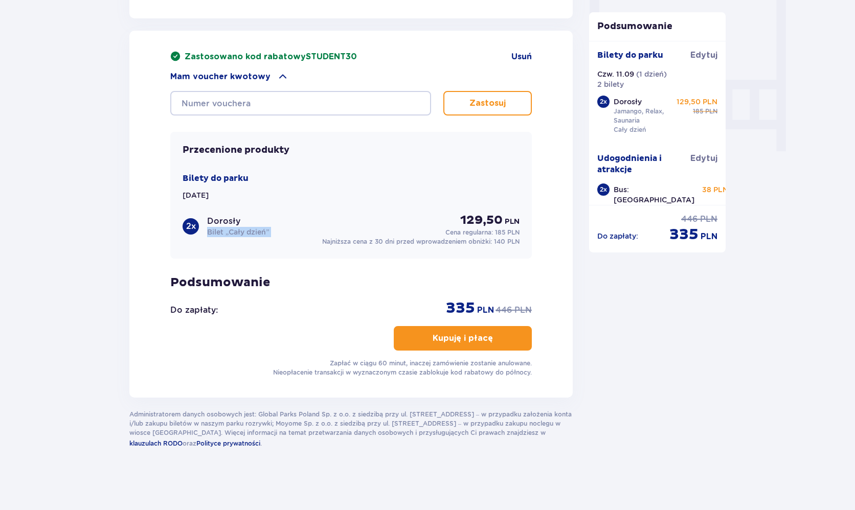
click at [319, 151] on div "Przecenione produkty Bilety do parku Czw. 11.09.25 2 x Dorosły Bilet „Cały dzie…" at bounding box center [350, 195] width 361 height 127
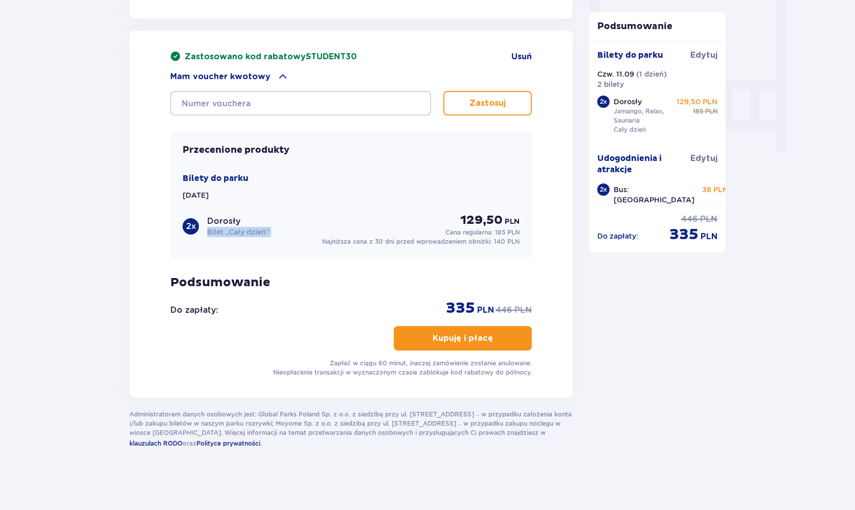
click at [319, 151] on div "Przecenione produkty Bilety do parku Czw. 11.09.25 2 x Dorosły Bilet „Cały dzie…" at bounding box center [350, 195] width 361 height 127
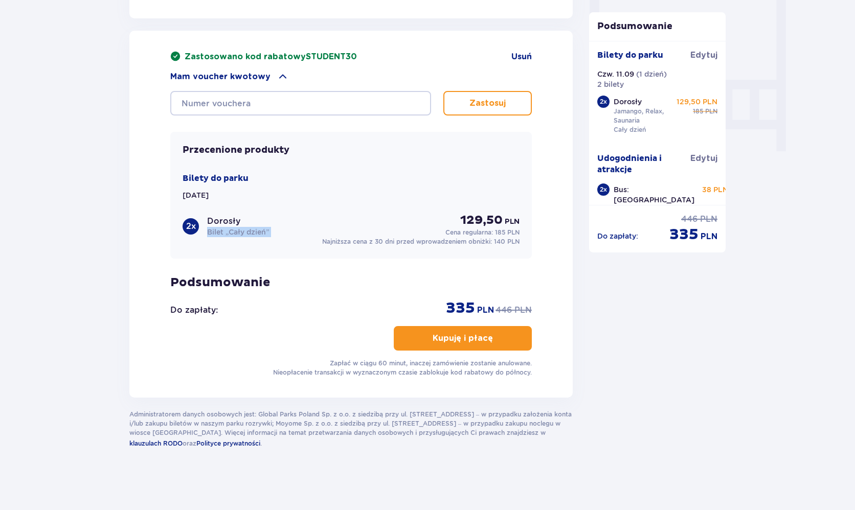
click at [319, 151] on div "Przecenione produkty Bilety do parku Czw. 11.09.25 2 x Dorosły Bilet „Cały dzie…" at bounding box center [350, 195] width 361 height 127
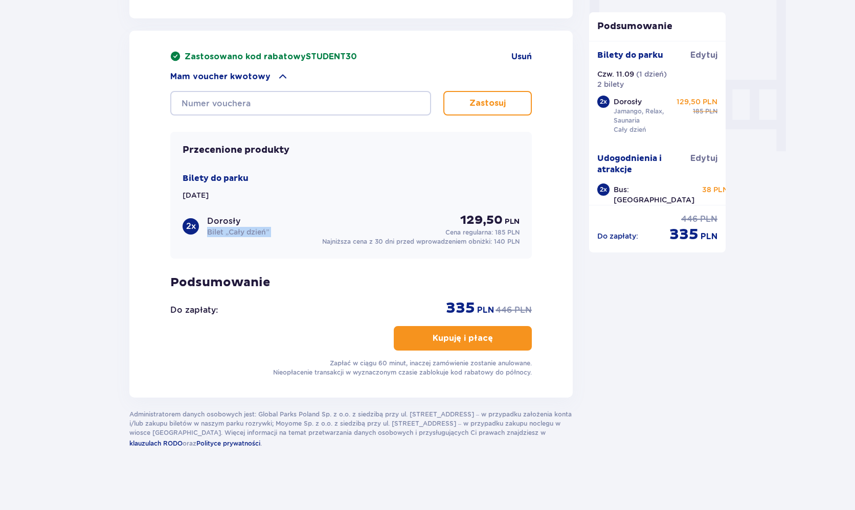
click at [319, 151] on div "Przecenione produkty Bilety do parku Czw. 11.09.25 2 x Dorosły Bilet „Cały dzie…" at bounding box center [350, 195] width 361 height 127
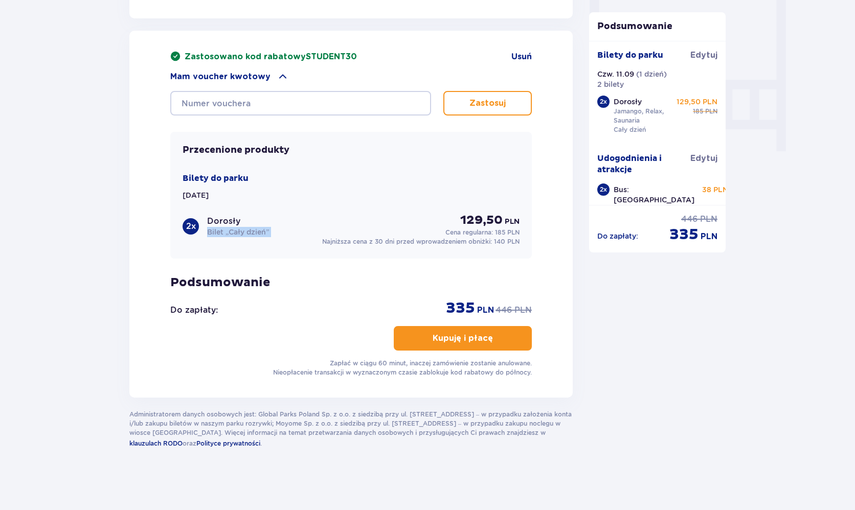
click at [319, 151] on div "Przecenione produkty Bilety do parku Czw. 11.09.25 2 x Dorosły Bilet „Cały dzie…" at bounding box center [350, 195] width 361 height 127
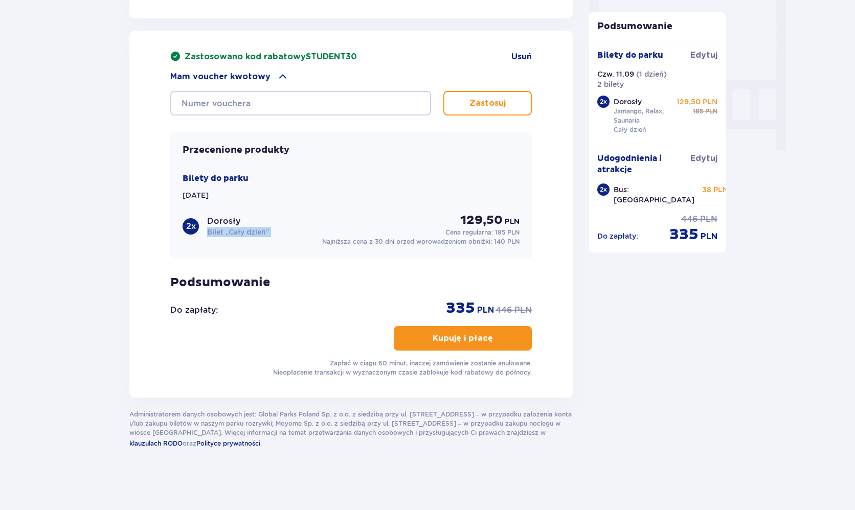
click at [319, 151] on div "Przecenione produkty Bilety do parku Czw. 11.09.25 2 x Dorosły Bilet „Cały dzie…" at bounding box center [350, 195] width 361 height 127
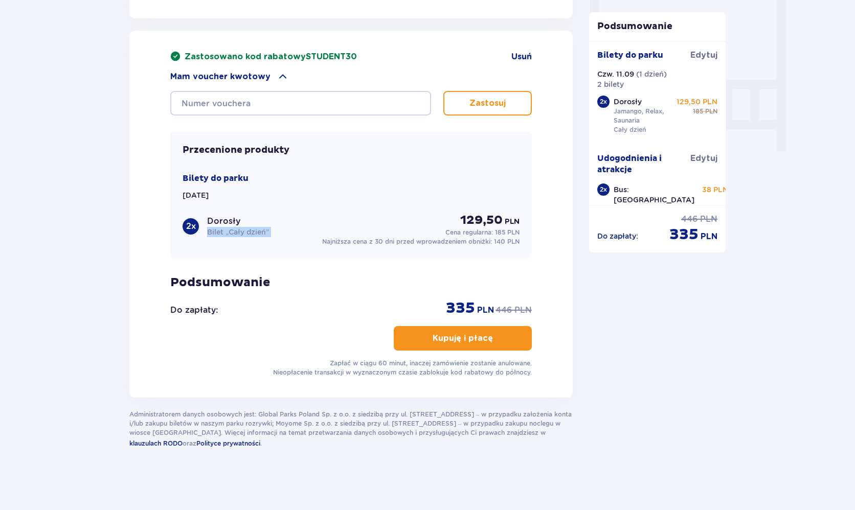
click at [319, 151] on div "Przecenione produkty Bilety do parku Czw. 11.09.25 2 x Dorosły Bilet „Cały dzie…" at bounding box center [350, 195] width 361 height 127
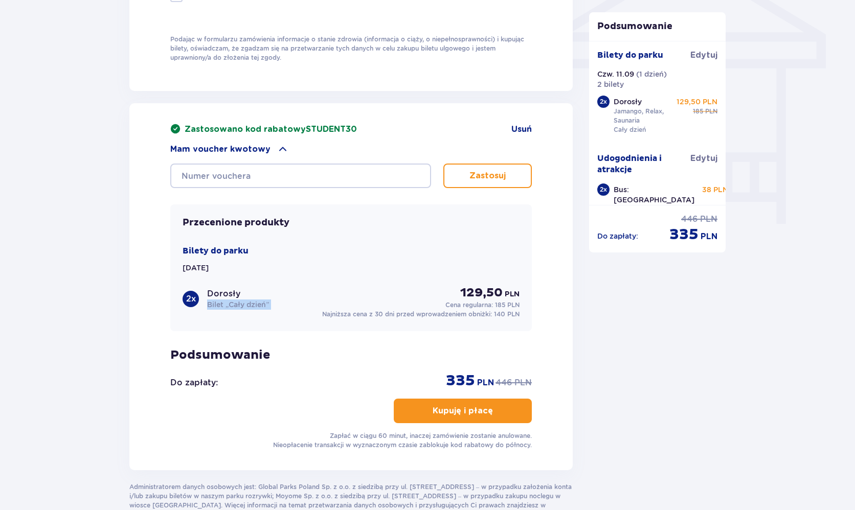
scroll to position [879, 0]
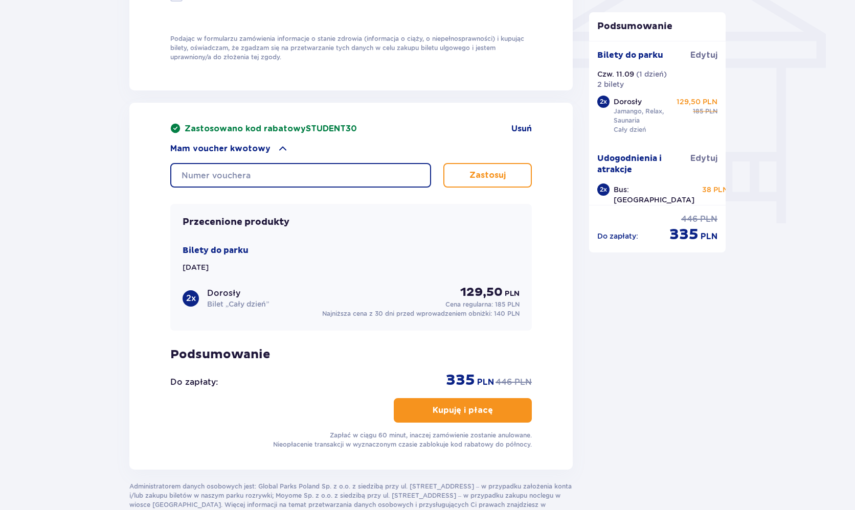
click at [252, 180] on input "text" at bounding box center [300, 175] width 261 height 25
drag, startPoint x: 274, startPoint y: 173, endPoint x: 182, endPoint y: 176, distance: 91.6
click at [182, 176] on input "0640001055876695" at bounding box center [300, 175] width 261 height 25
type input "0640001055876695"
click at [338, 196] on div "Zastosowano kod rabatowy STUDENT30 Usuń Mam voucher kwotowy 0640001055876695 Za…" at bounding box center [350, 286] width 361 height 326
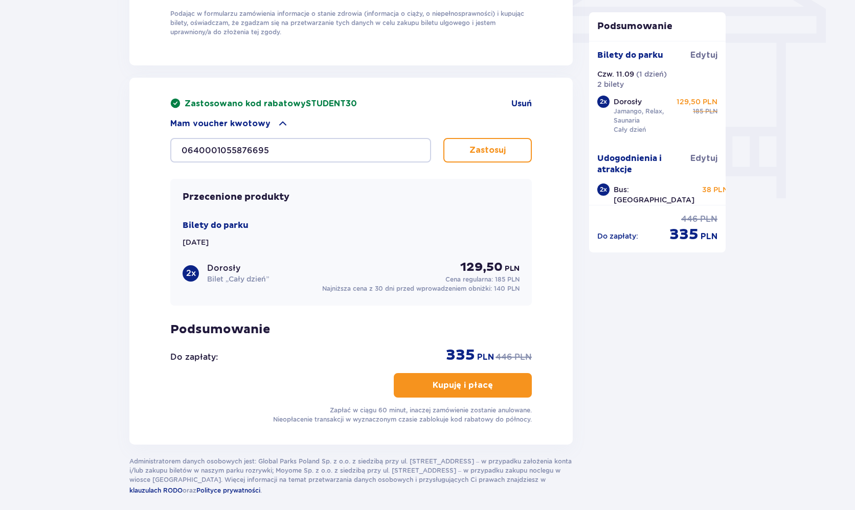
scroll to position [908, 0]
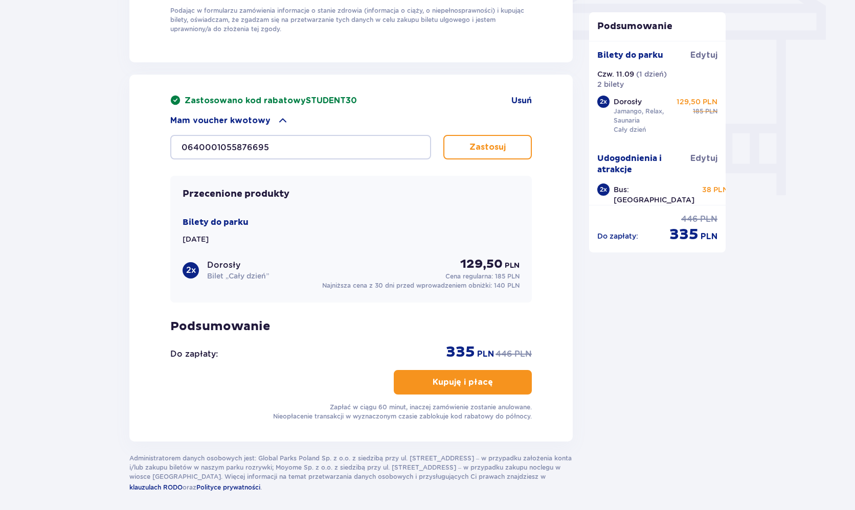
click at [521, 153] on button "Zastosuj" at bounding box center [487, 147] width 88 height 25
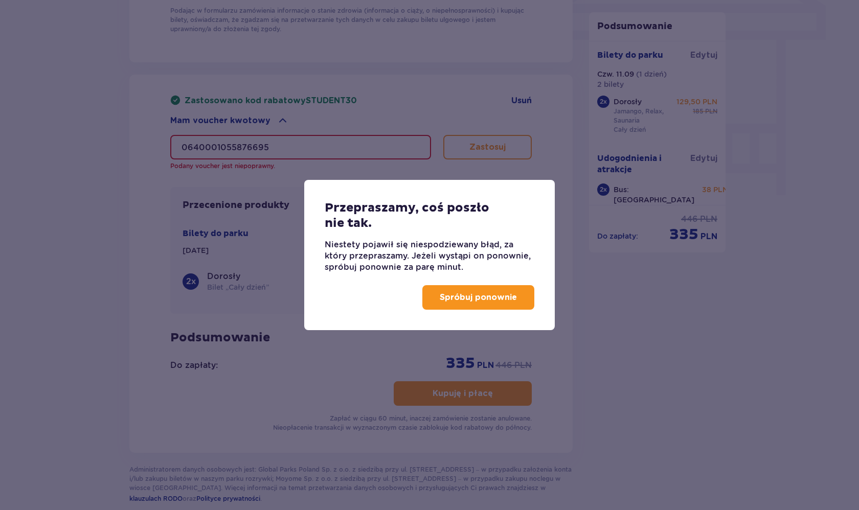
click at [506, 291] on button "Spróbuj ponownie" at bounding box center [478, 297] width 112 height 25
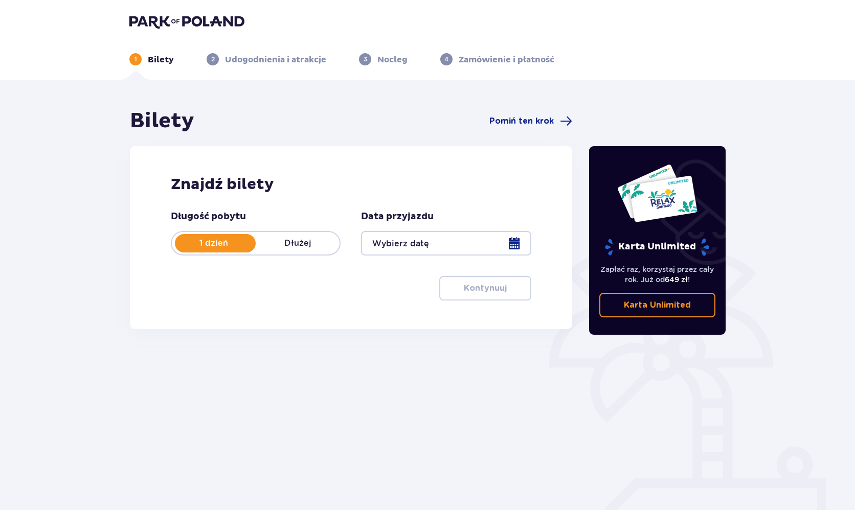
click at [465, 240] on div at bounding box center [446, 243] width 170 height 25
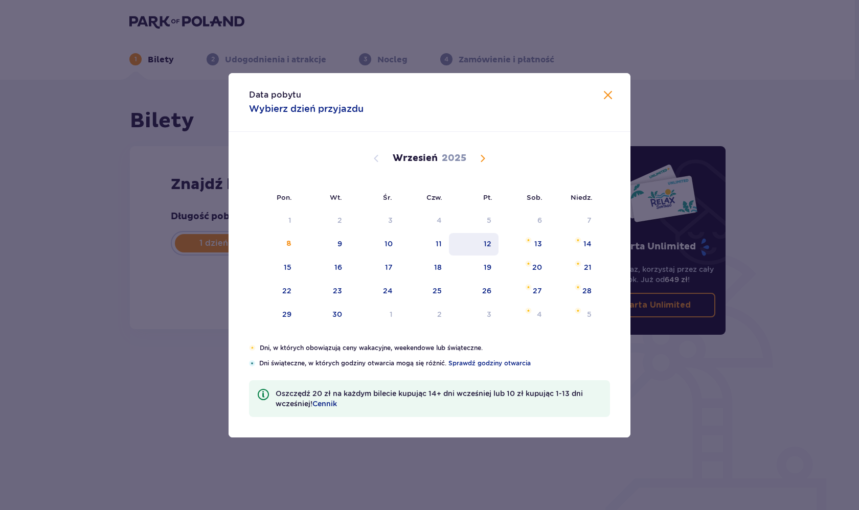
click at [449, 253] on div "12" at bounding box center [474, 244] width 50 height 22
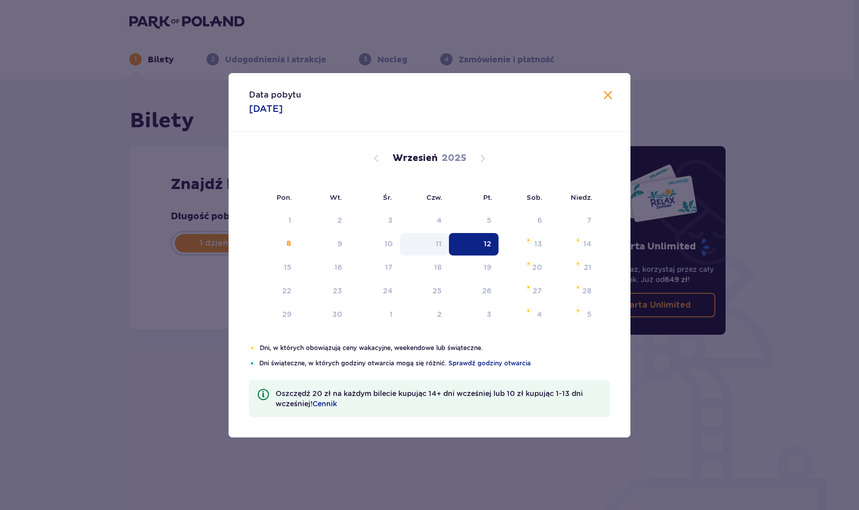
click at [433, 243] on div "11" at bounding box center [425, 244] width 50 height 22
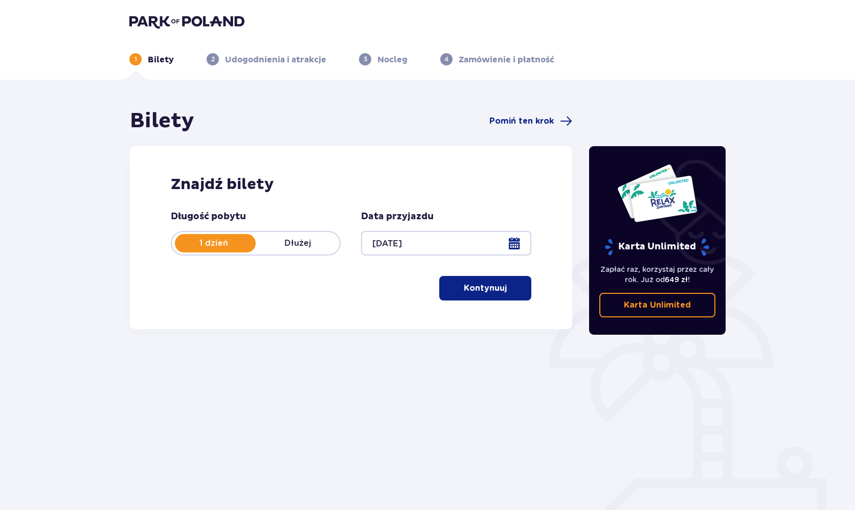
click at [433, 243] on div at bounding box center [446, 243] width 170 height 25
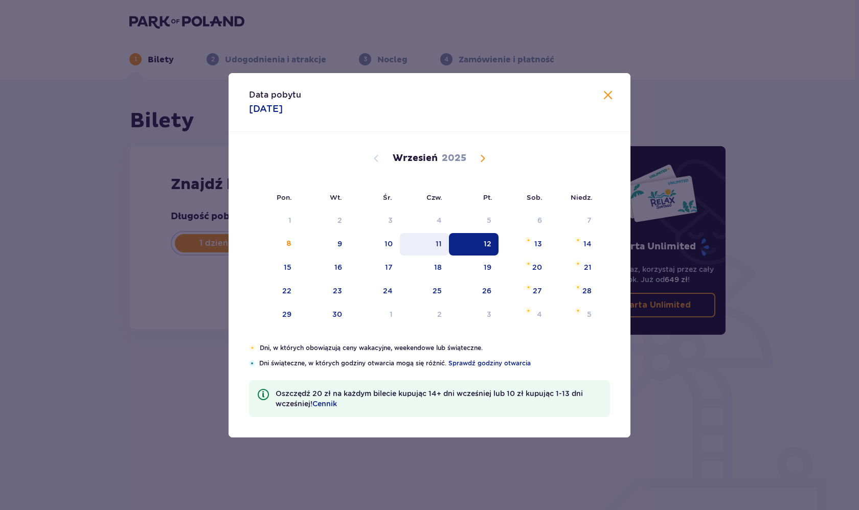
click at [435, 246] on div "11" at bounding box center [425, 244] width 50 height 22
type input "11.09.25"
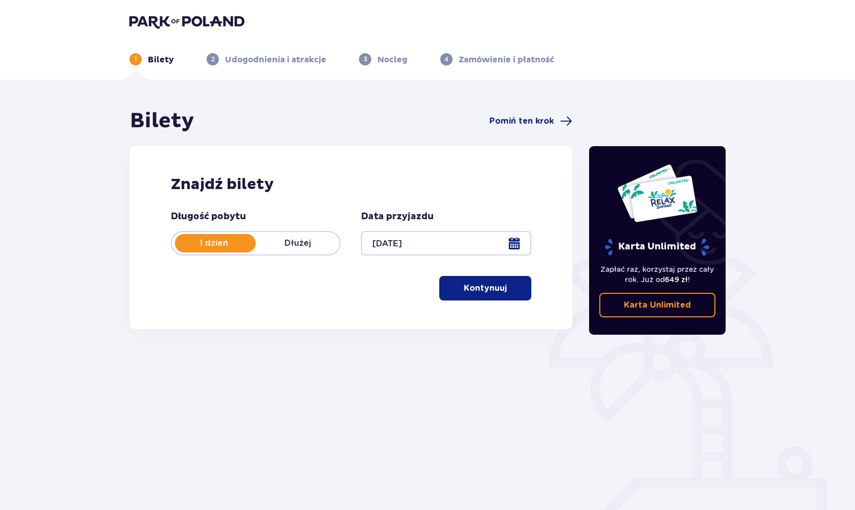
click at [491, 288] on p "Kontynuuj" at bounding box center [485, 288] width 43 height 11
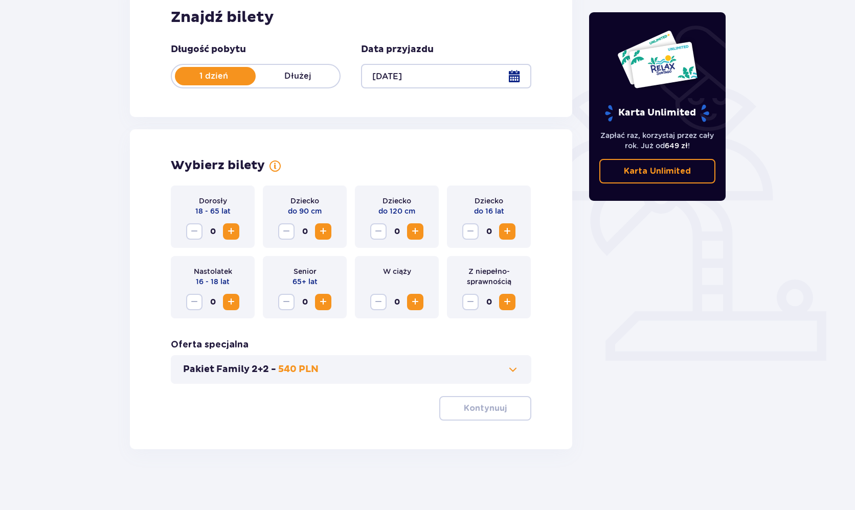
scroll to position [168, 0]
click at [234, 236] on span "Increase" at bounding box center [231, 231] width 12 height 12
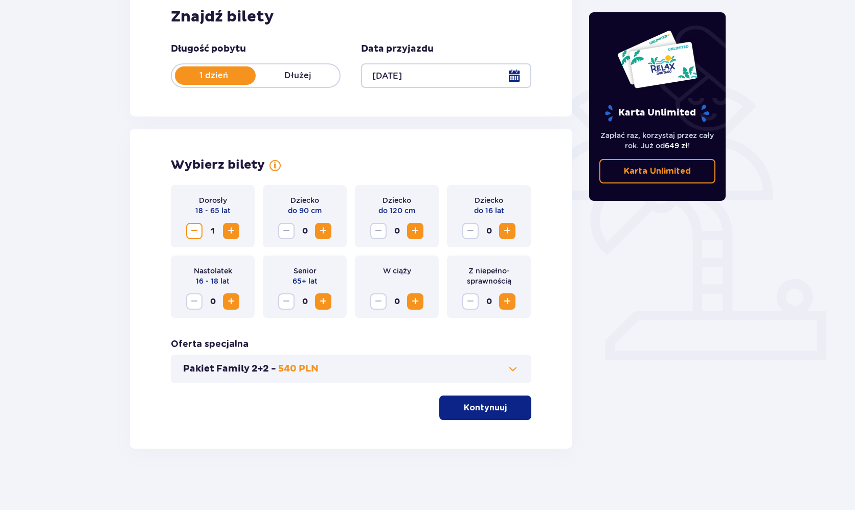
click at [234, 236] on span "Increase" at bounding box center [231, 231] width 12 height 12
click at [494, 406] on p "Kontynuuj" at bounding box center [485, 407] width 43 height 11
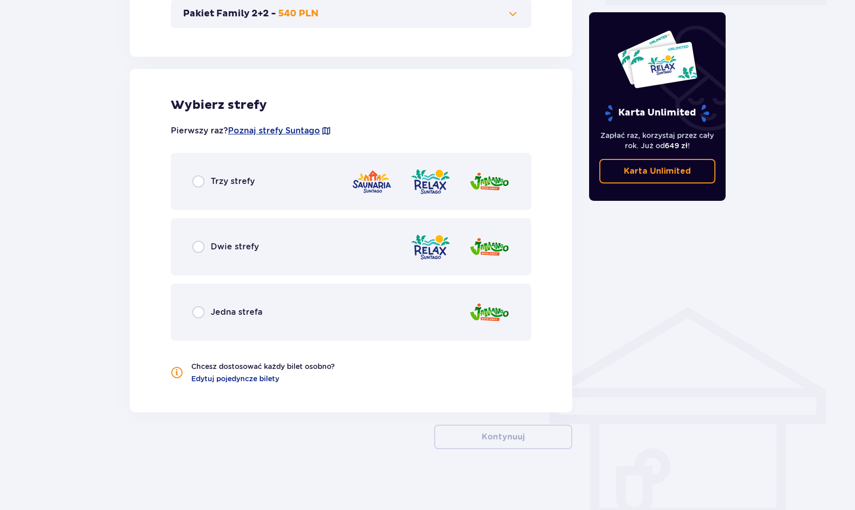
scroll to position [524, 0]
click at [248, 175] on p "Trzy strefy" at bounding box center [233, 180] width 44 height 11
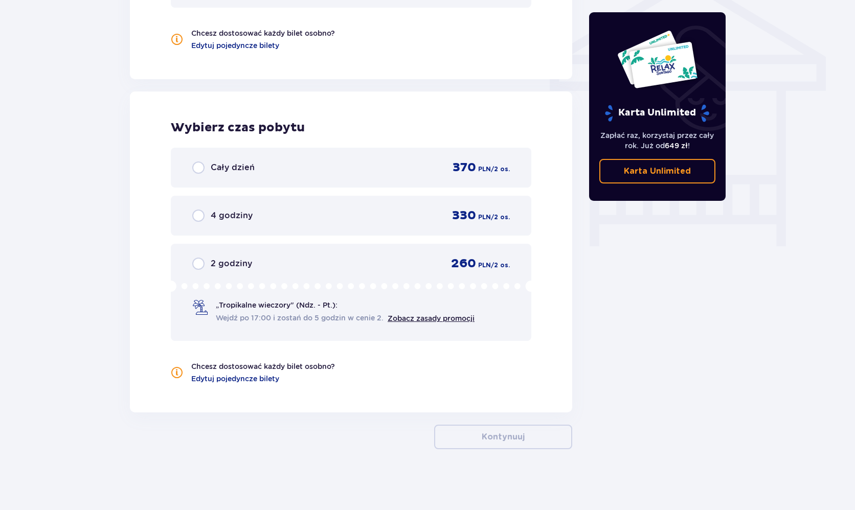
scroll to position [857, 0]
click at [342, 152] on div "Cały dzień 370 PLN / 2 os." at bounding box center [351, 167] width 360 height 40
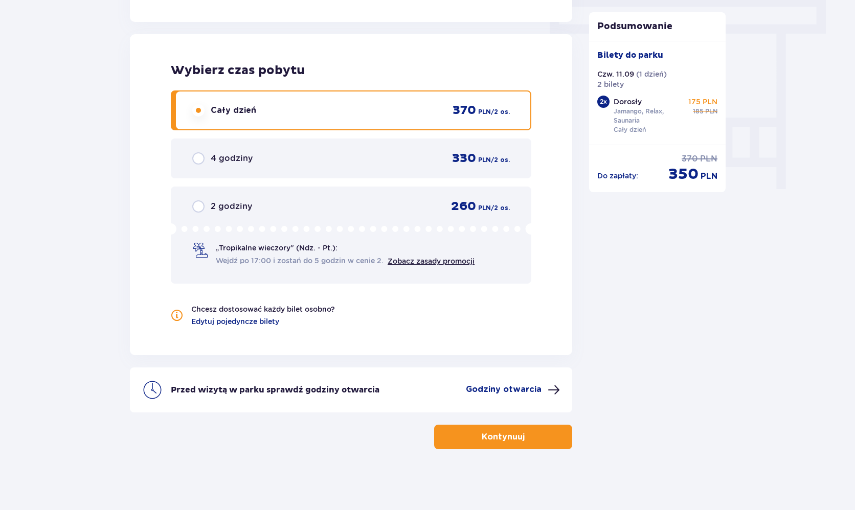
scroll to position [914, 0]
click at [491, 432] on p "Kontynuuj" at bounding box center [503, 436] width 43 height 11
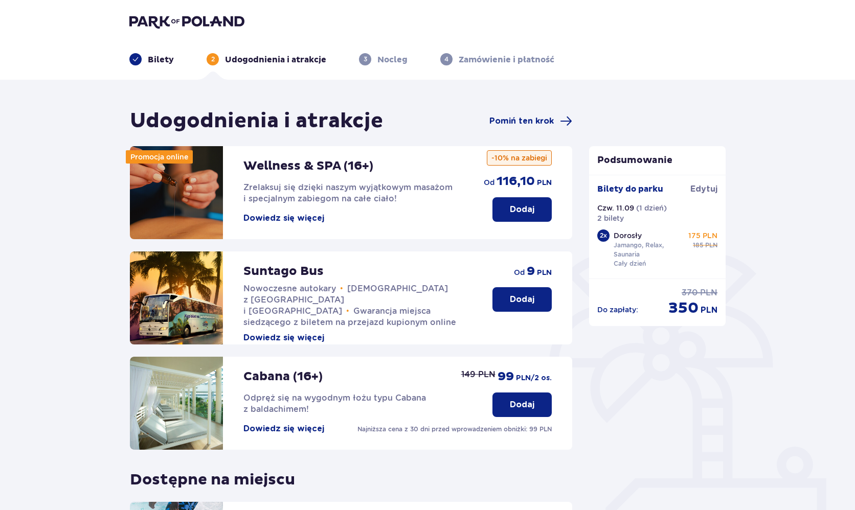
click at [531, 300] on p "Dodaj" at bounding box center [522, 299] width 25 height 11
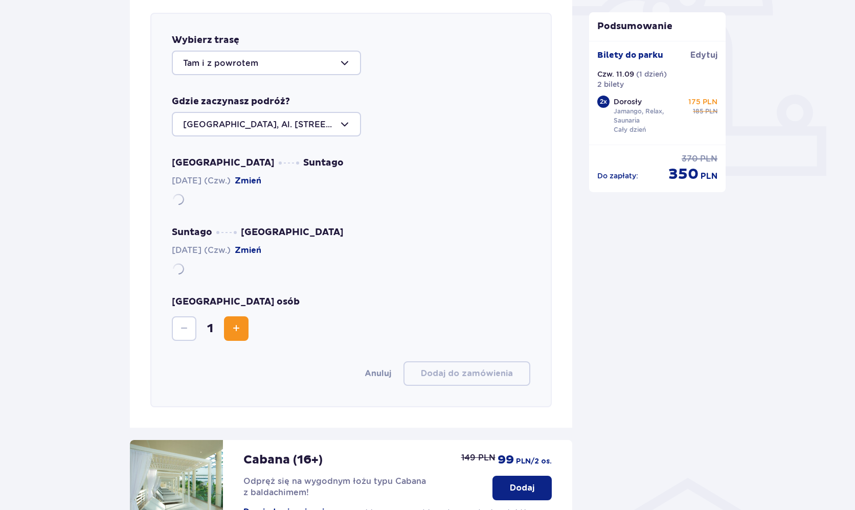
scroll to position [353, 0]
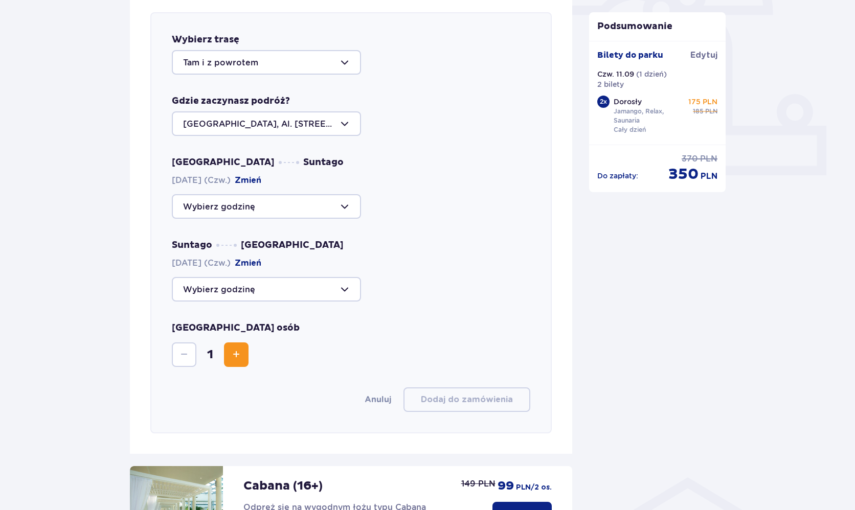
click at [279, 210] on div at bounding box center [266, 206] width 189 height 25
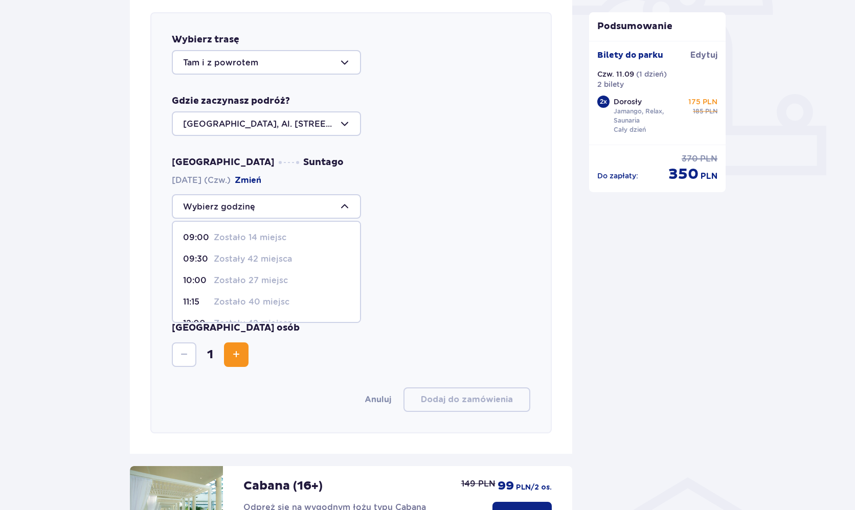
click at [260, 231] on span "09:00 Zostało 14 miejsc" at bounding box center [266, 237] width 187 height 21
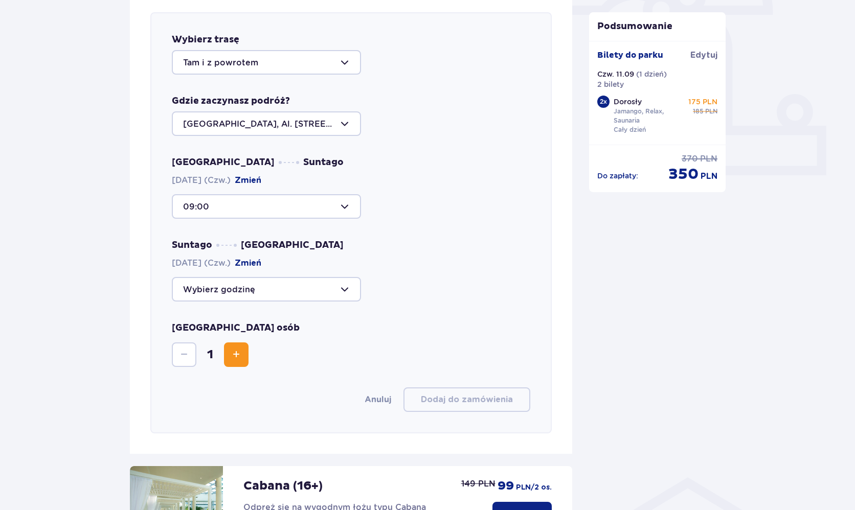
type input "09:00"
click at [244, 289] on div at bounding box center [266, 289] width 189 height 25
click at [242, 367] on p "Zostały 34 miejsca" at bounding box center [253, 363] width 78 height 11
type input "18:15"
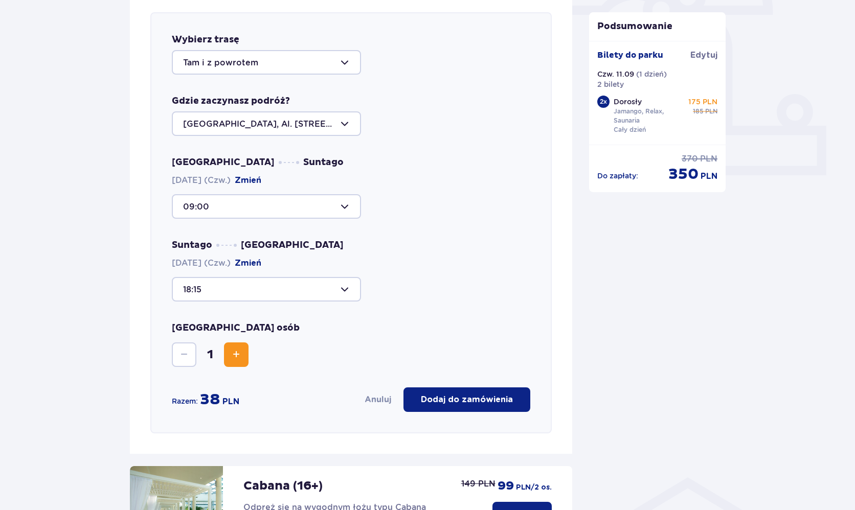
click at [245, 361] on button "Increase" at bounding box center [236, 355] width 25 height 25
click at [471, 394] on button "Dodaj do zamówienia" at bounding box center [466, 400] width 127 height 25
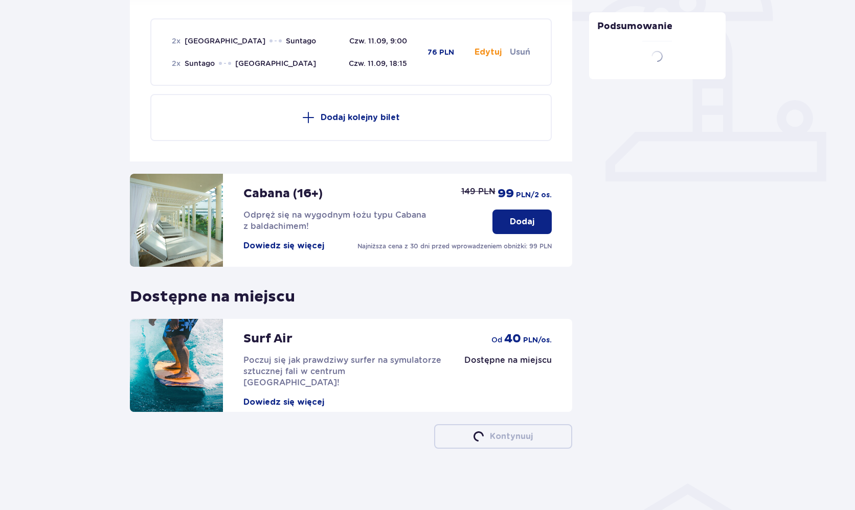
scroll to position [347, 0]
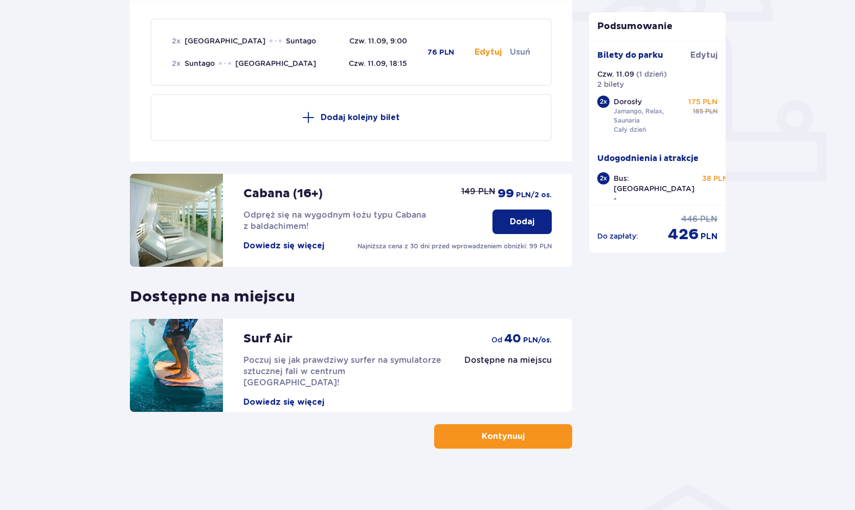
click at [492, 437] on p "Kontynuuj" at bounding box center [503, 436] width 43 height 11
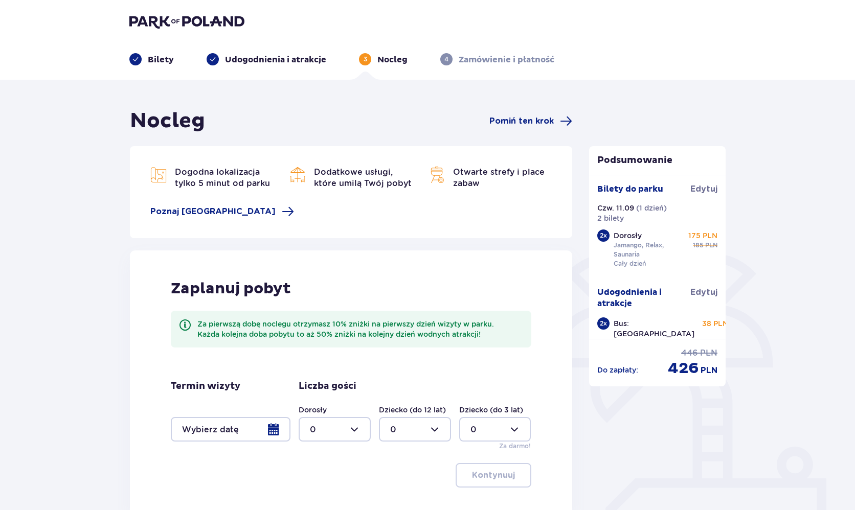
click at [342, 430] on div at bounding box center [335, 429] width 72 height 25
click at [492, 369] on div "Zaplanuj pobyt Za pierwszą dobę noclegu otrzymasz 10% zniżki na pierwszy dzień …" at bounding box center [351, 384] width 442 height 266
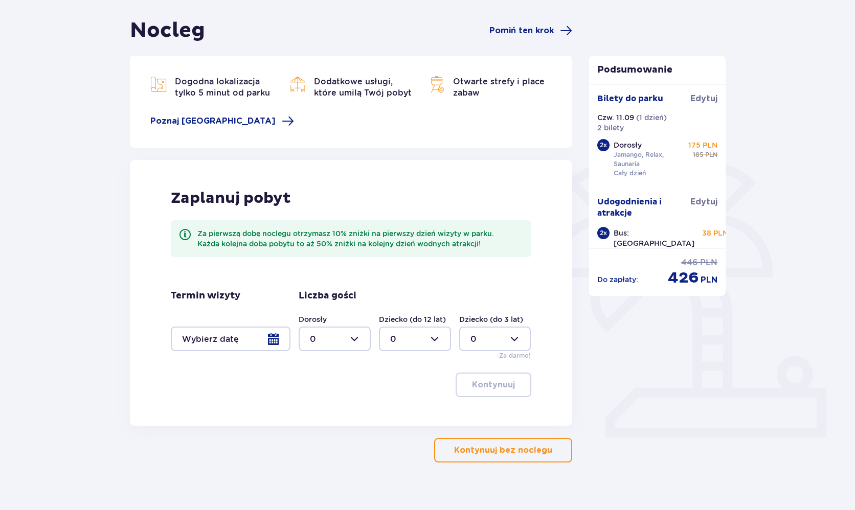
scroll to position [94, 0]
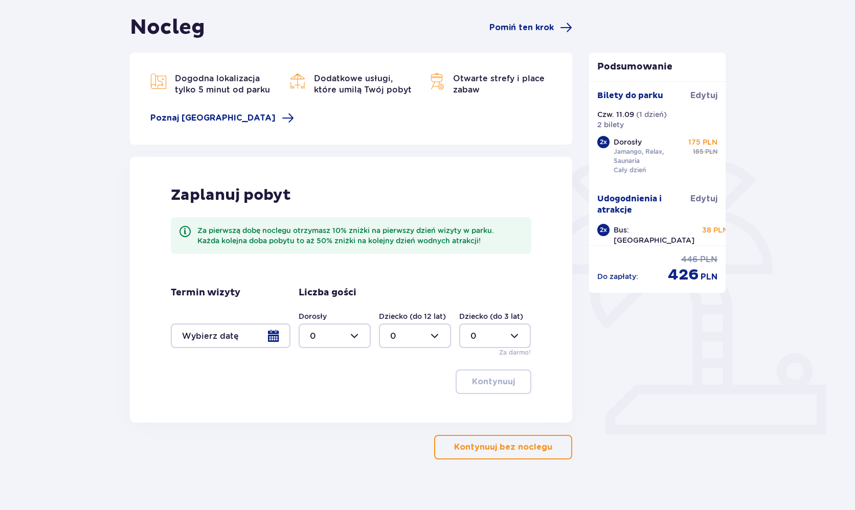
click at [525, 463] on div "Nocleg Pomiń ten krok Dogodna lokalizacja tylko 5 minut od parku Dodatkowe usłu…" at bounding box center [427, 253] width 855 height 535
click at [527, 448] on p "Kontynuuj bez noclegu" at bounding box center [503, 447] width 98 height 11
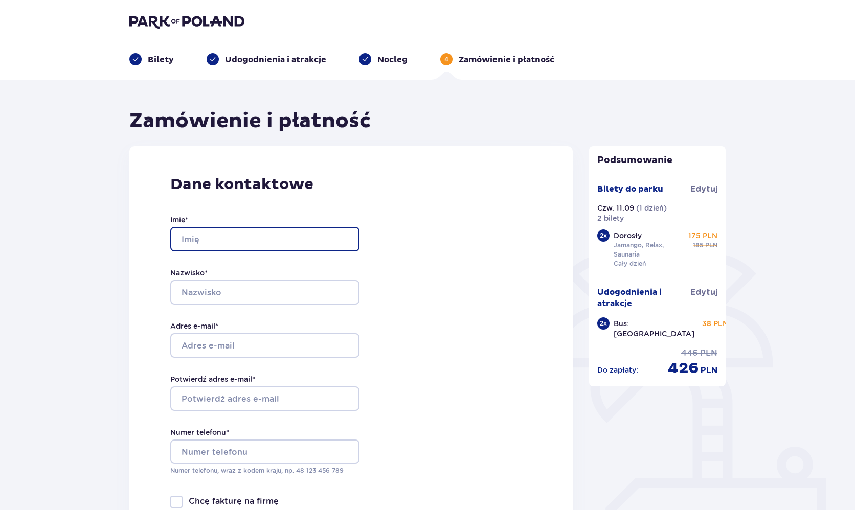
click at [311, 234] on input "Imię *" at bounding box center [264, 239] width 189 height 25
click at [334, 239] on input "Imię *" at bounding box center [264, 239] width 189 height 25
click at [345, 239] on input "Imię *" at bounding box center [264, 239] width 189 height 25
type input "Kacper"
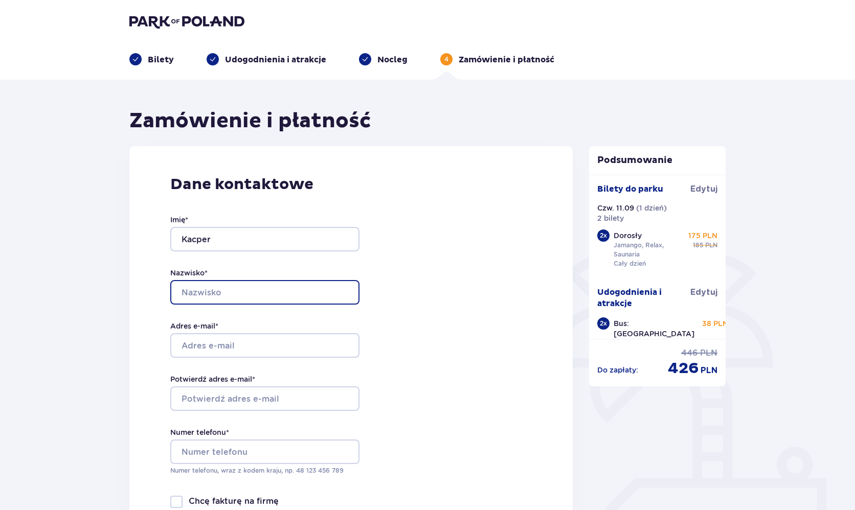
type input "Wróbel"
type input "Zygmunta Krasińskiego , 38c/10"
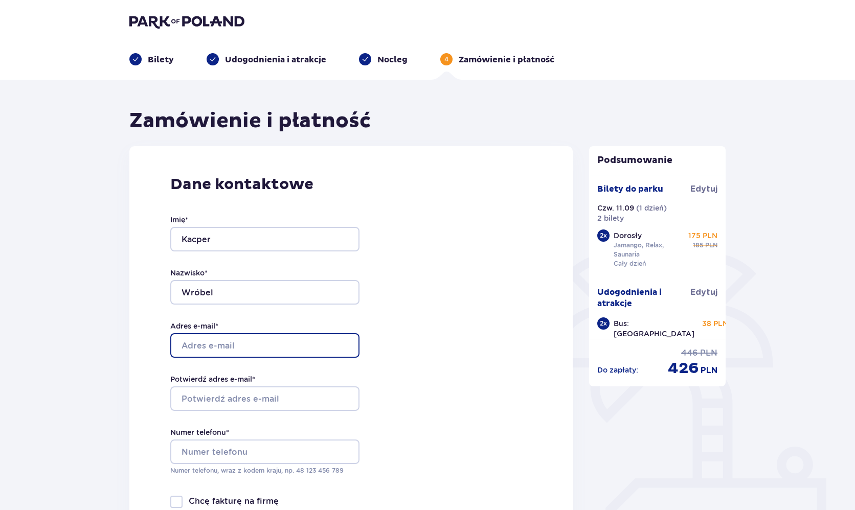
type input "[EMAIL_ADDRESS][DOMAIN_NAME]"
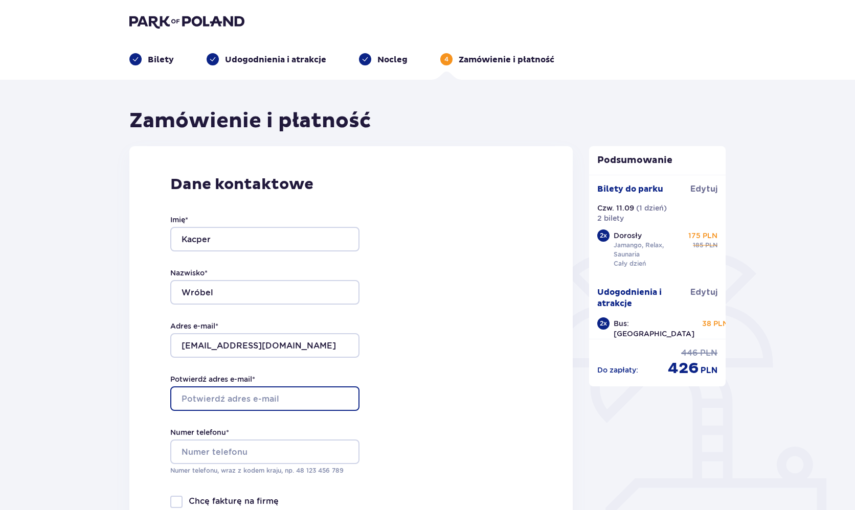
type input "[EMAIL_ADDRESS][DOMAIN_NAME]"
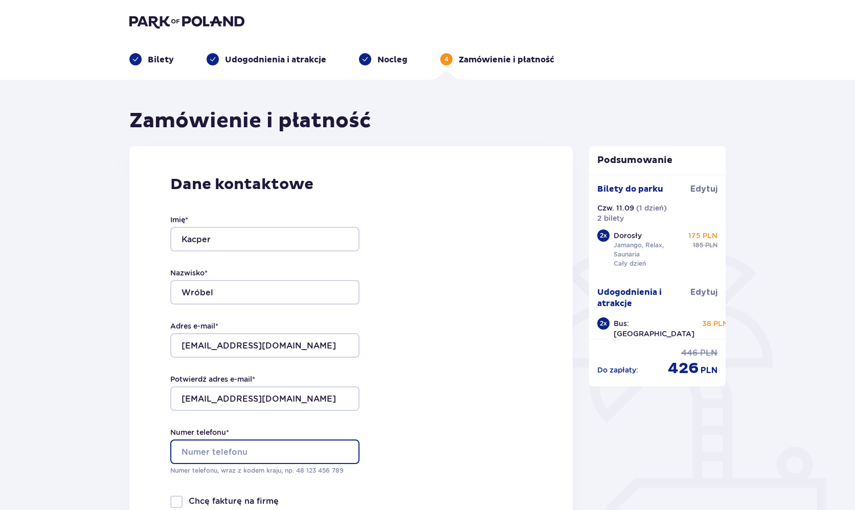
type input "727165688"
click at [279, 368] on div "Imię * Kacper Nazwisko * Wróbel Adres e-mail * wrobelk03@gmail.com Potwierdź ad…" at bounding box center [264, 345] width 189 height 302
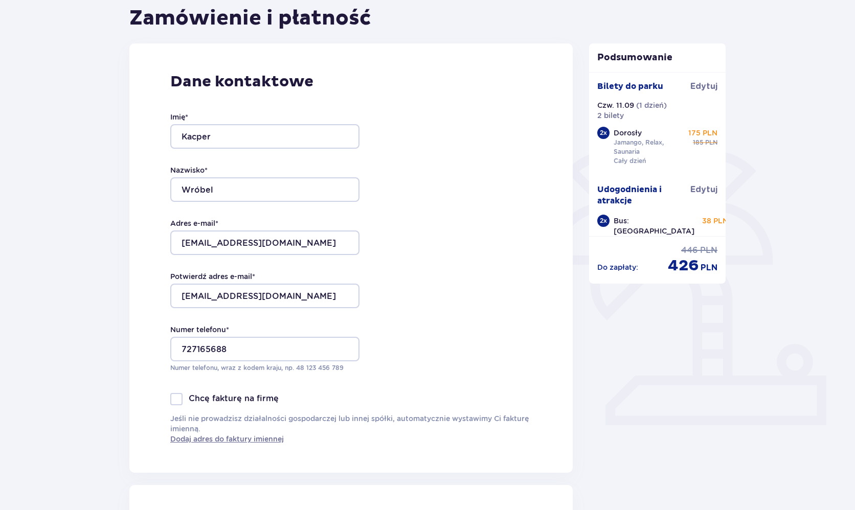
scroll to position [117, 0]
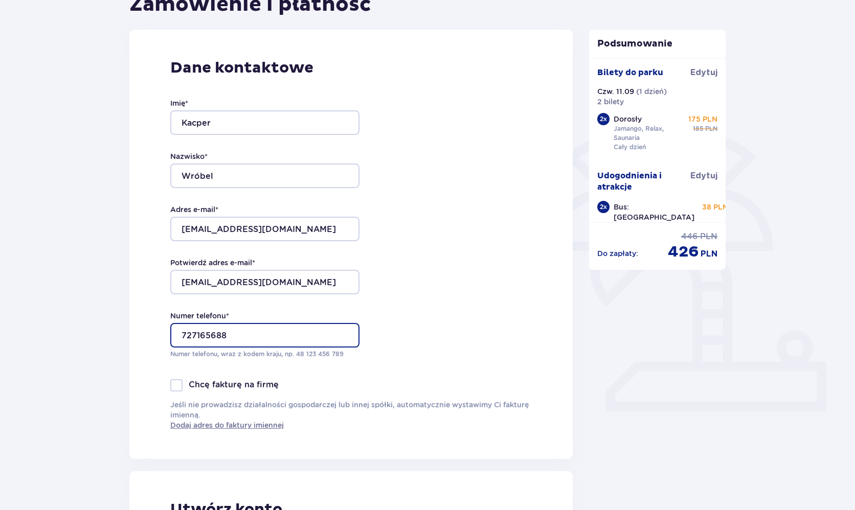
click at [264, 332] on input "727165688" at bounding box center [264, 335] width 189 height 25
click at [340, 336] on input "727165688" at bounding box center [264, 335] width 189 height 25
click at [201, 334] on input "536086383" at bounding box center [264, 335] width 189 height 25
click at [180, 334] on input "536086383" at bounding box center [264, 335] width 189 height 25
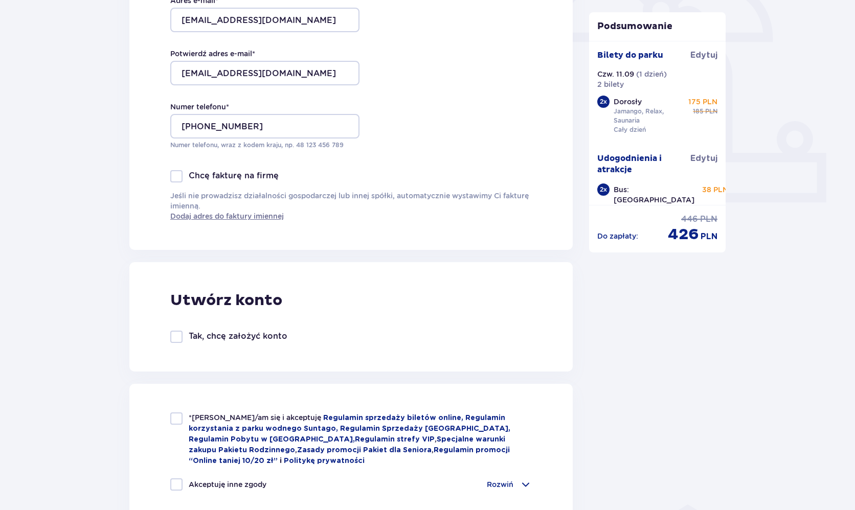
scroll to position [338, 0]
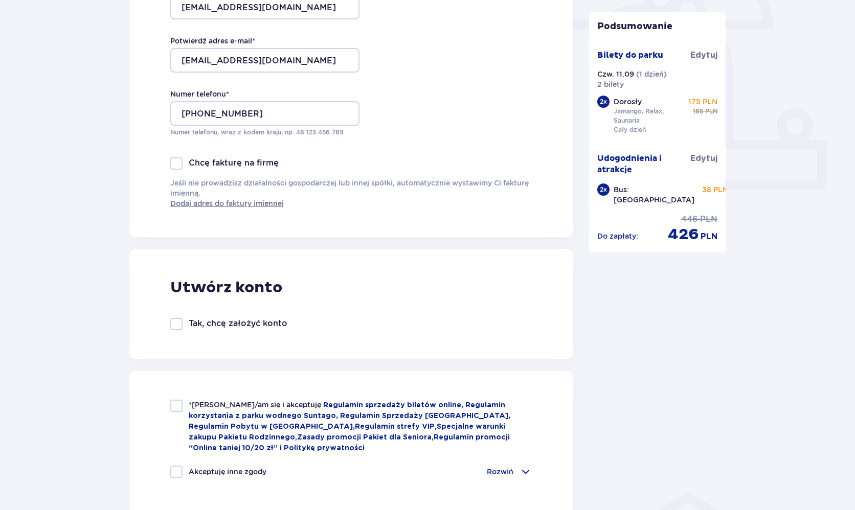
type input "+48 536 086 383"
click at [233, 309] on div "Utwórz konto Tak, chcę założyć konto" at bounding box center [350, 304] width 443 height 109
click at [227, 327] on p "Tak, chcę założyć konto" at bounding box center [238, 323] width 99 height 11
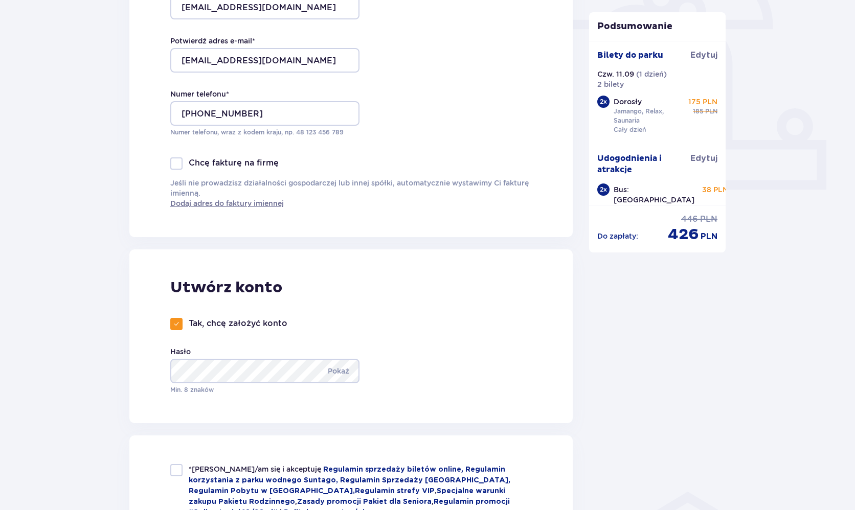
checkbox input "true"
click at [259, 388] on p "Min. 8 znaków" at bounding box center [264, 390] width 189 height 9
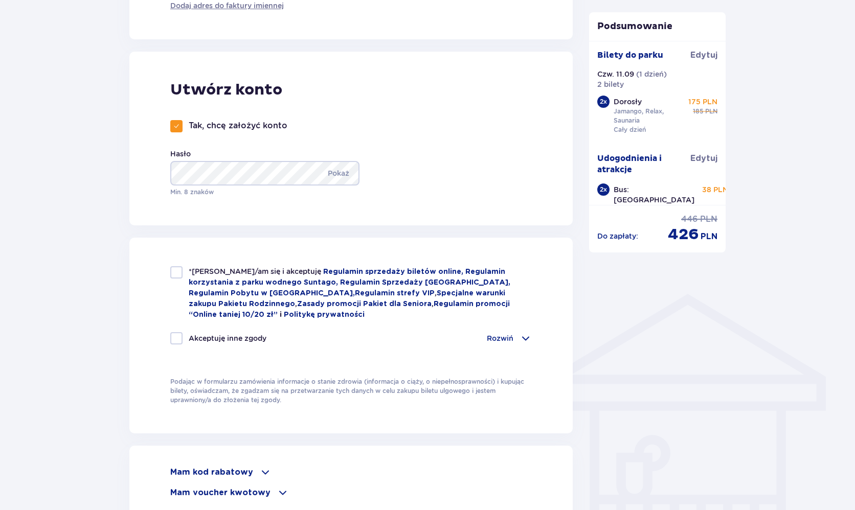
scroll to position [540, 0]
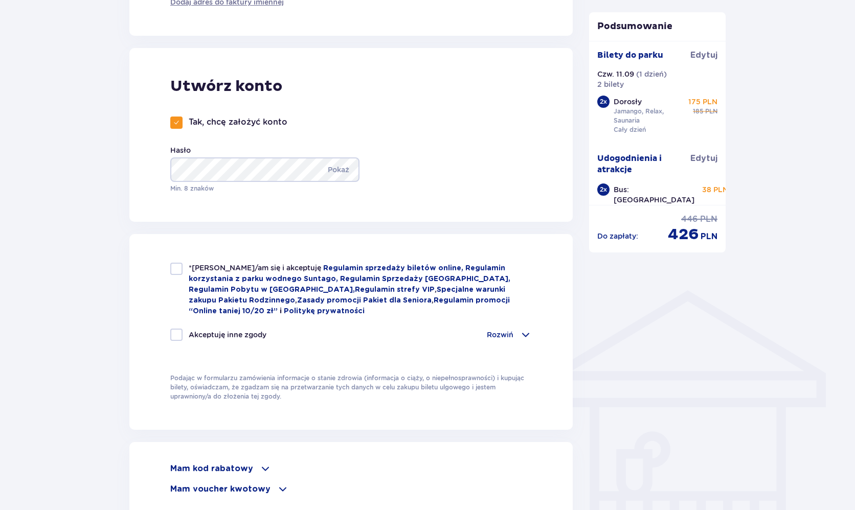
click at [177, 267] on div at bounding box center [176, 269] width 12 height 12
checkbox input "true"
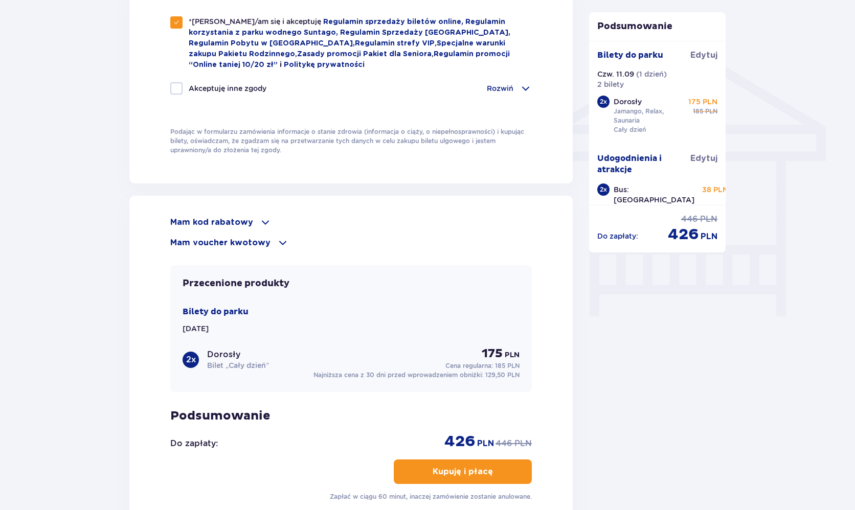
scroll to position [784, 0]
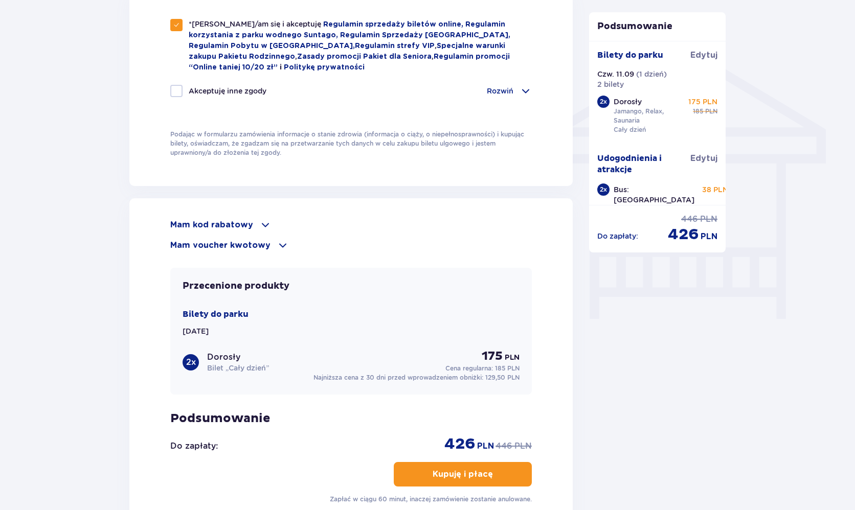
click at [246, 230] on p "Mam kod rabatowy" at bounding box center [211, 224] width 83 height 11
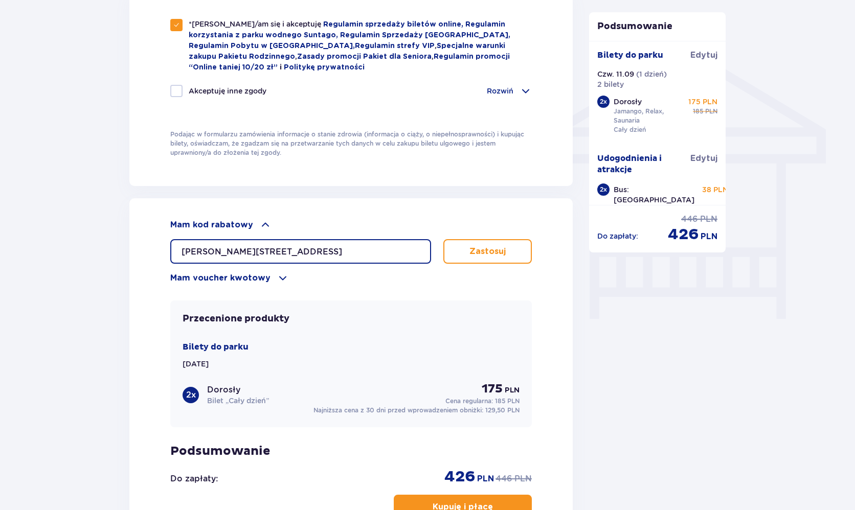
click at [386, 246] on input "Zygmunta Krasińskiego , 38c/10" at bounding box center [300, 251] width 261 height 25
type input "student30"
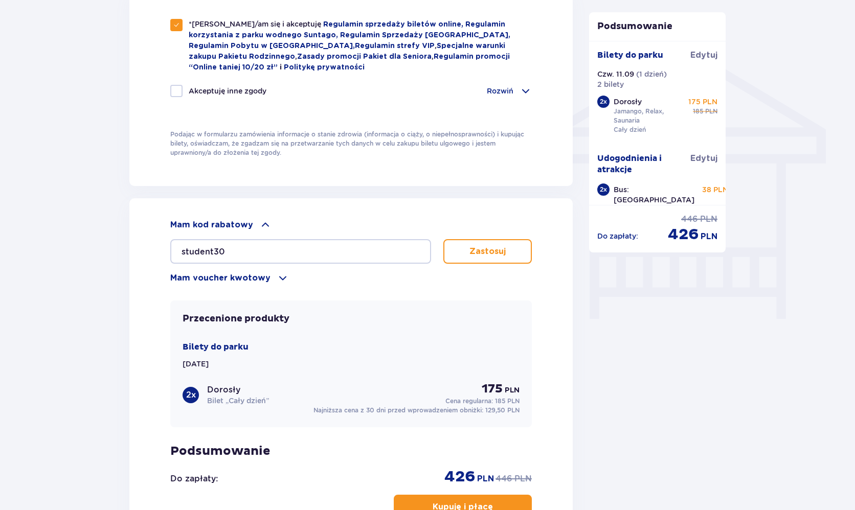
click at [488, 247] on p "Zastosuj" at bounding box center [487, 251] width 36 height 11
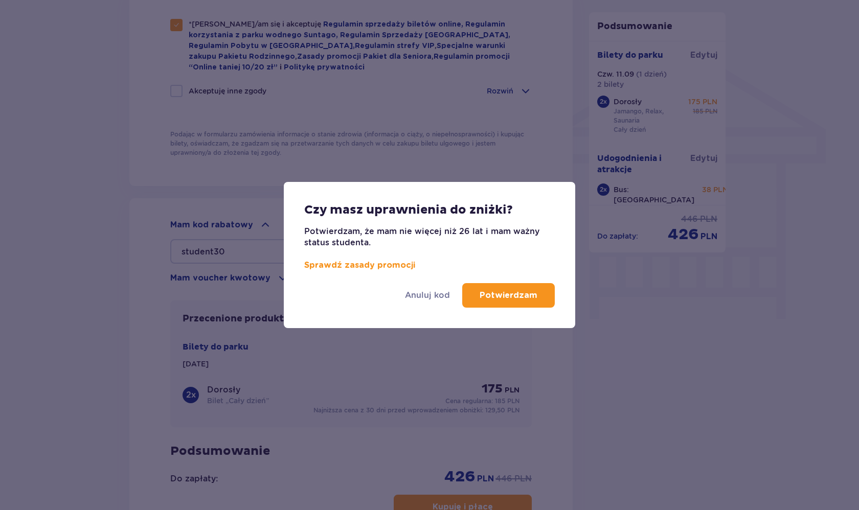
click at [490, 296] on p "Potwierdzam" at bounding box center [509, 295] width 58 height 11
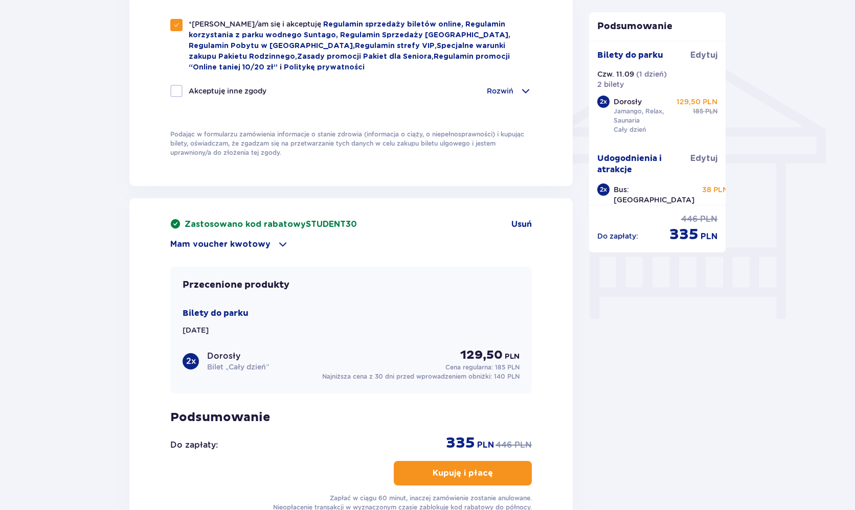
click at [243, 247] on p "Mam voucher kwotowy" at bounding box center [220, 244] width 100 height 11
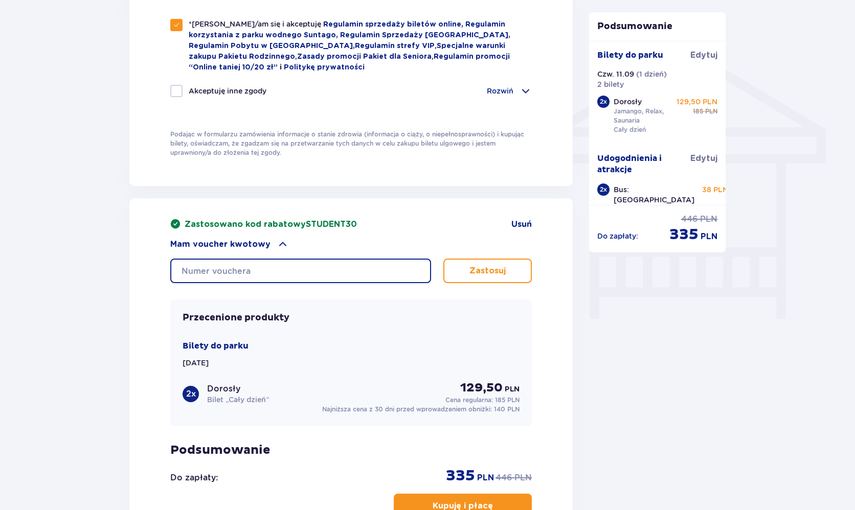
click at [237, 270] on input "text" at bounding box center [300, 271] width 261 height 25
type input "0640001055876695"
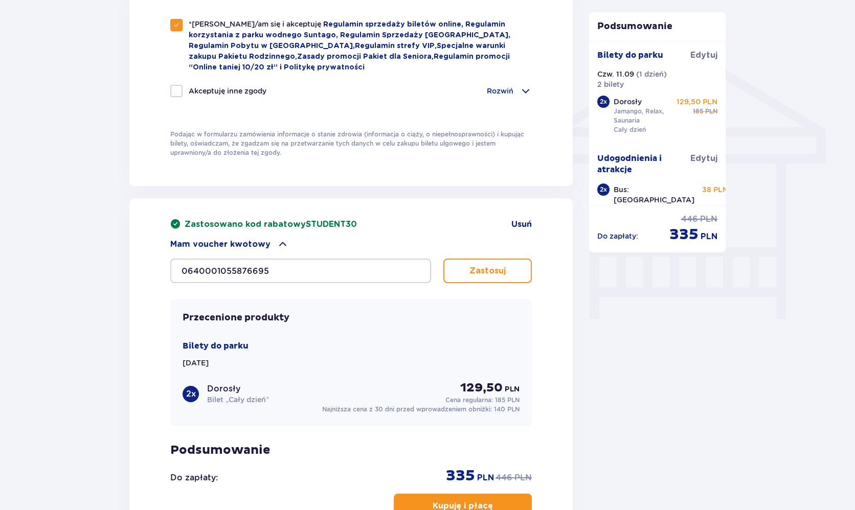
click at [481, 270] on p "Zastosuj" at bounding box center [487, 270] width 36 height 11
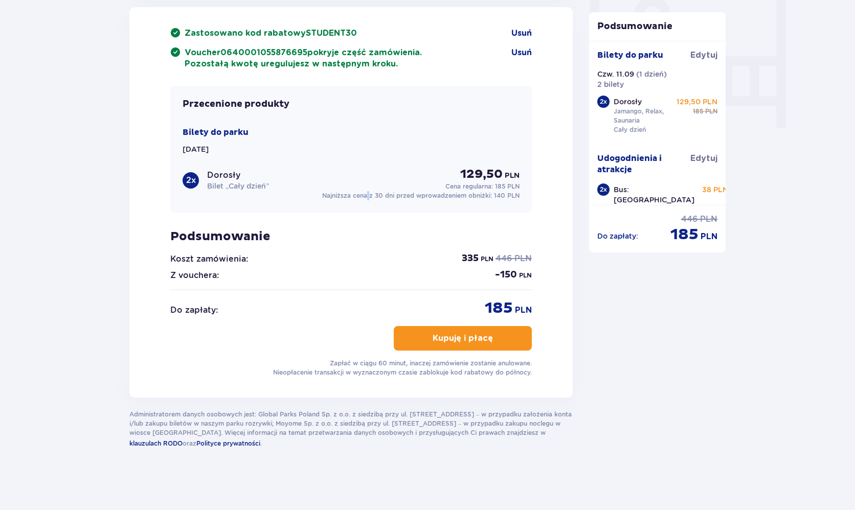
scroll to position [975, 0]
click at [433, 342] on p "Kupuję i płacę" at bounding box center [463, 338] width 60 height 11
